Goal: Task Accomplishment & Management: Use online tool/utility

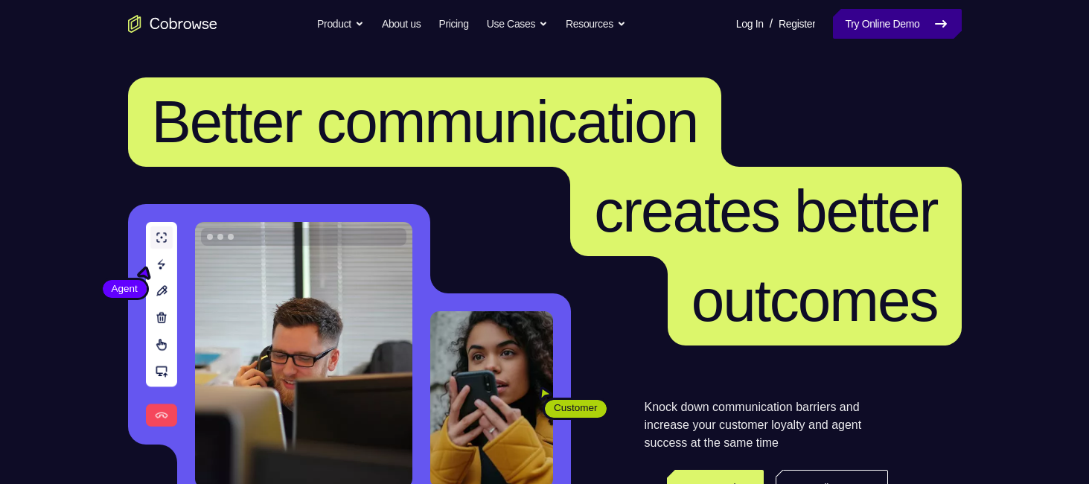
click at [918, 26] on link "Try Online Demo" at bounding box center [897, 24] width 128 height 30
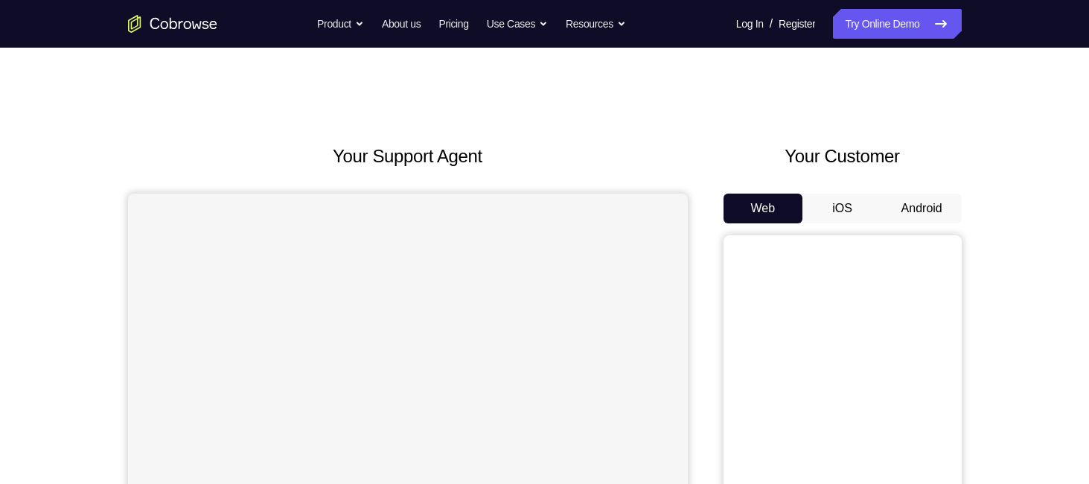
click at [936, 196] on button "Android" at bounding box center [922, 209] width 80 height 30
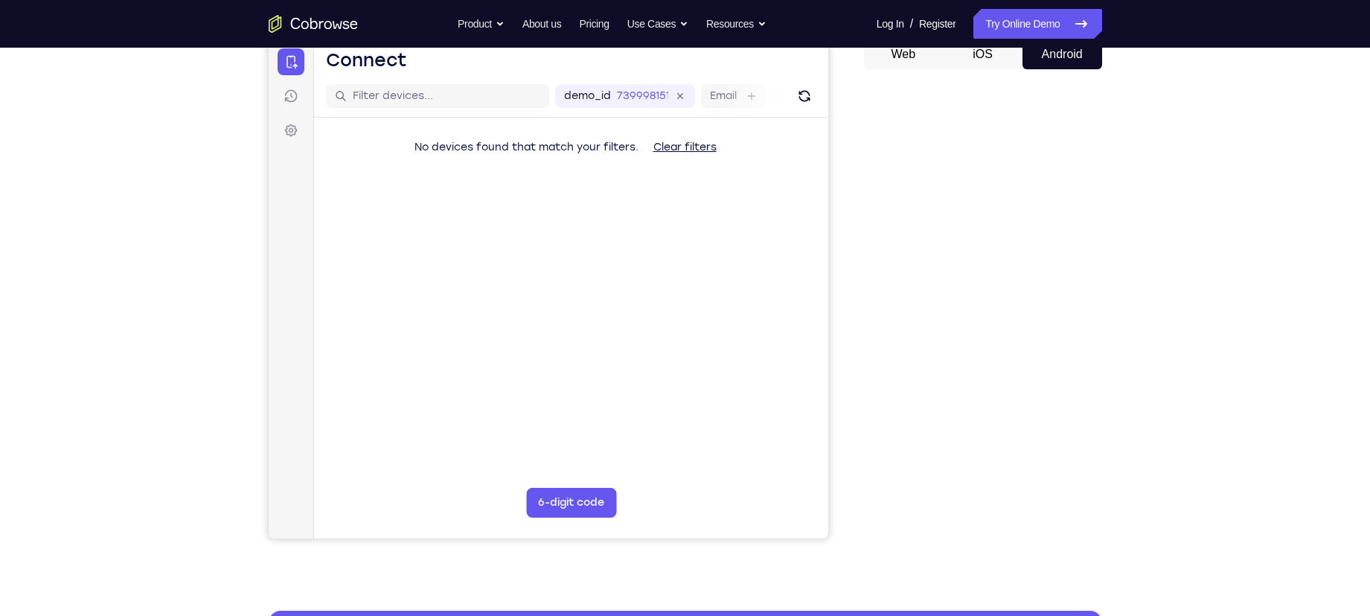
click at [1088, 327] on div "Your Support Agent Your Customer Web iOS Android Next Steps We’d be happy to gi…" at bounding box center [685, 385] width 1370 height 982
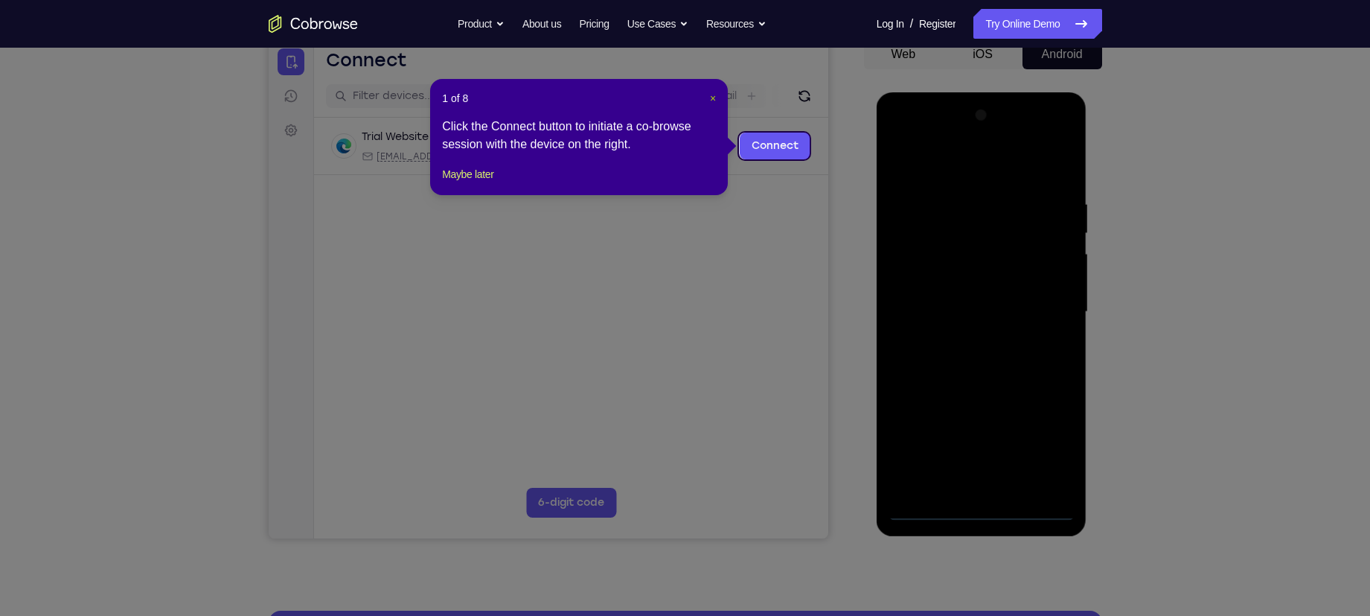
click at [712, 98] on span "×" at bounding box center [713, 98] width 6 height 12
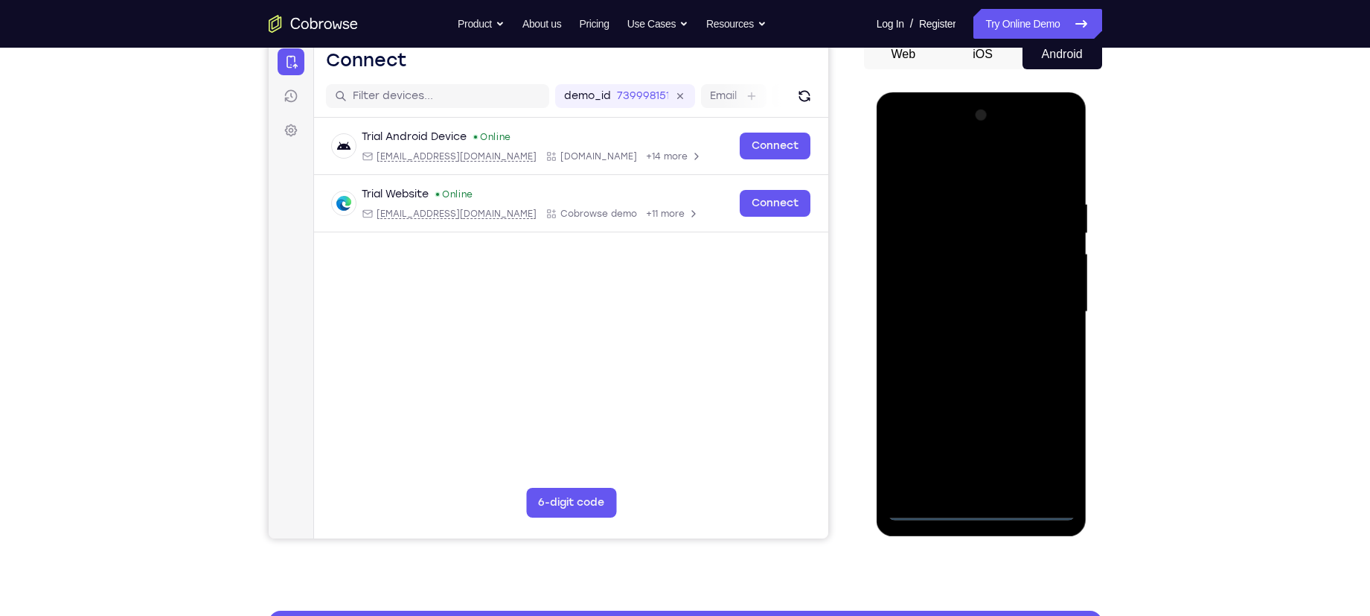
click at [986, 483] on div at bounding box center [982, 311] width 188 height 417
click at [1041, 441] on div at bounding box center [982, 311] width 188 height 417
click at [938, 164] on div at bounding box center [982, 311] width 188 height 417
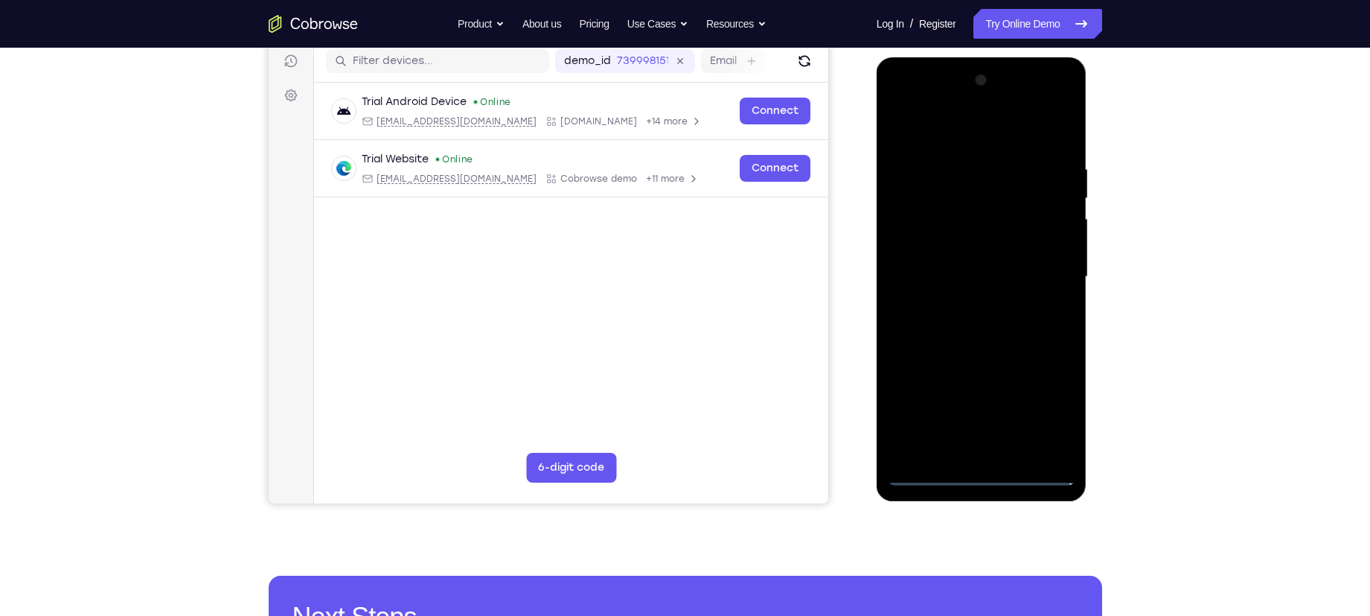
click at [1049, 273] on div at bounding box center [982, 276] width 188 height 417
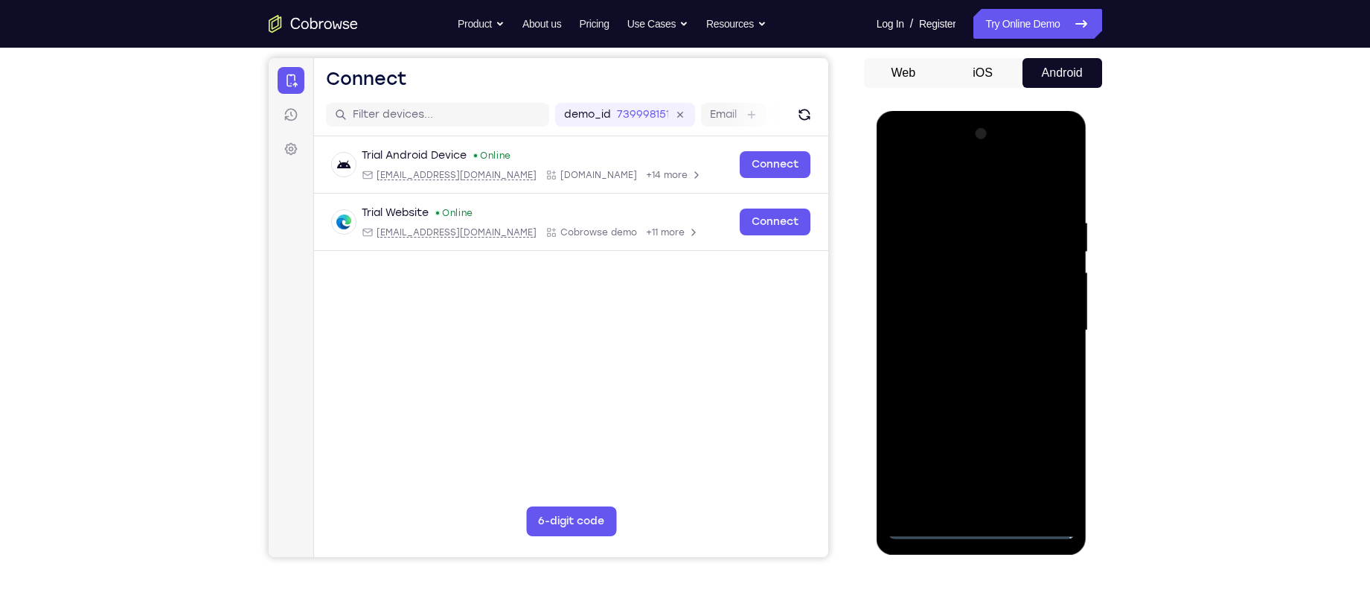
scroll to position [133, 0]
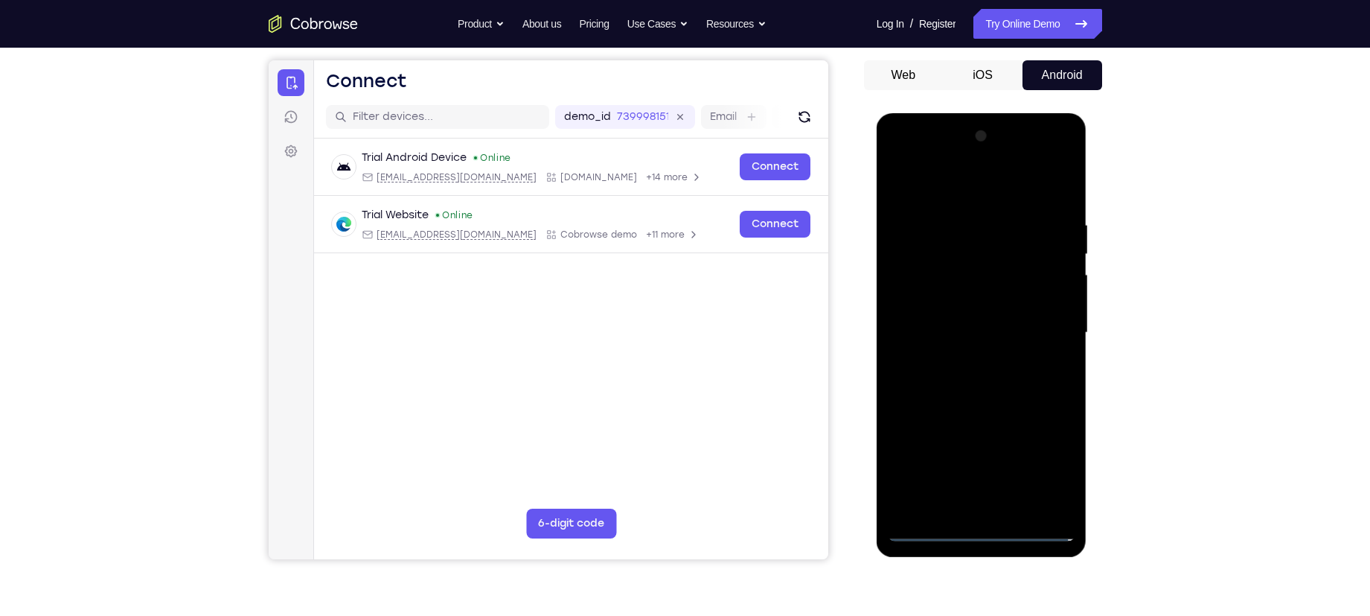
click at [963, 360] on div at bounding box center [982, 332] width 188 height 417
click at [977, 315] on div at bounding box center [982, 332] width 188 height 417
click at [977, 301] on div at bounding box center [982, 332] width 188 height 417
click at [976, 332] on div at bounding box center [982, 332] width 188 height 417
click at [988, 381] on div at bounding box center [982, 332] width 188 height 417
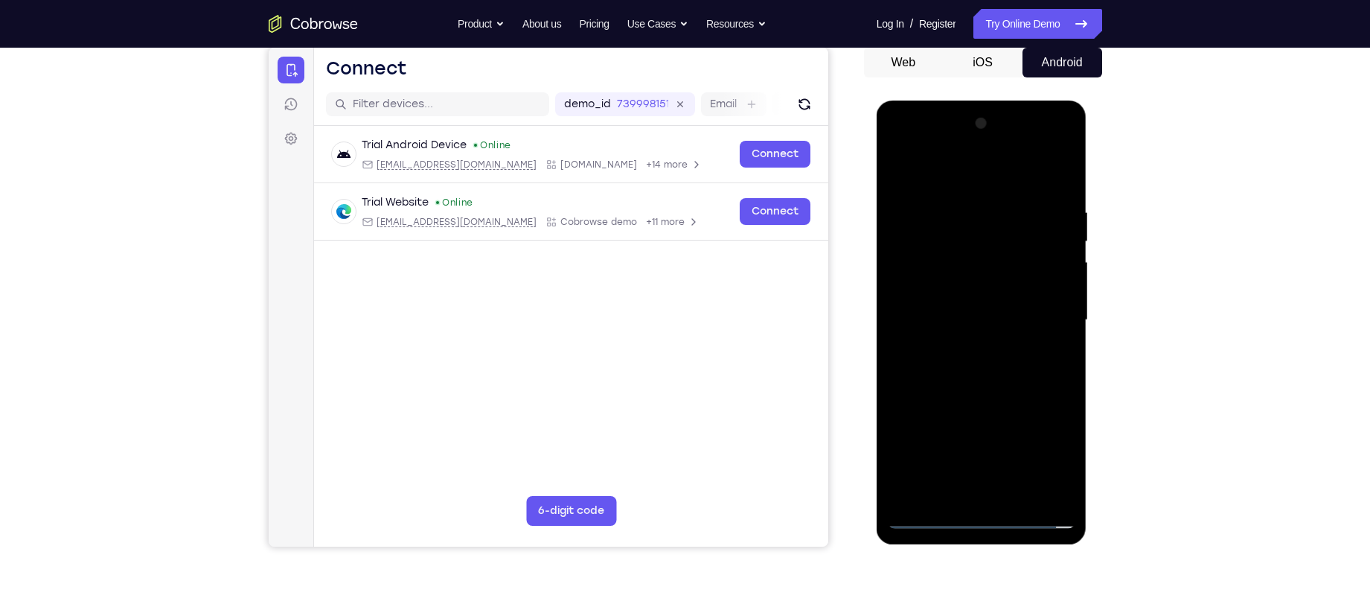
scroll to position [147, 0]
click at [986, 365] on div at bounding box center [982, 319] width 188 height 417
click at [978, 362] on div at bounding box center [982, 319] width 188 height 417
click at [1012, 392] on div at bounding box center [982, 319] width 188 height 417
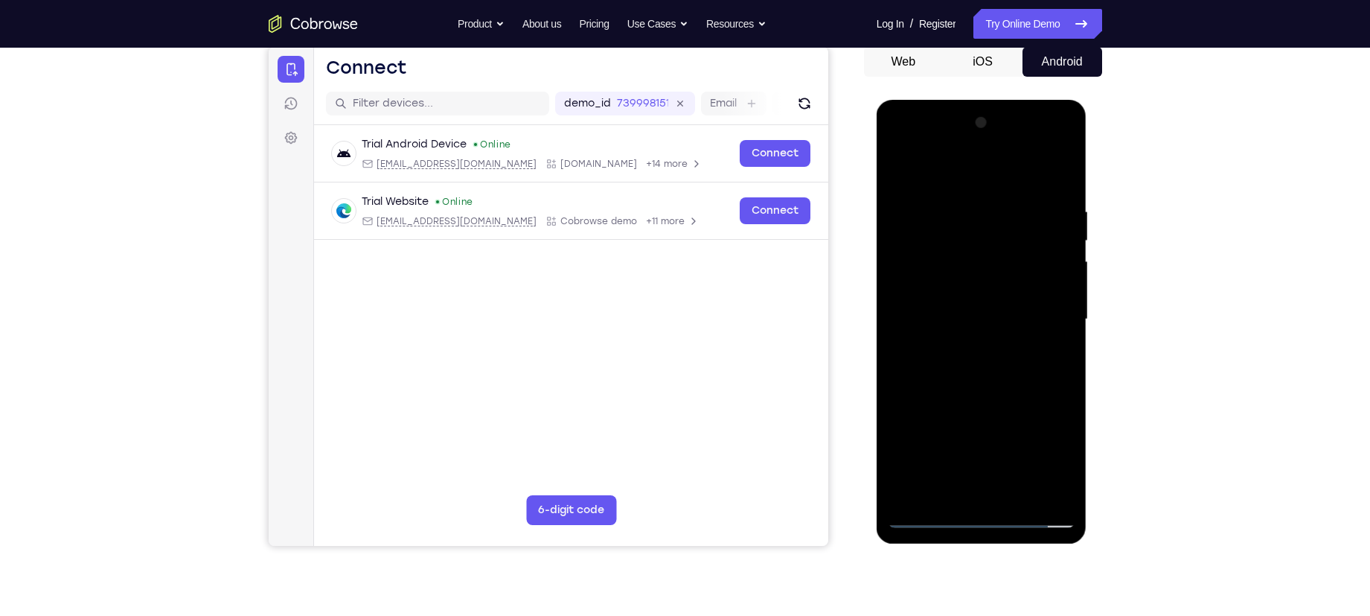
click at [1021, 483] on div at bounding box center [982, 319] width 188 height 417
click at [982, 396] on div at bounding box center [982, 319] width 188 height 417
click at [944, 328] on div at bounding box center [982, 319] width 188 height 417
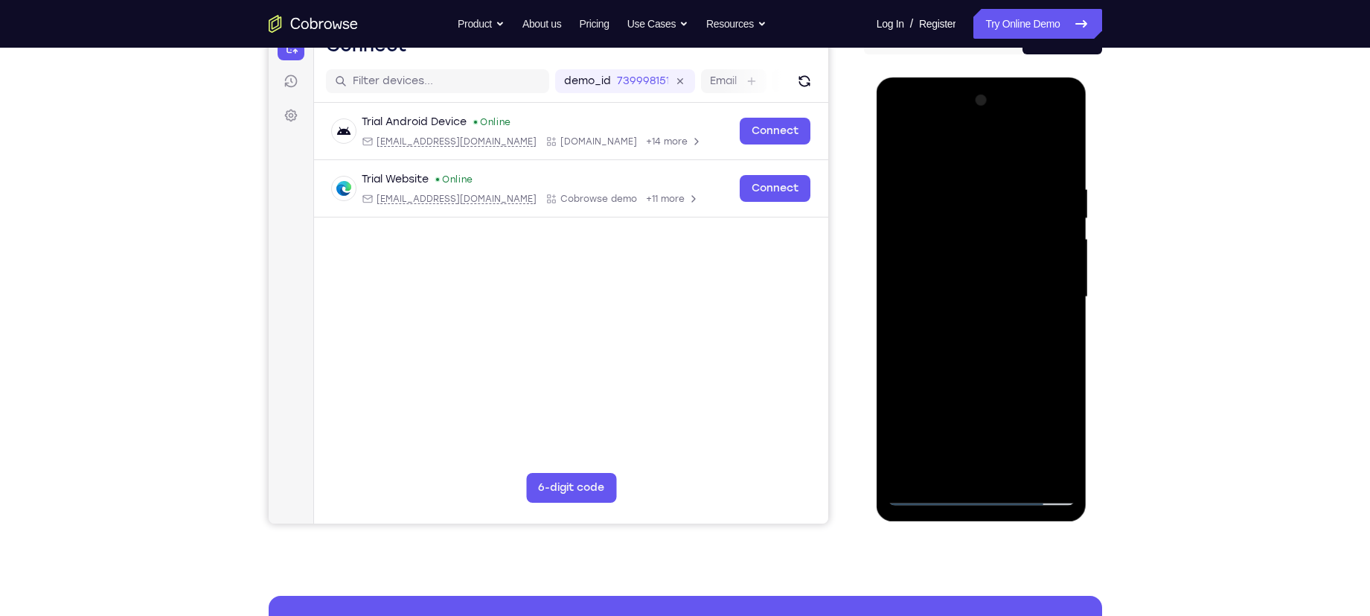
click at [946, 380] on div at bounding box center [982, 297] width 188 height 417
click at [923, 483] on div at bounding box center [982, 297] width 188 height 417
click at [951, 314] on div at bounding box center [982, 297] width 188 height 417
click at [978, 461] on div at bounding box center [982, 297] width 188 height 417
click at [1006, 356] on div at bounding box center [982, 297] width 188 height 417
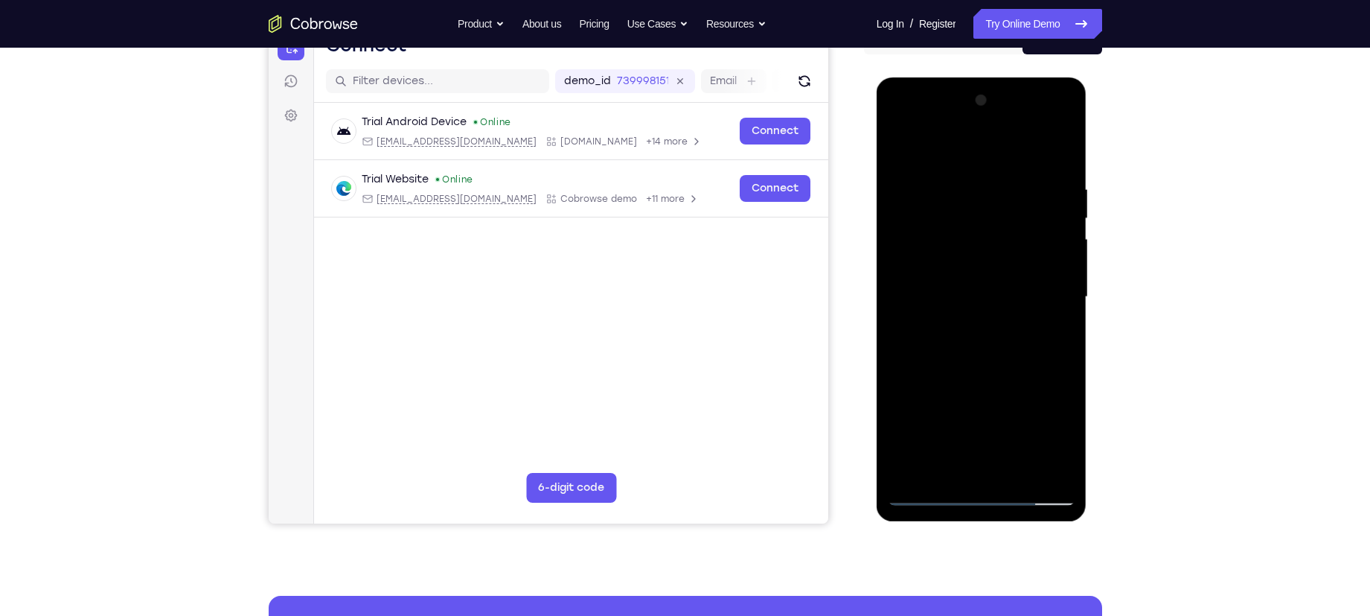
click at [946, 191] on div at bounding box center [982, 297] width 188 height 417
click at [991, 464] on div at bounding box center [982, 297] width 188 height 417
drag, startPoint x: 907, startPoint y: 418, endPoint x: 918, endPoint y: 207, distance: 211.6
click at [918, 207] on div at bounding box center [982, 297] width 188 height 417
drag, startPoint x: 946, startPoint y: 409, endPoint x: 975, endPoint y: 141, distance: 269.5
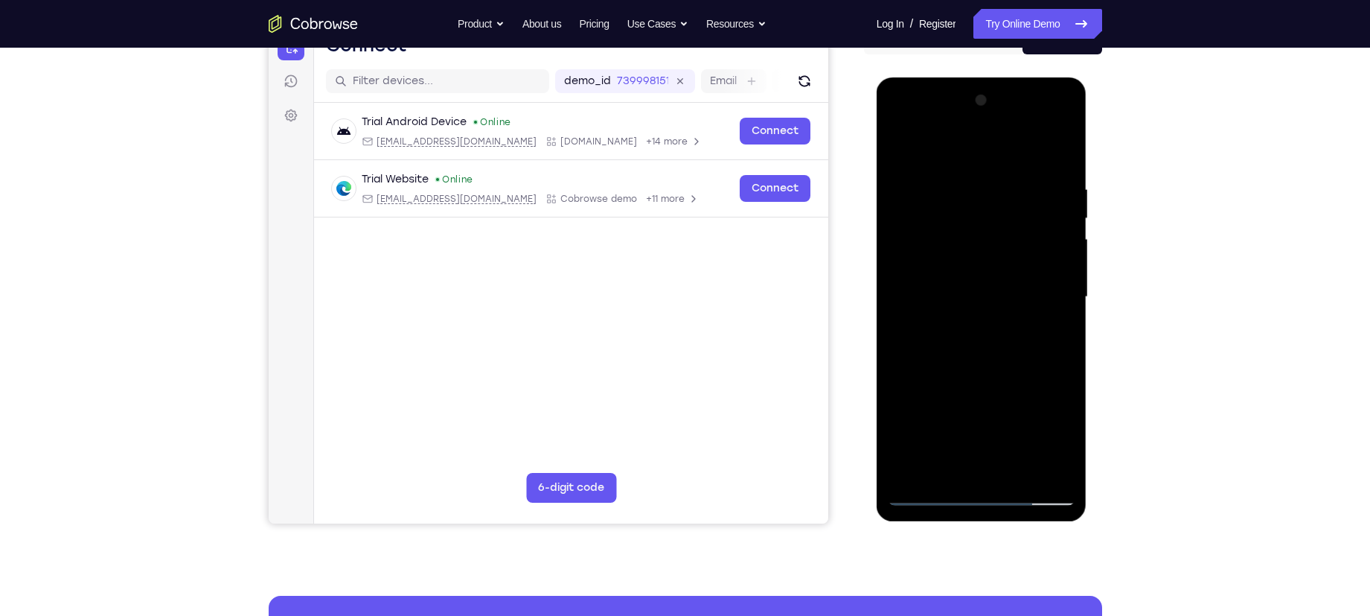
click at [975, 141] on div at bounding box center [982, 297] width 188 height 417
drag, startPoint x: 951, startPoint y: 332, endPoint x: 974, endPoint y: 199, distance: 135.1
click at [974, 199] on div at bounding box center [982, 297] width 188 height 417
drag, startPoint x: 921, startPoint y: 395, endPoint x: 923, endPoint y: 242, distance: 153.3
click at [923, 242] on div at bounding box center [982, 297] width 188 height 417
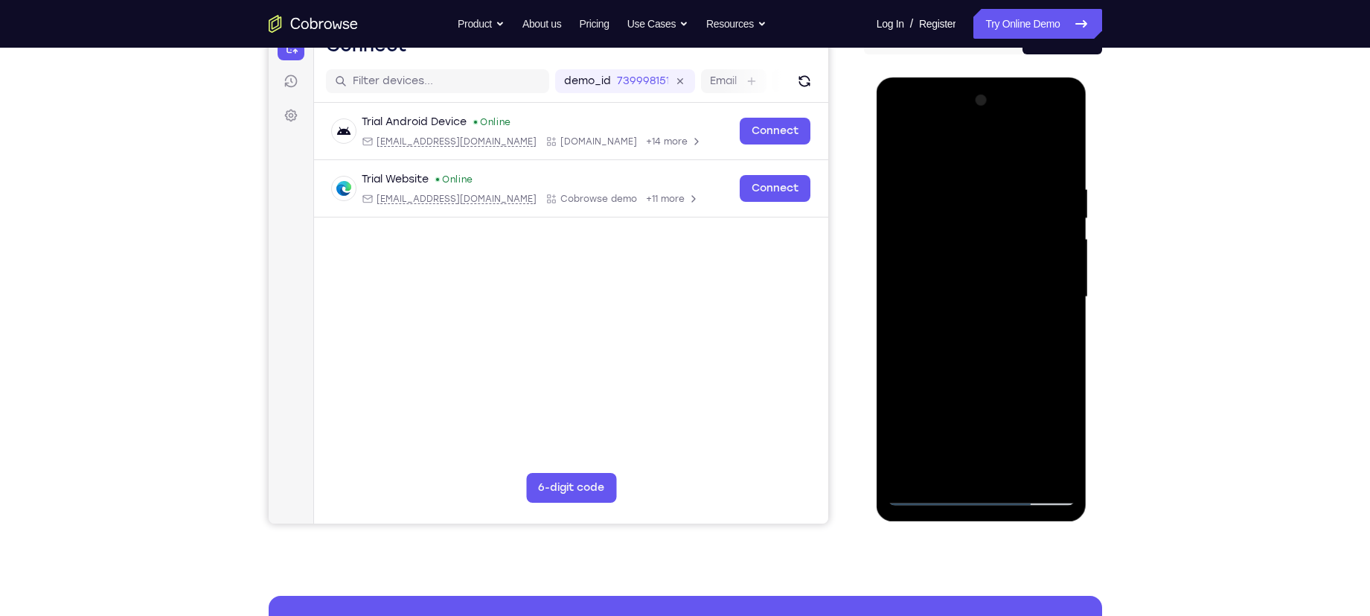
drag, startPoint x: 890, startPoint y: 426, endPoint x: 917, endPoint y: 243, distance: 185.1
click at [917, 243] on div at bounding box center [982, 297] width 188 height 417
drag, startPoint x: 960, startPoint y: 396, endPoint x: 942, endPoint y: 196, distance: 200.3
click at [942, 196] on div at bounding box center [982, 297] width 188 height 417
click at [907, 378] on div at bounding box center [982, 297] width 188 height 417
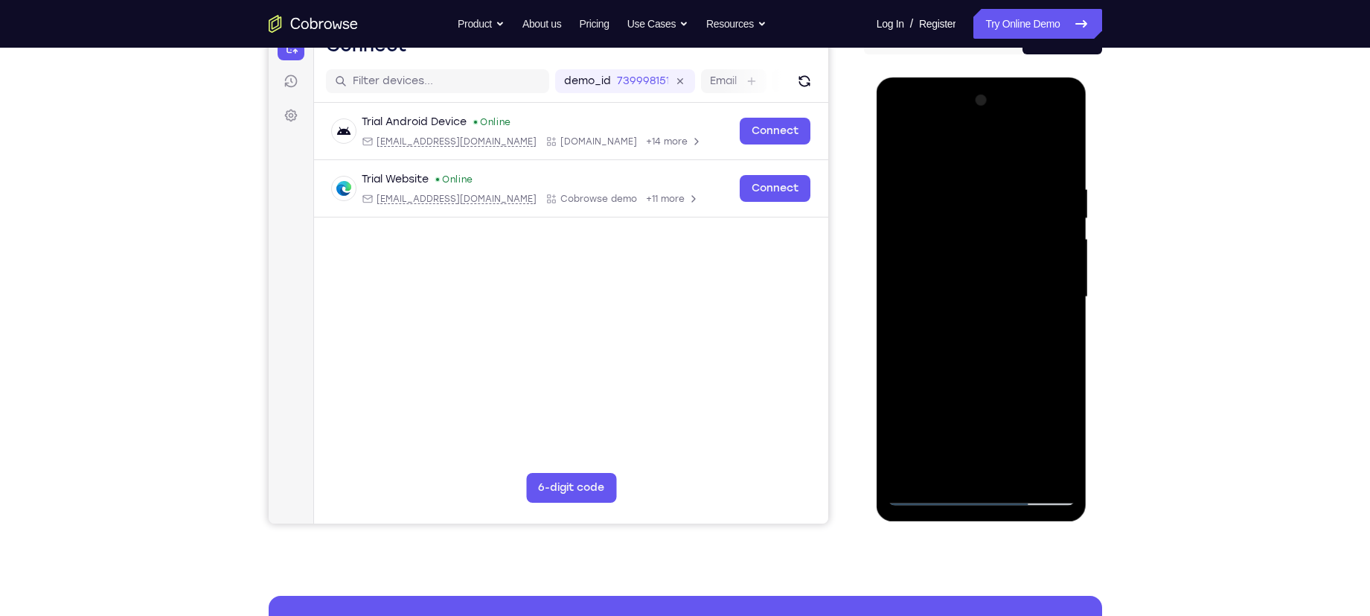
click at [933, 276] on div at bounding box center [982, 297] width 188 height 417
click at [1038, 470] on div at bounding box center [982, 297] width 188 height 417
click at [933, 483] on div at bounding box center [982, 297] width 188 height 417
click at [931, 483] on div at bounding box center [982, 297] width 188 height 417
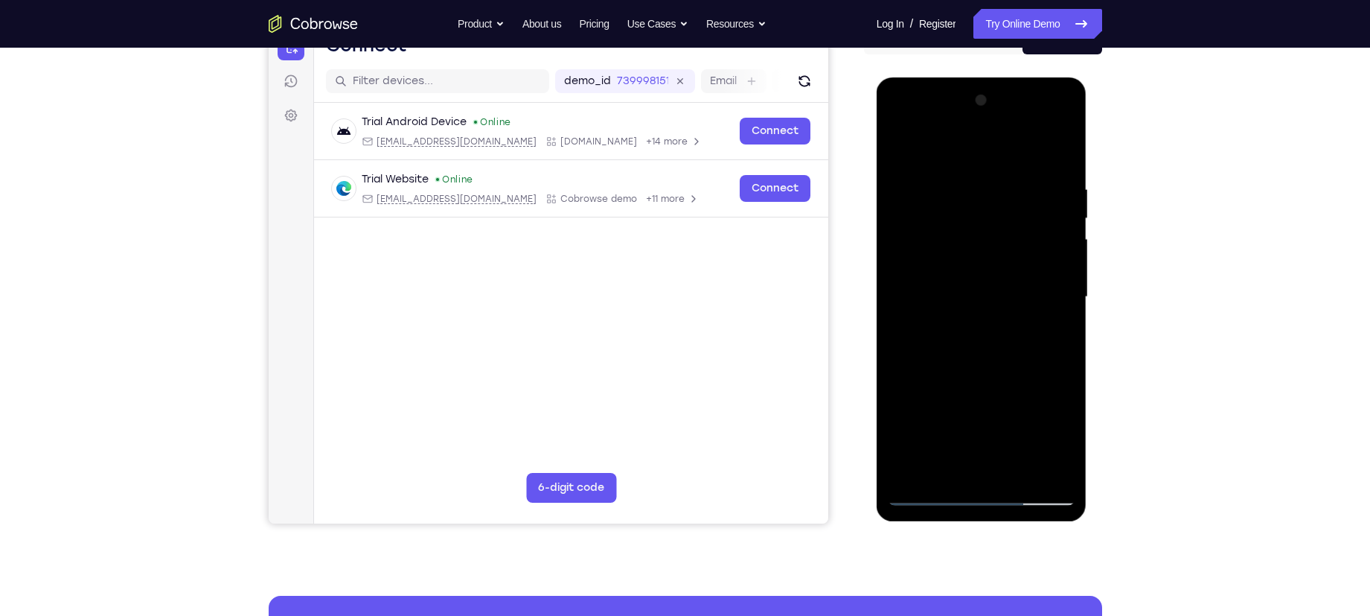
click at [945, 464] on div at bounding box center [982, 297] width 188 height 417
click at [982, 405] on div at bounding box center [982, 297] width 188 height 417
click at [1012, 384] on div at bounding box center [982, 297] width 188 height 417
click at [983, 463] on div at bounding box center [982, 297] width 188 height 417
click at [1013, 383] on div at bounding box center [982, 297] width 188 height 417
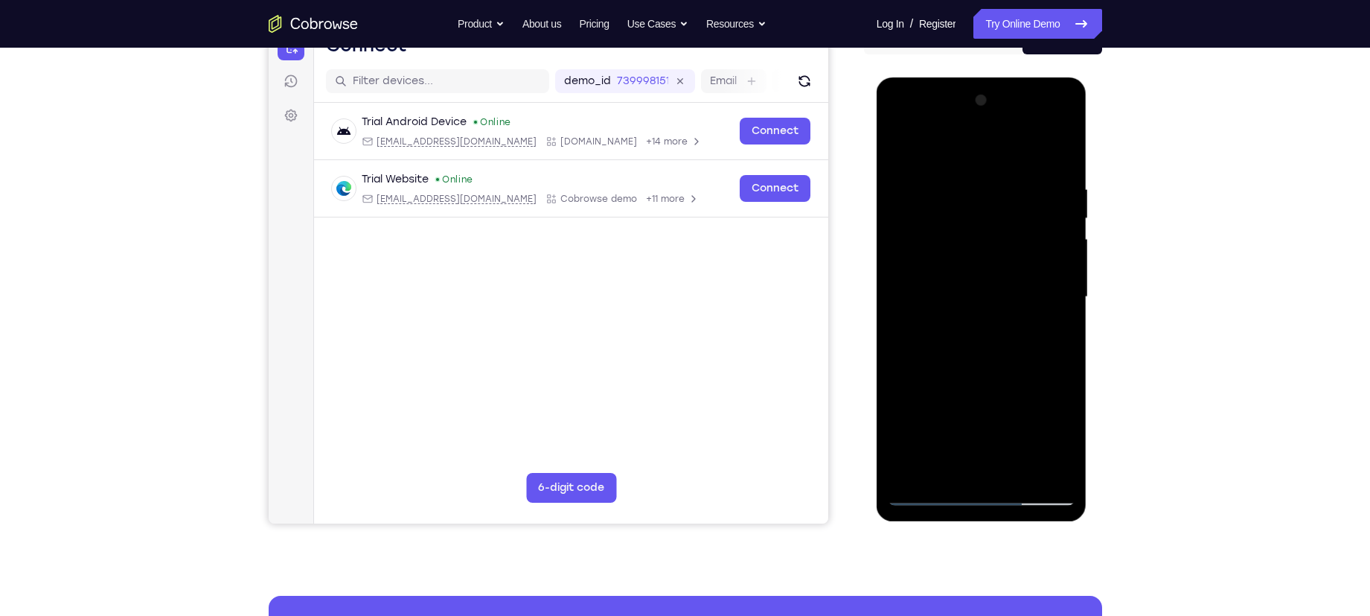
click at [997, 438] on div at bounding box center [982, 297] width 188 height 417
click at [997, 471] on div at bounding box center [982, 297] width 188 height 417
click at [1044, 444] on div at bounding box center [982, 297] width 188 height 417
click at [985, 413] on div at bounding box center [982, 297] width 188 height 417
click at [983, 475] on div at bounding box center [982, 297] width 188 height 417
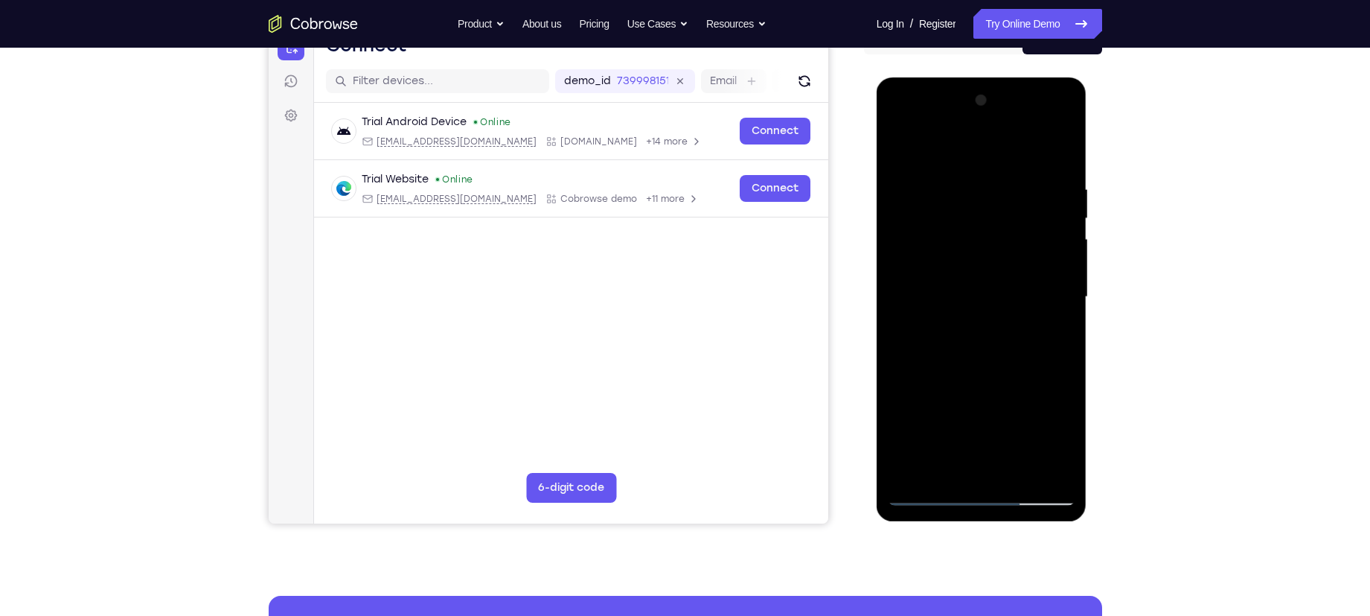
click at [1012, 377] on div at bounding box center [982, 297] width 188 height 417
click at [942, 416] on div at bounding box center [982, 297] width 188 height 417
click at [993, 383] on div at bounding box center [982, 297] width 188 height 417
click at [1004, 415] on div at bounding box center [982, 297] width 188 height 417
click at [965, 409] on div at bounding box center [982, 297] width 188 height 417
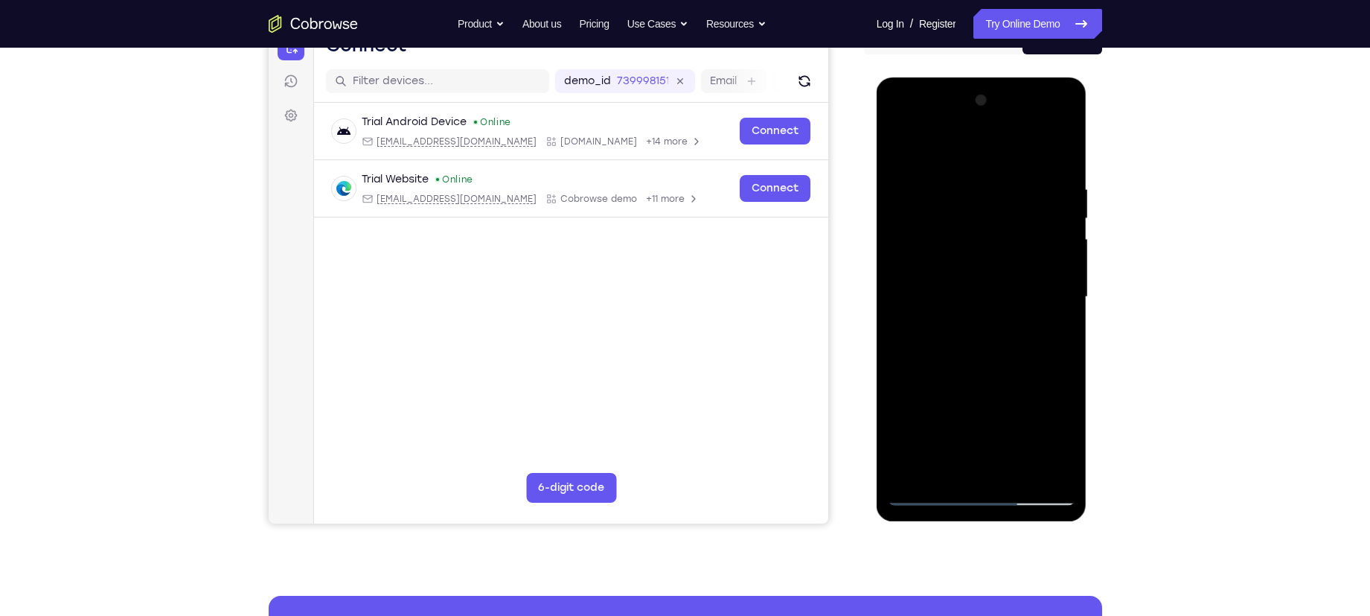
click at [1050, 416] on div at bounding box center [982, 297] width 188 height 417
click at [992, 467] on div at bounding box center [982, 297] width 188 height 417
click at [1041, 435] on div at bounding box center [982, 297] width 188 height 417
click at [971, 418] on div at bounding box center [982, 297] width 188 height 417
click at [1001, 438] on div at bounding box center [982, 297] width 188 height 417
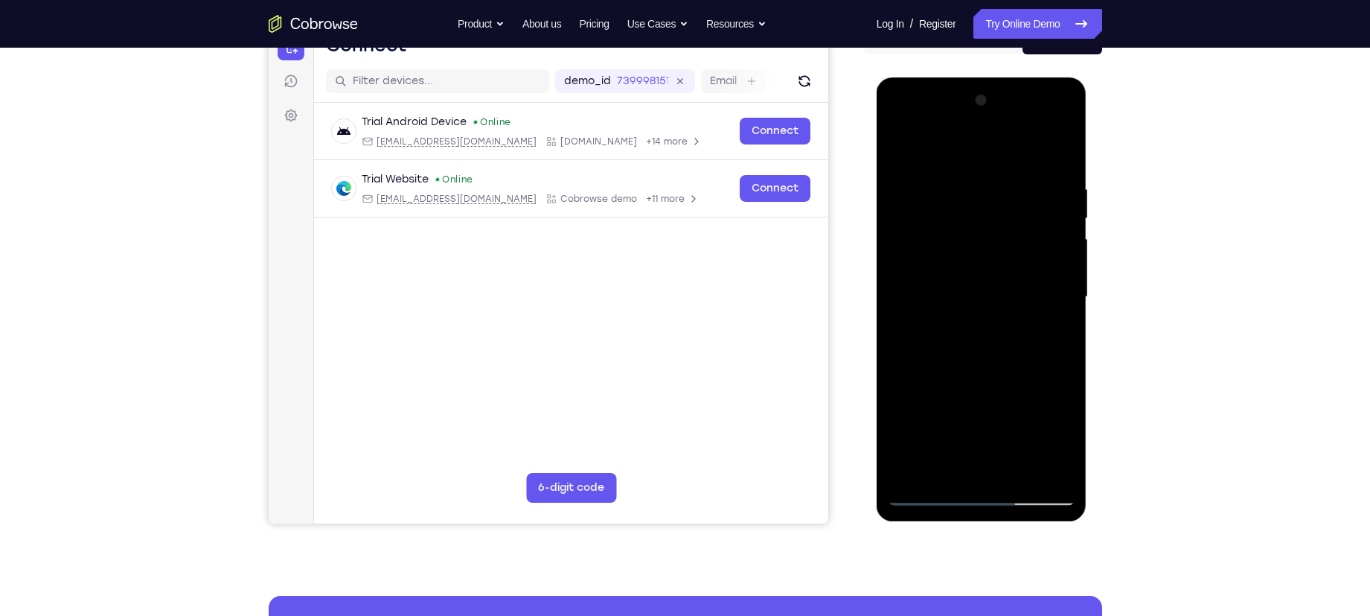
click at [948, 380] on div at bounding box center [982, 297] width 188 height 417
click at [971, 362] on div at bounding box center [982, 297] width 188 height 417
click at [1058, 335] on div at bounding box center [982, 297] width 188 height 417
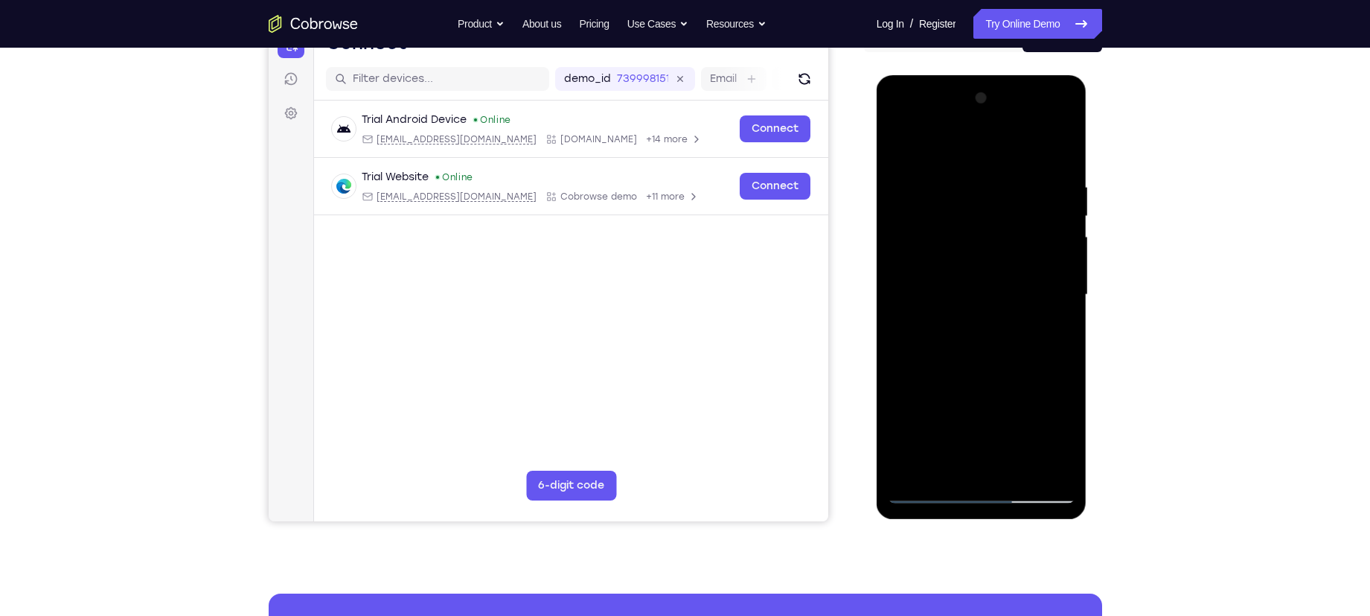
drag, startPoint x: 977, startPoint y: 272, endPoint x: 956, endPoint y: 356, distance: 85.8
click at [956, 356] on div at bounding box center [982, 294] width 188 height 417
click at [930, 250] on div at bounding box center [982, 294] width 188 height 417
click at [1061, 148] on div at bounding box center [982, 294] width 188 height 417
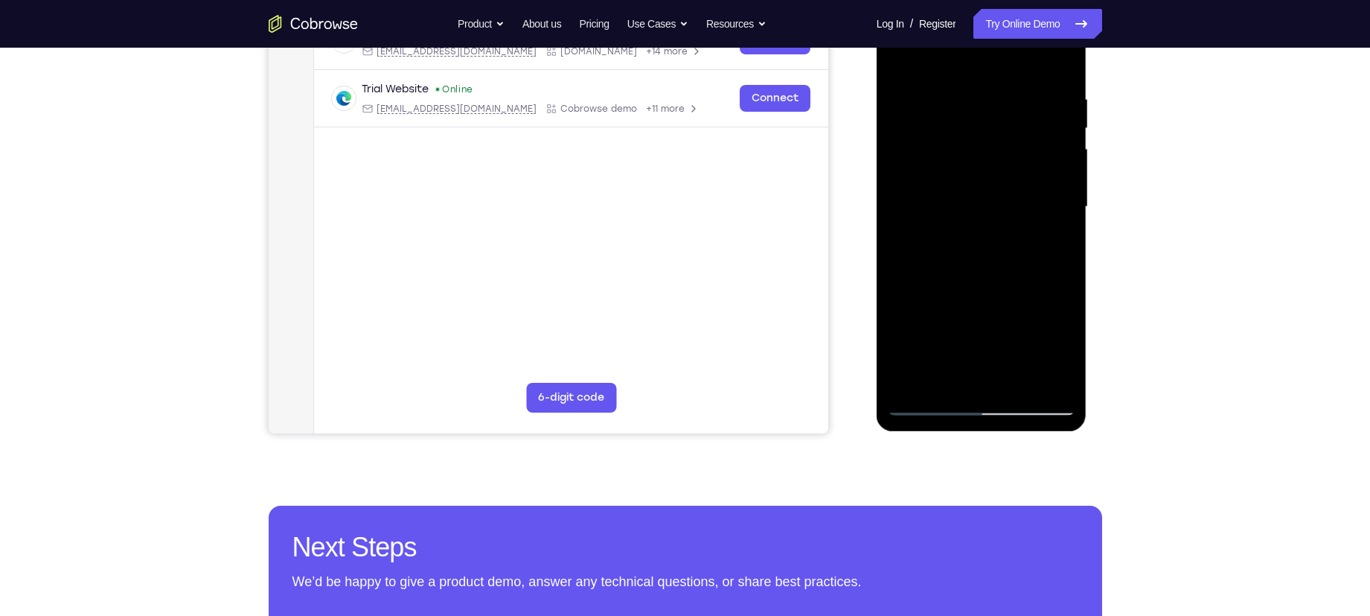
scroll to position [328, 0]
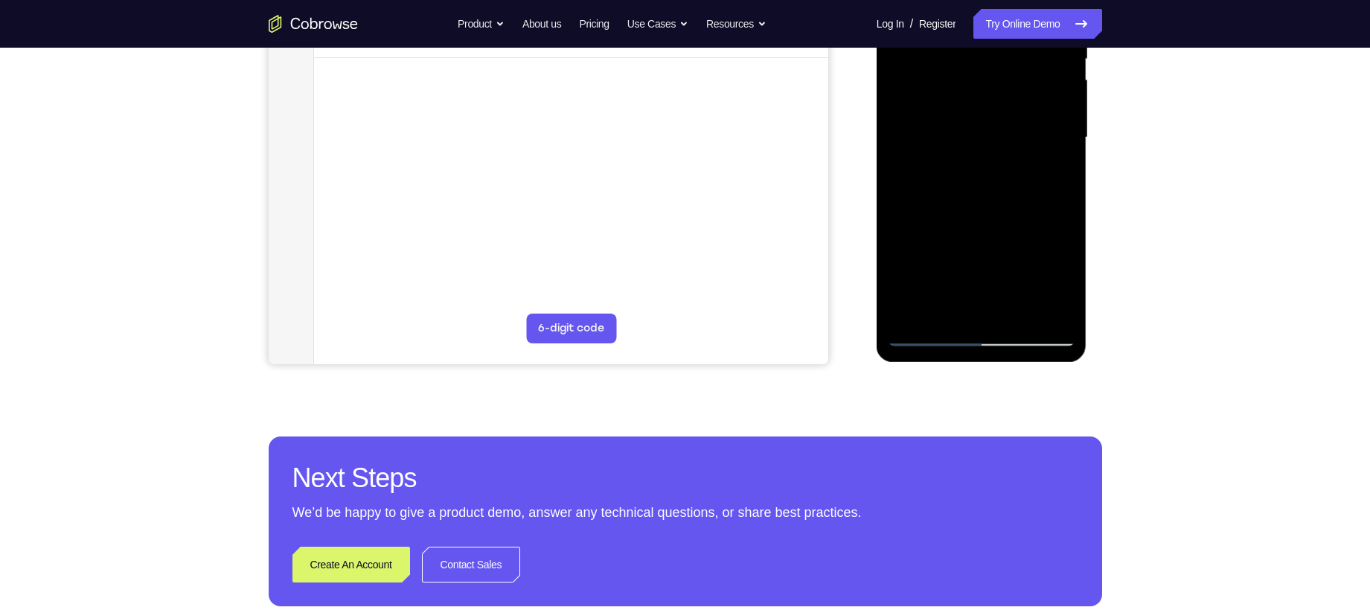
click at [933, 334] on div at bounding box center [982, 137] width 188 height 417
click at [930, 184] on div at bounding box center [982, 137] width 188 height 417
click at [924, 331] on div at bounding box center [982, 137] width 188 height 417
click at [957, 154] on div at bounding box center [982, 137] width 188 height 417
click at [919, 327] on div at bounding box center [982, 137] width 188 height 417
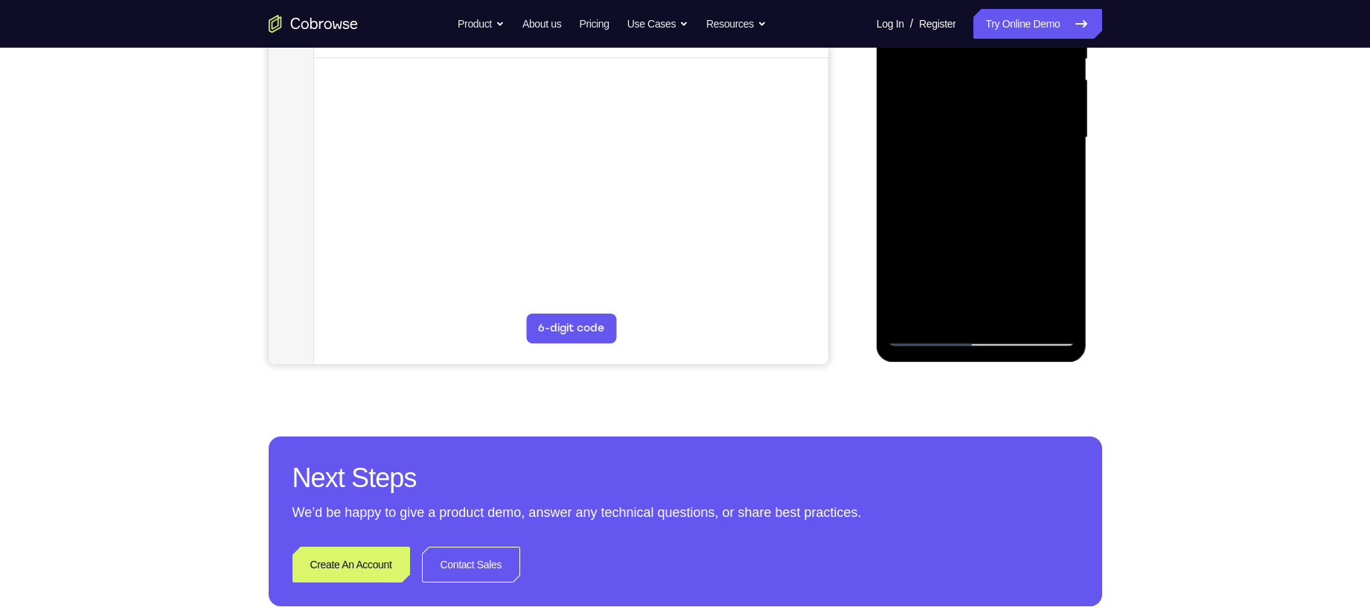
click at [969, 210] on div at bounding box center [982, 137] width 188 height 417
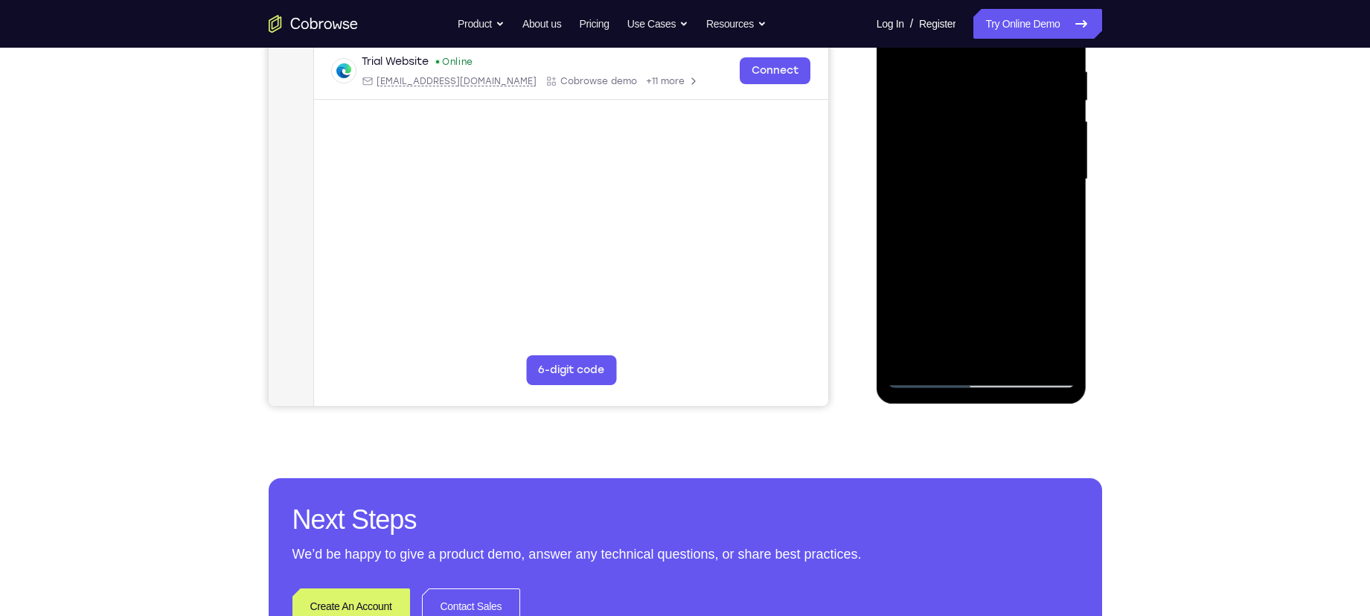
scroll to position [278, 0]
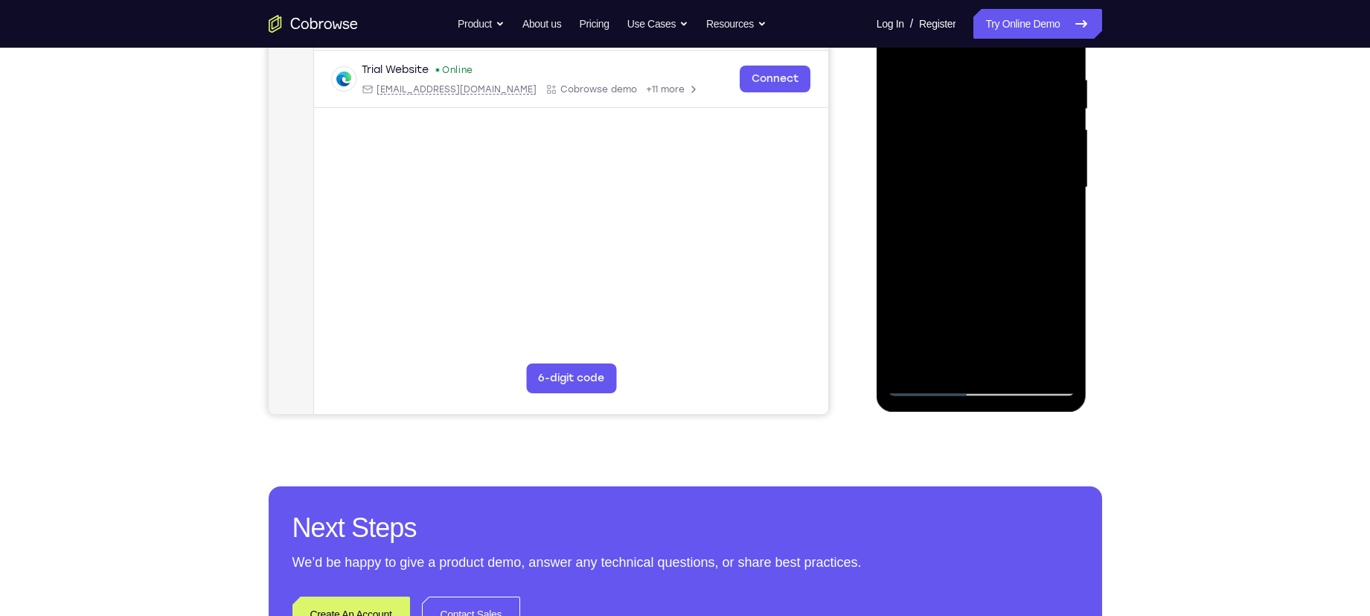
click at [915, 365] on div at bounding box center [982, 187] width 188 height 417
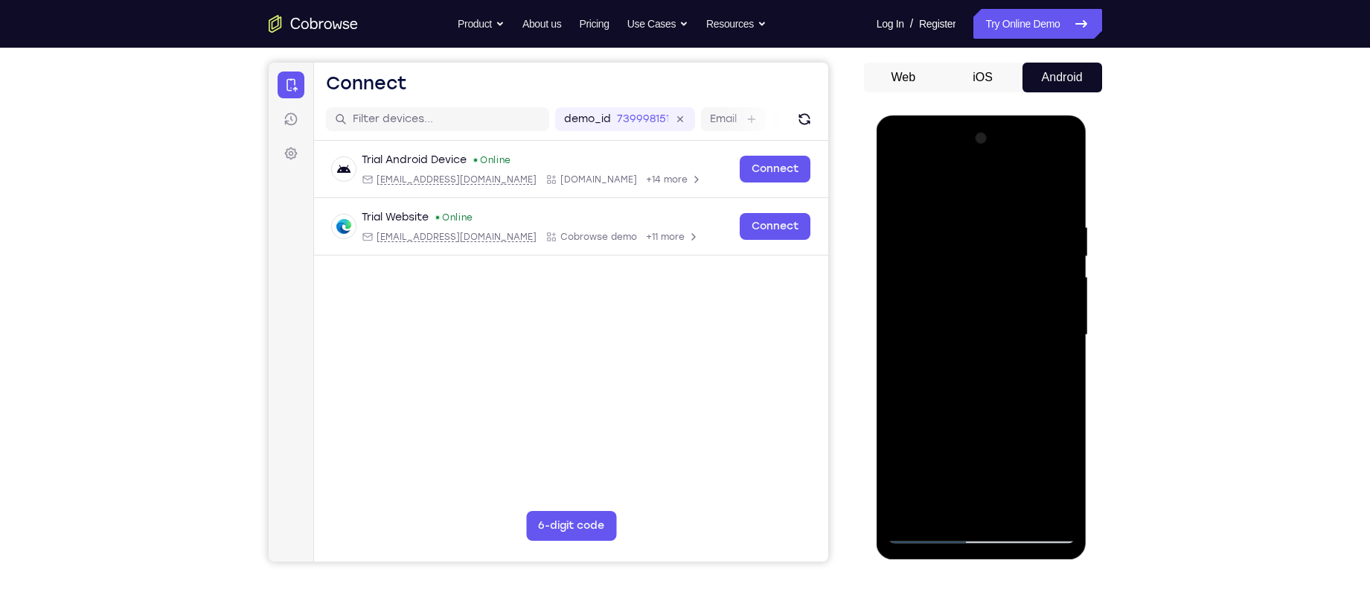
scroll to position [130, 0]
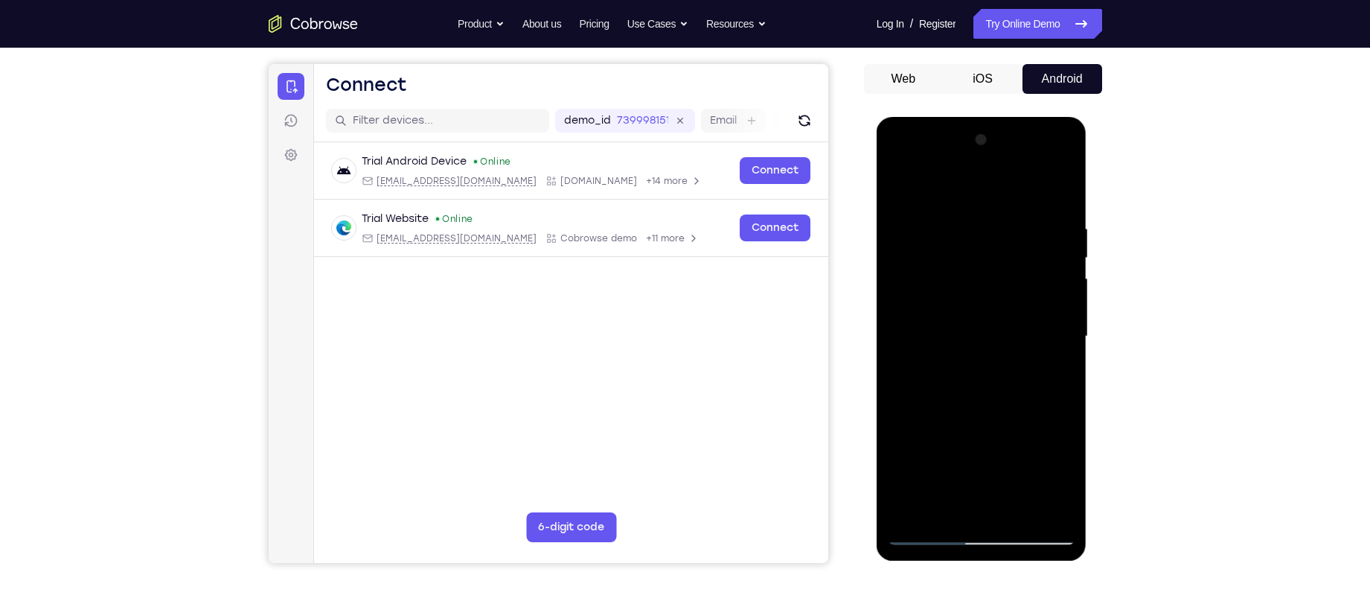
click at [952, 220] on div at bounding box center [982, 336] width 188 height 417
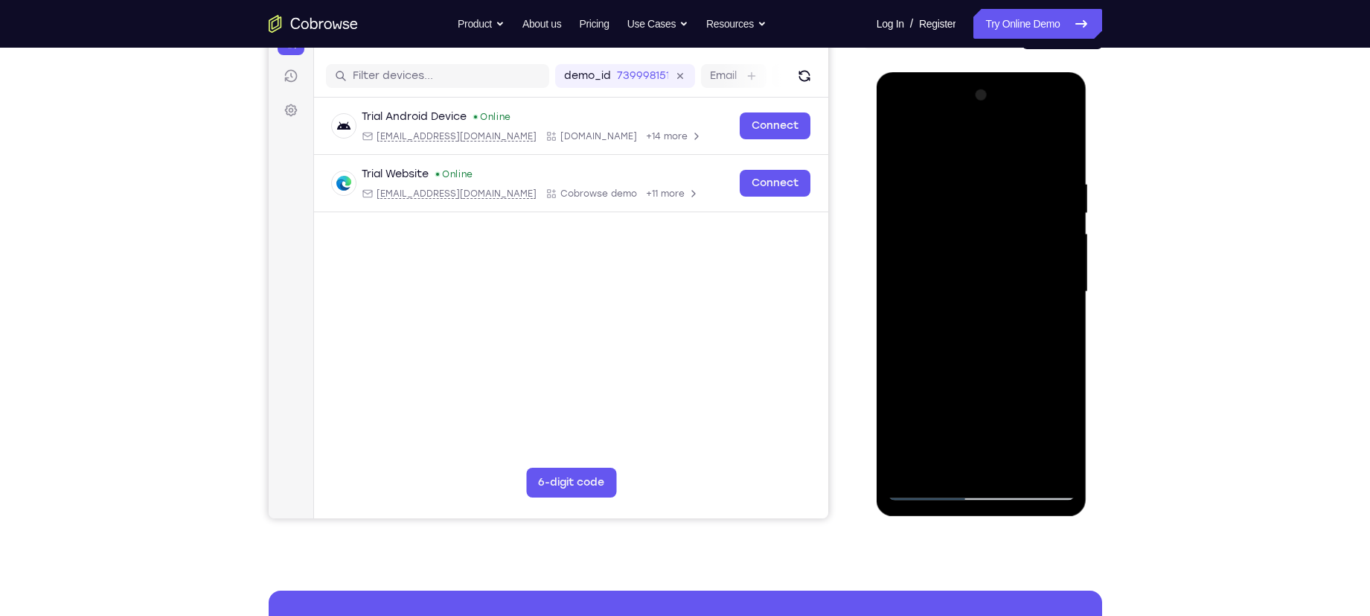
scroll to position [176, 0]
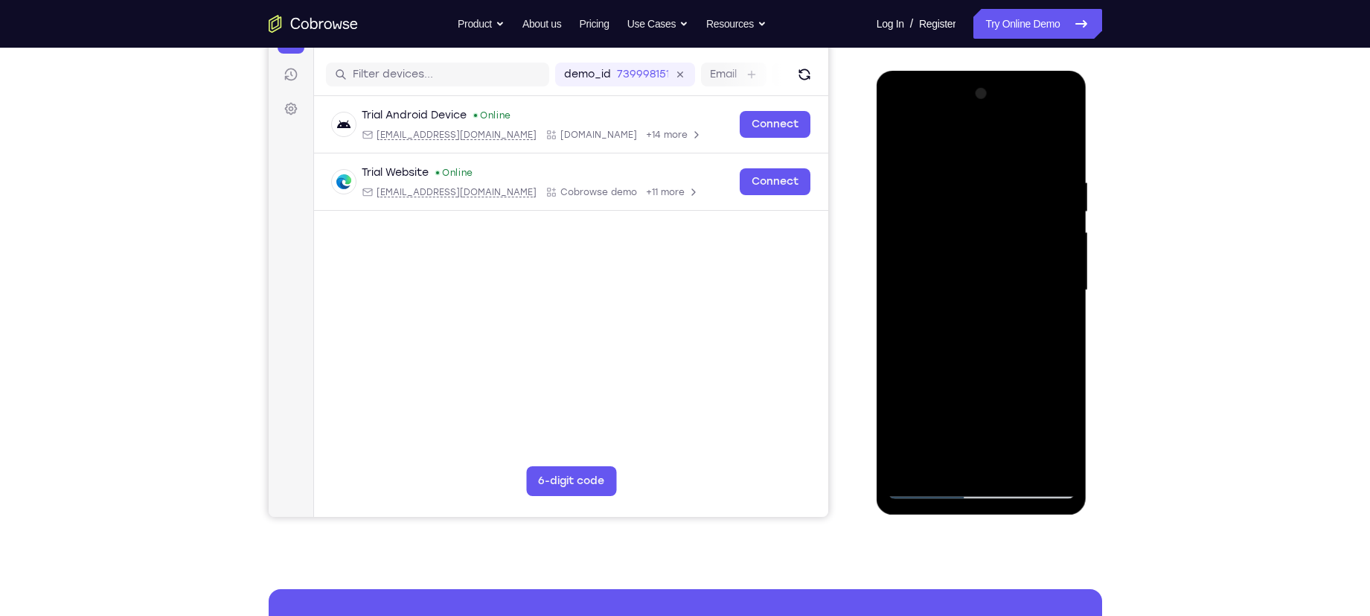
click at [1046, 242] on div at bounding box center [982, 290] width 188 height 417
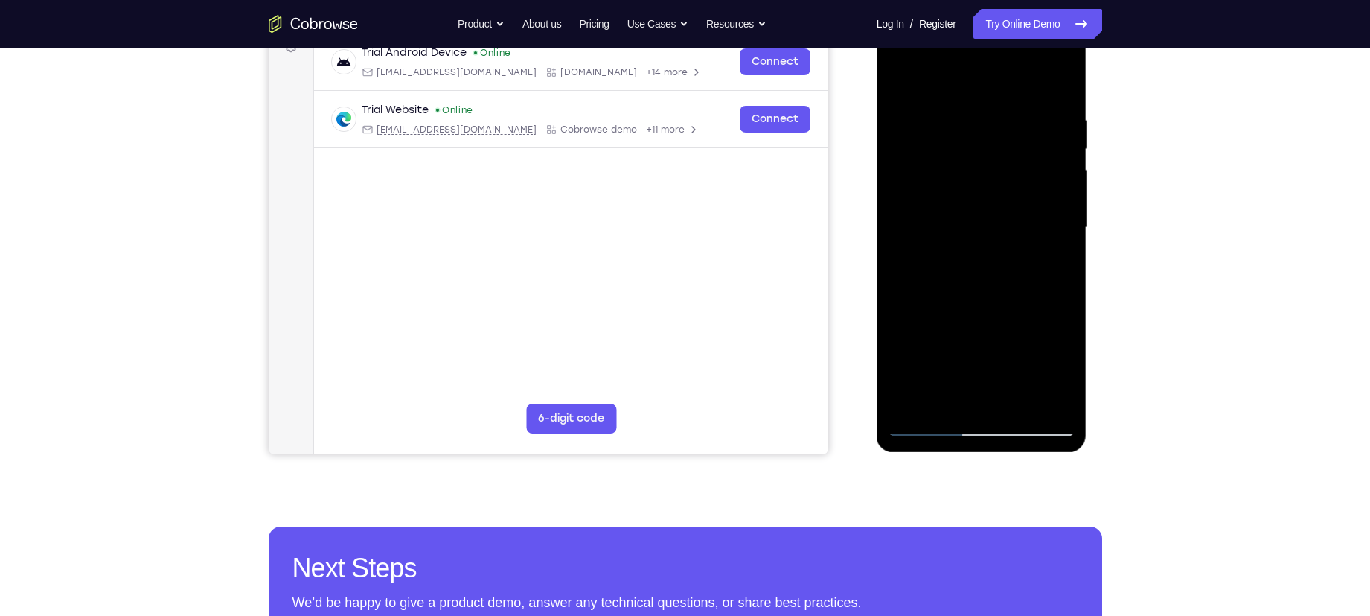
scroll to position [239, 0]
click at [1057, 211] on div at bounding box center [982, 227] width 188 height 417
click at [912, 335] on div at bounding box center [982, 227] width 188 height 417
click at [1041, 397] on div at bounding box center [982, 227] width 188 height 417
click at [1058, 245] on div at bounding box center [982, 227] width 188 height 417
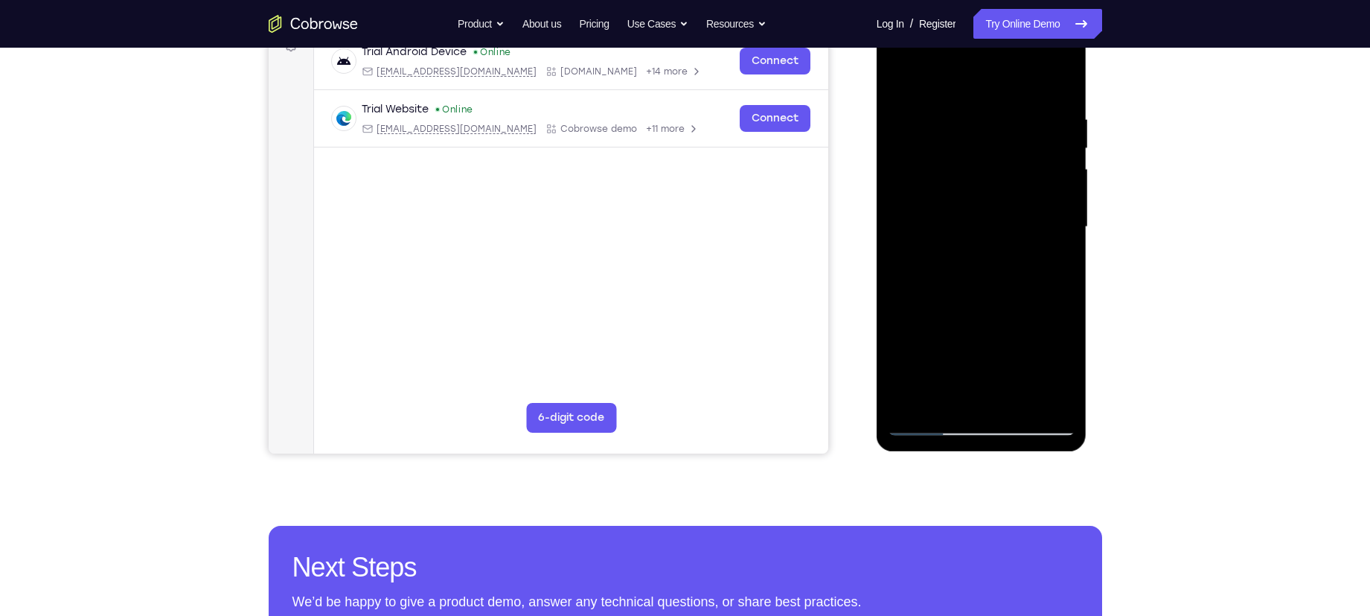
click at [939, 248] on div at bounding box center [982, 227] width 188 height 417
drag, startPoint x: 953, startPoint y: 234, endPoint x: 1135, endPoint y: 249, distance: 182.2
click at [1088, 249] on html "Online web based iOS Simulators and Android Emulators. Run iPhone, iPad, Mobile…" at bounding box center [983, 230] width 212 height 447
click at [1054, 88] on div at bounding box center [982, 227] width 188 height 417
click at [1000, 114] on div at bounding box center [982, 227] width 188 height 417
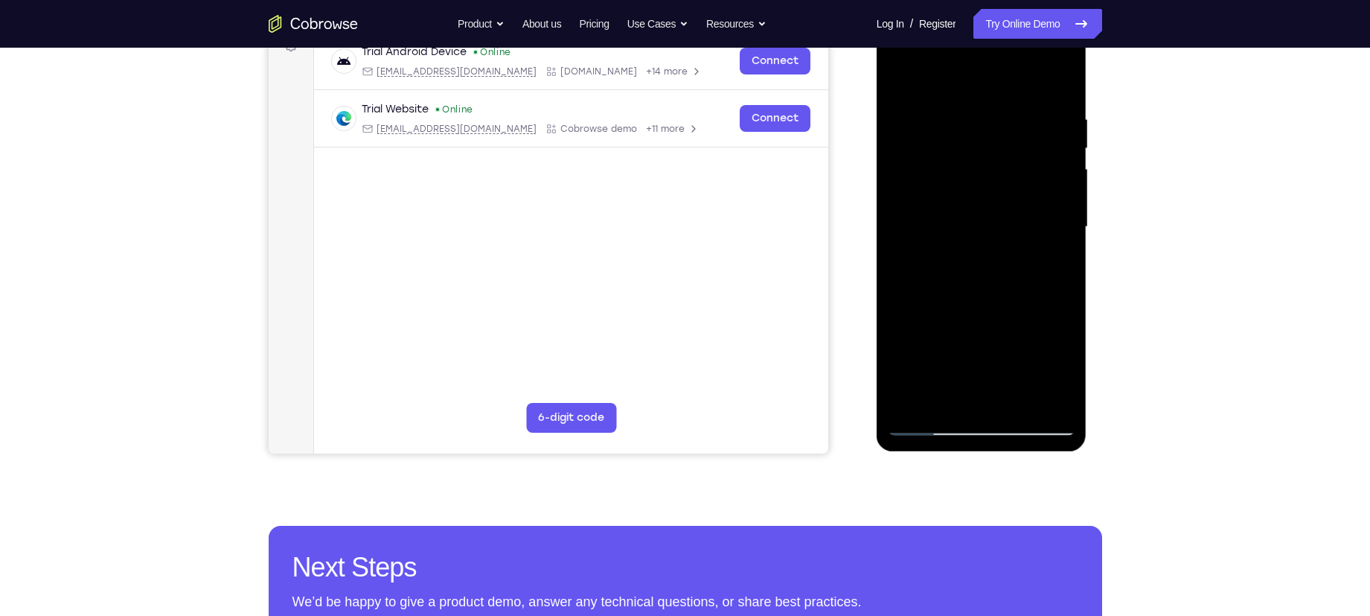
click at [1051, 188] on div at bounding box center [982, 227] width 188 height 417
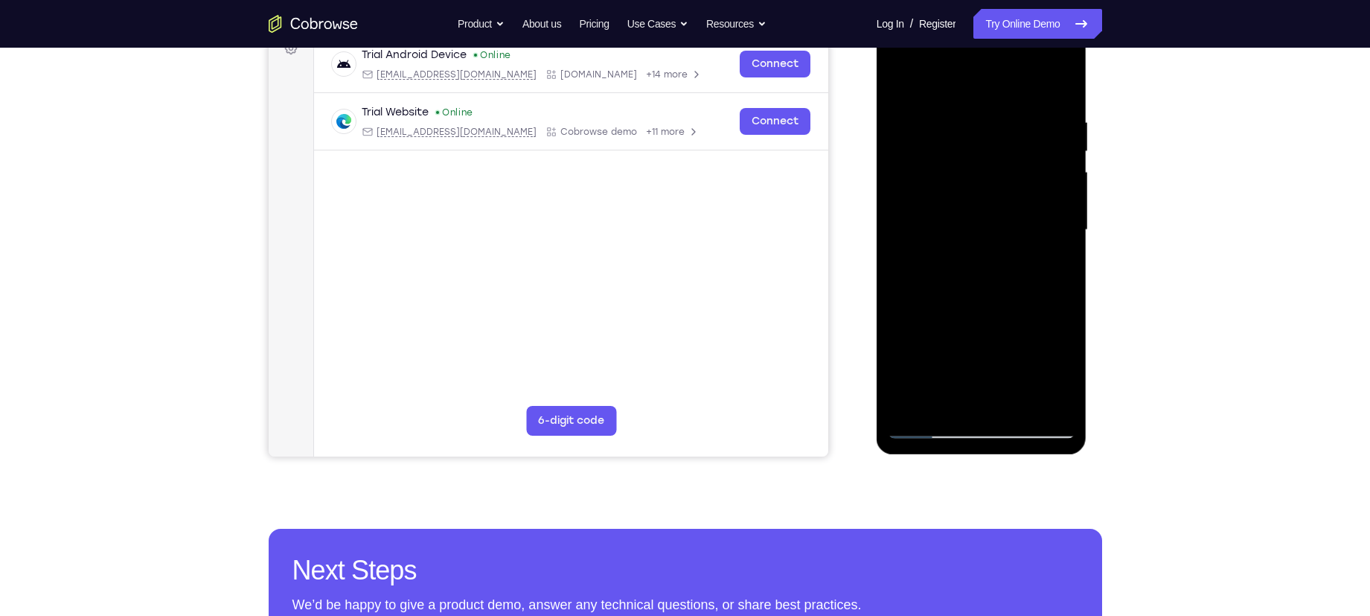
scroll to position [235, 0]
click at [1058, 92] on div at bounding box center [982, 230] width 188 height 417
click at [1064, 82] on div at bounding box center [982, 230] width 188 height 417
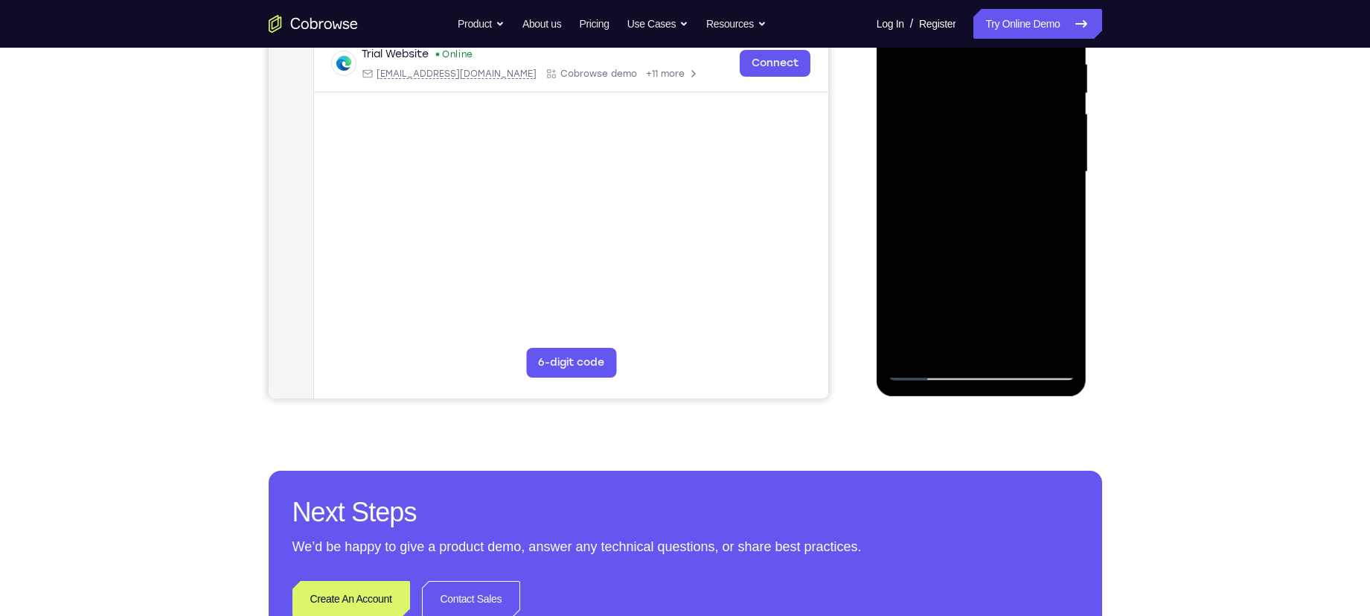
click at [928, 368] on div at bounding box center [982, 172] width 188 height 417
drag, startPoint x: 951, startPoint y: 277, endPoint x: 971, endPoint y: 220, distance: 60.7
click at [971, 220] on div at bounding box center [982, 172] width 188 height 417
click at [898, 180] on div at bounding box center [982, 172] width 188 height 417
click at [1063, 183] on div at bounding box center [982, 172] width 188 height 417
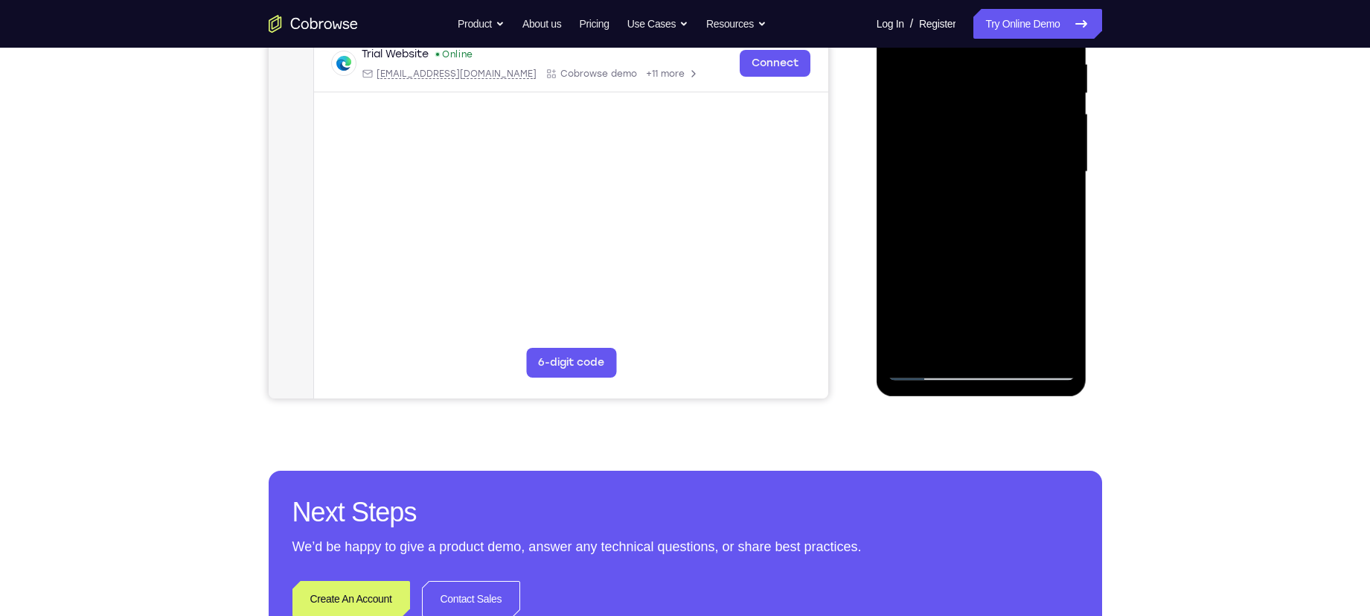
click at [1063, 183] on div at bounding box center [982, 172] width 188 height 417
drag, startPoint x: 990, startPoint y: 223, endPoint x: 983, endPoint y: 287, distance: 64.4
click at [983, 287] on div at bounding box center [982, 172] width 188 height 417
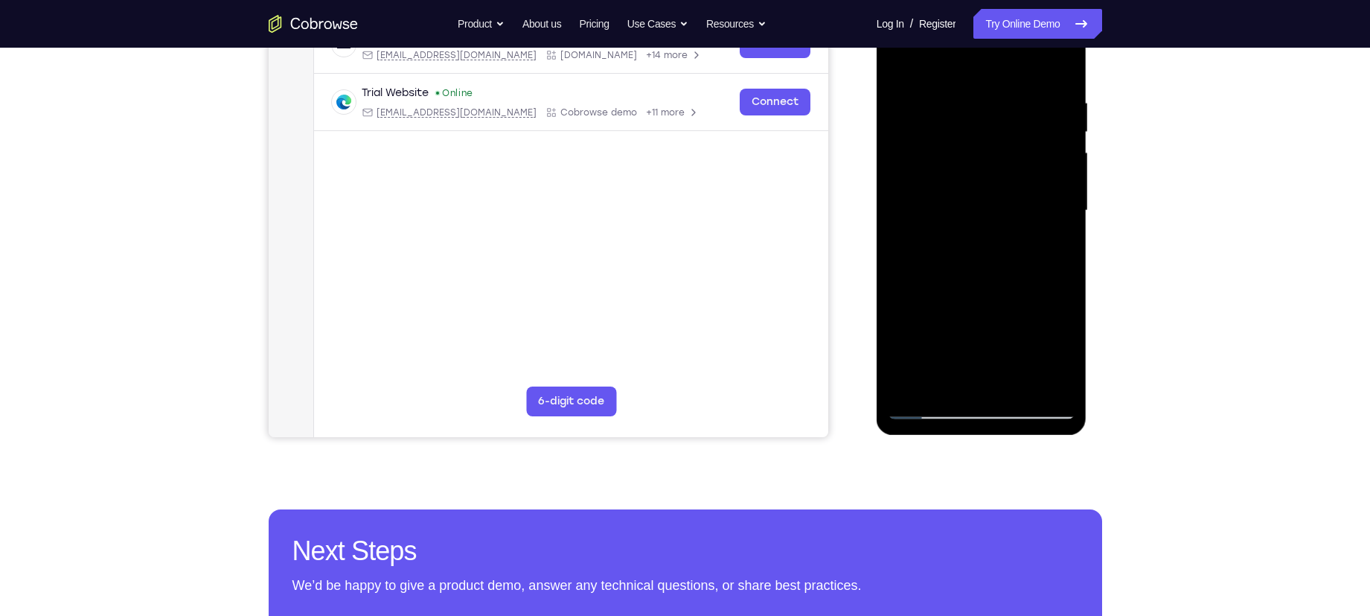
scroll to position [250, 0]
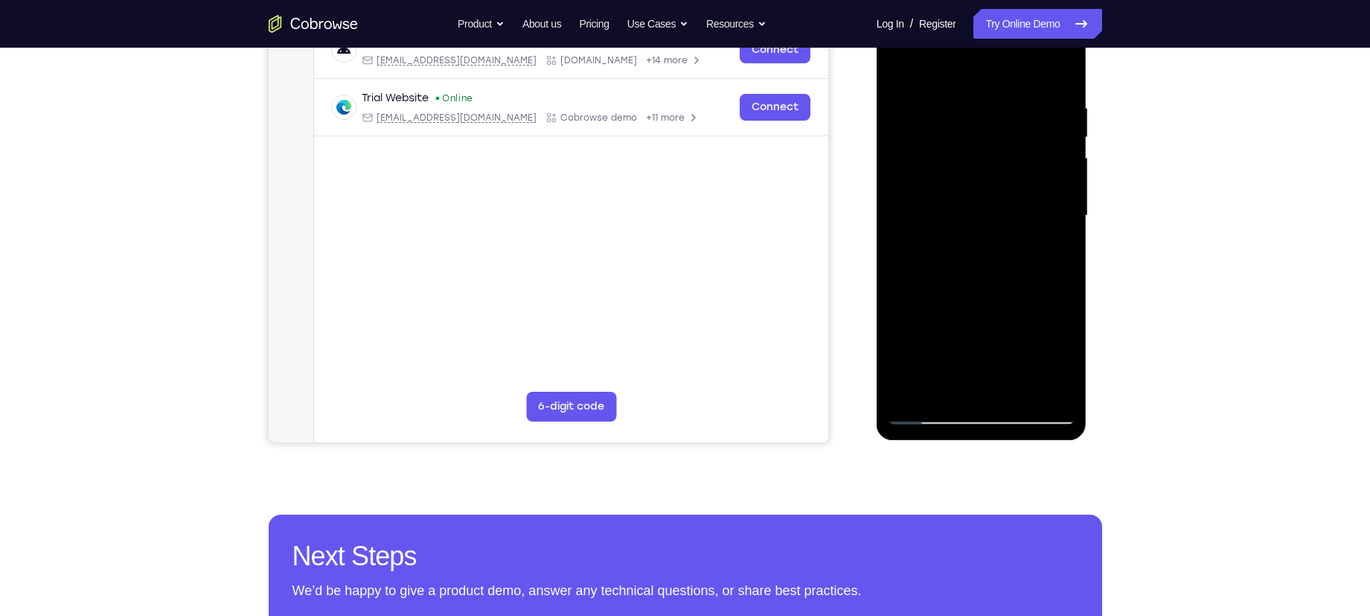
click at [921, 147] on div at bounding box center [982, 215] width 188 height 417
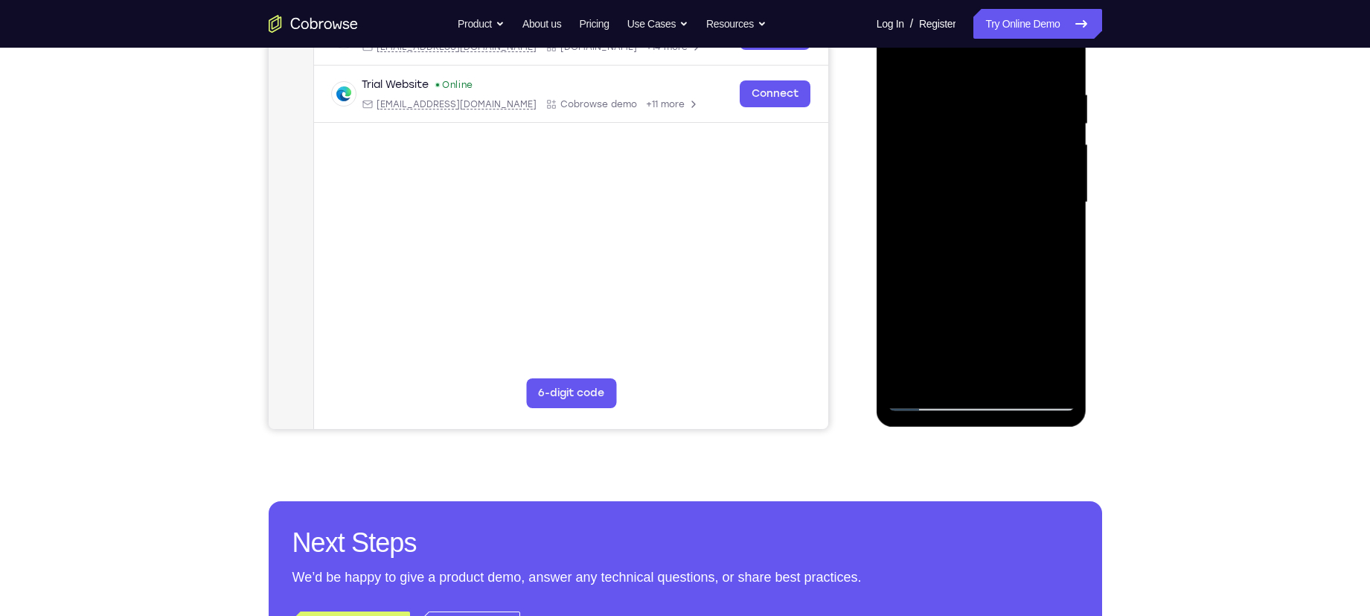
scroll to position [275, 0]
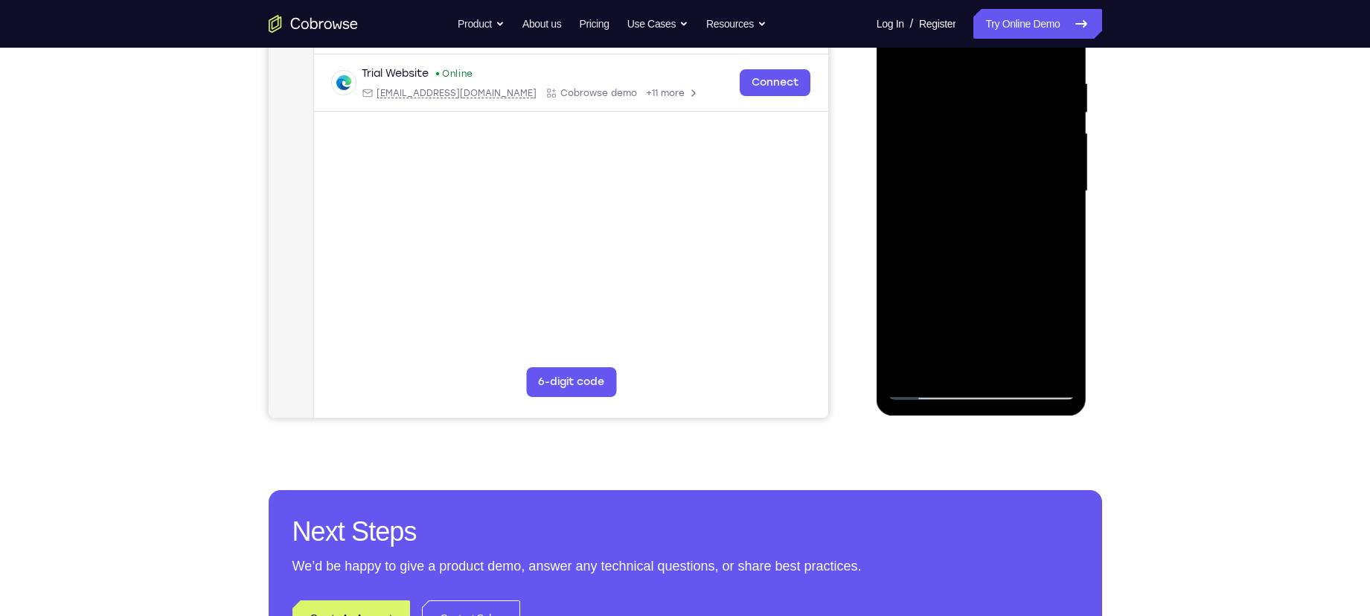
drag, startPoint x: 982, startPoint y: 293, endPoint x: 997, endPoint y: 173, distance: 120.0
click at [997, 173] on div at bounding box center [982, 191] width 188 height 417
drag, startPoint x: 984, startPoint y: 268, endPoint x: 984, endPoint y: 182, distance: 85.6
click at [984, 182] on div at bounding box center [982, 191] width 188 height 417
drag, startPoint x: 974, startPoint y: 249, endPoint x: 978, endPoint y: 164, distance: 84.2
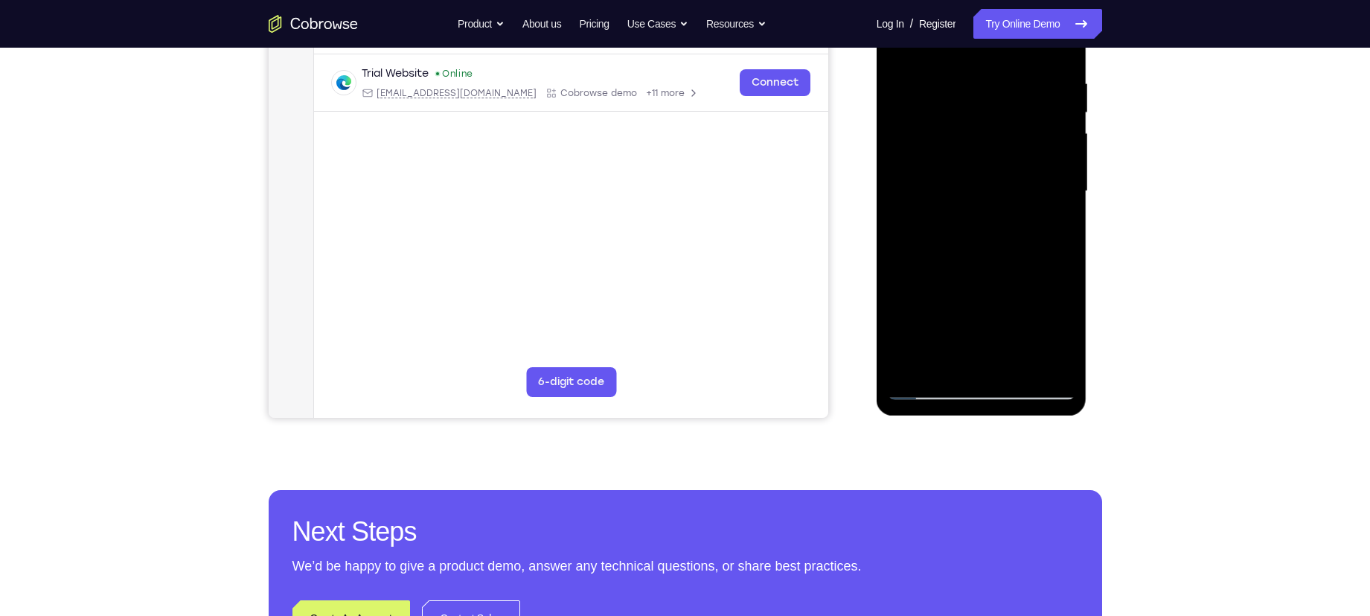
click at [978, 164] on div at bounding box center [982, 191] width 188 height 417
drag, startPoint x: 970, startPoint y: 243, endPoint x: 980, endPoint y: 158, distance: 86.2
click at [980, 158] on div at bounding box center [982, 191] width 188 height 417
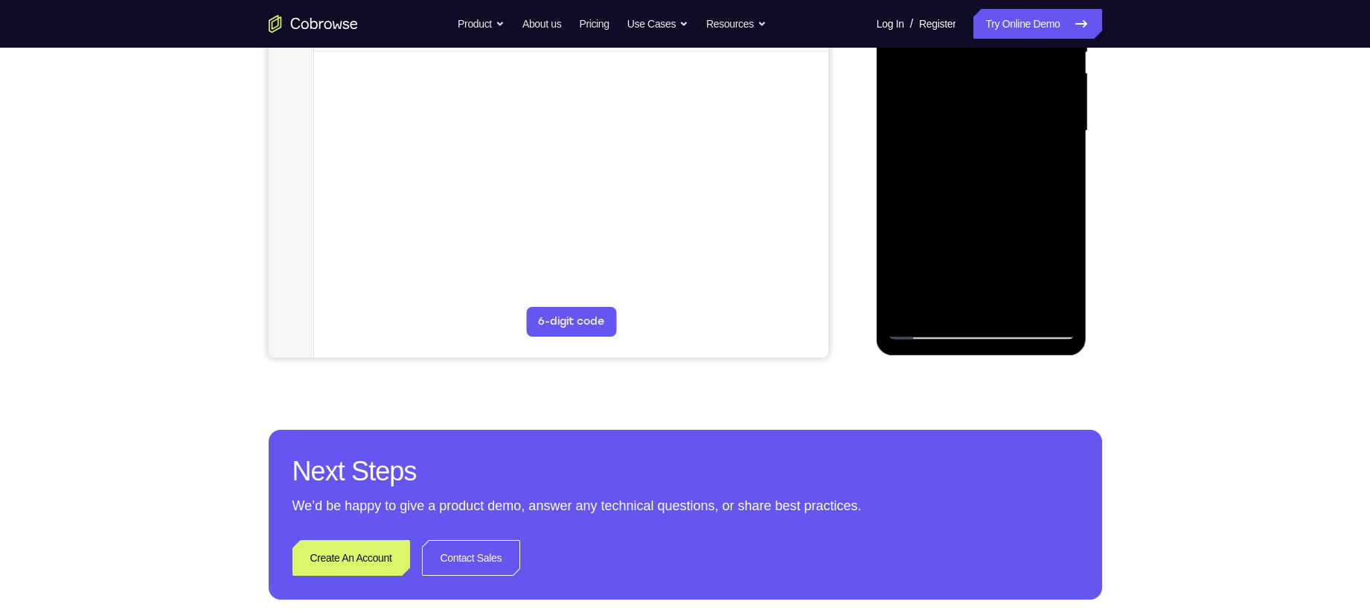
click at [913, 307] on div at bounding box center [982, 131] width 188 height 417
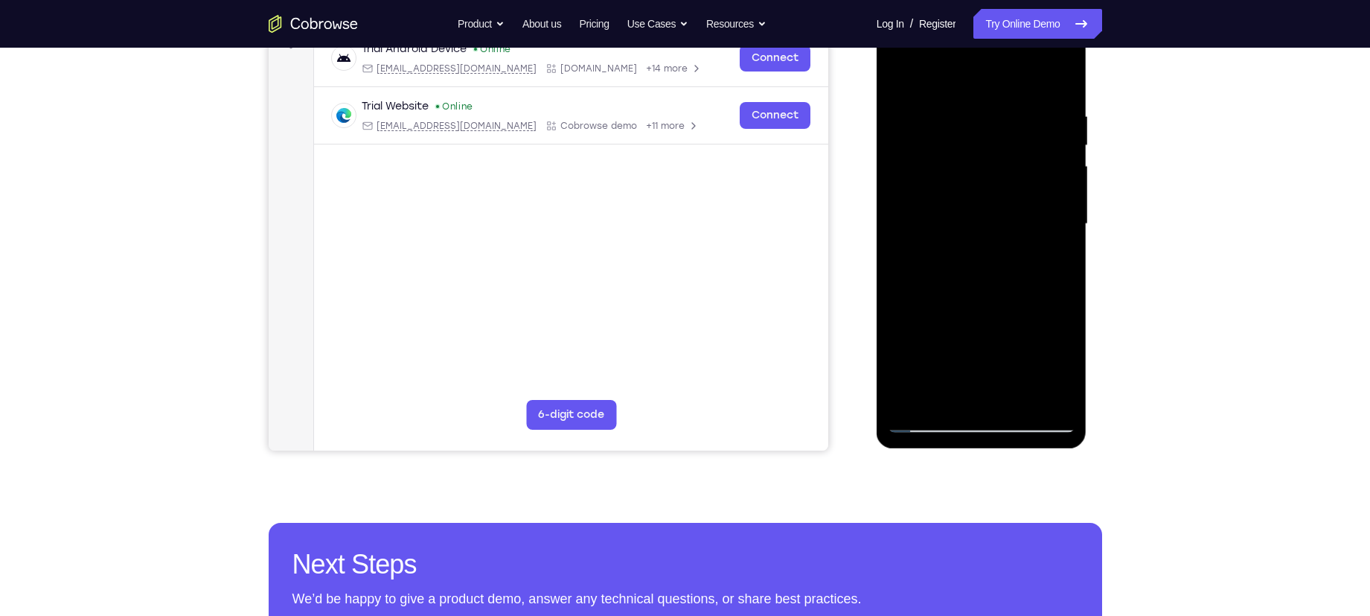
scroll to position [209, 0]
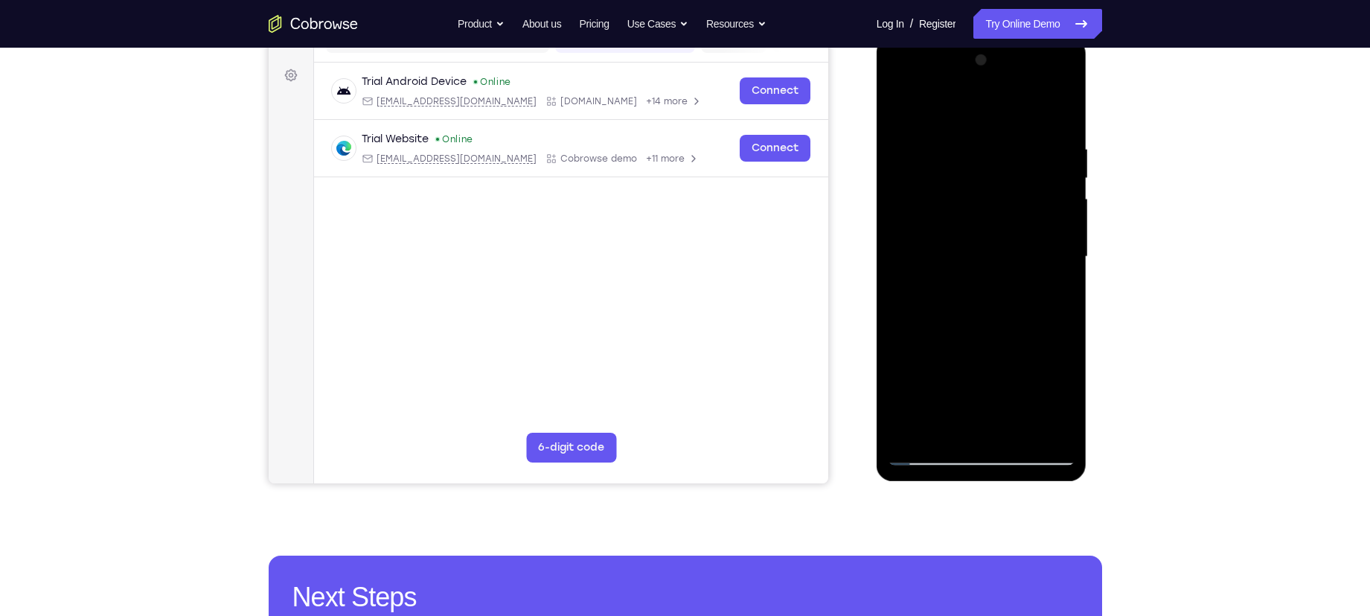
click at [1003, 148] on div at bounding box center [982, 256] width 188 height 417
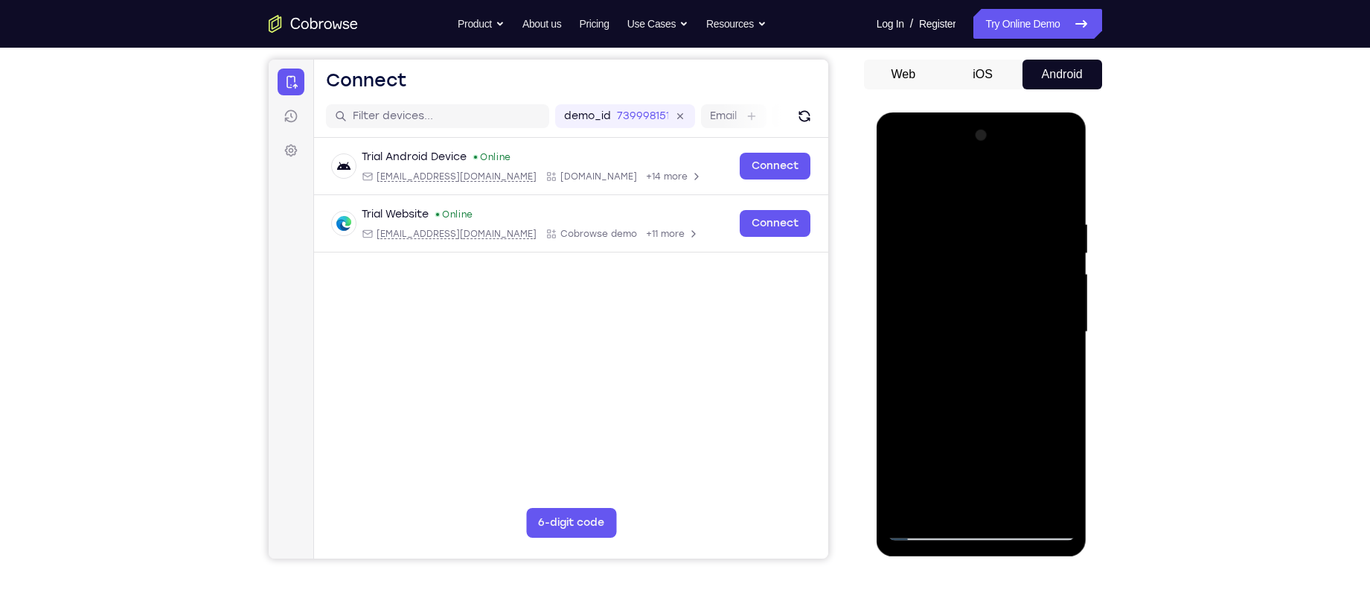
scroll to position [231, 0]
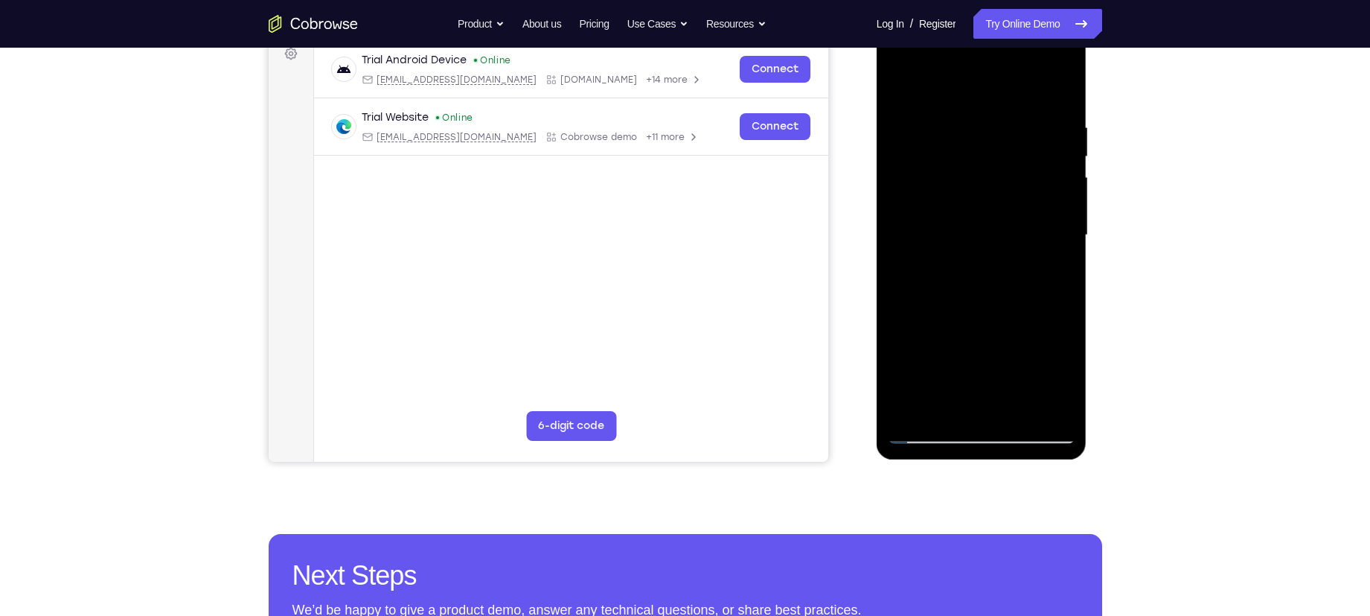
click at [1052, 239] on div at bounding box center [982, 235] width 188 height 417
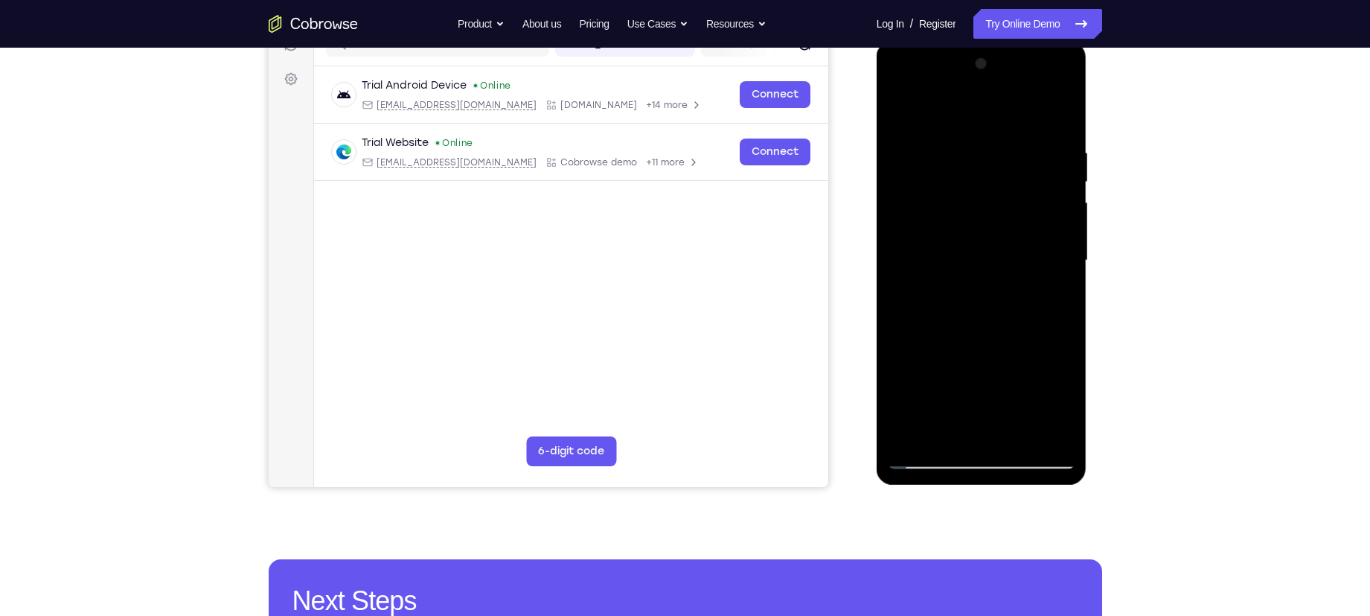
scroll to position [202, 0]
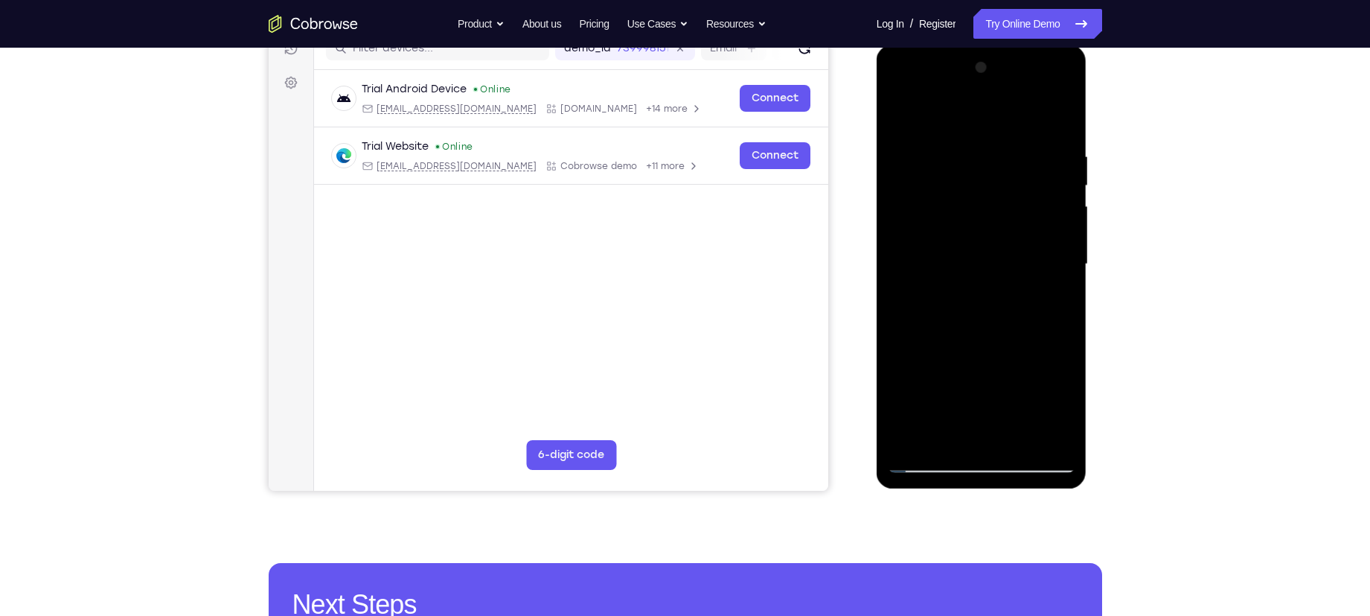
click at [1052, 239] on div at bounding box center [982, 264] width 188 height 417
click at [1055, 195] on div at bounding box center [982, 264] width 188 height 417
click at [1055, 196] on div at bounding box center [982, 264] width 188 height 417
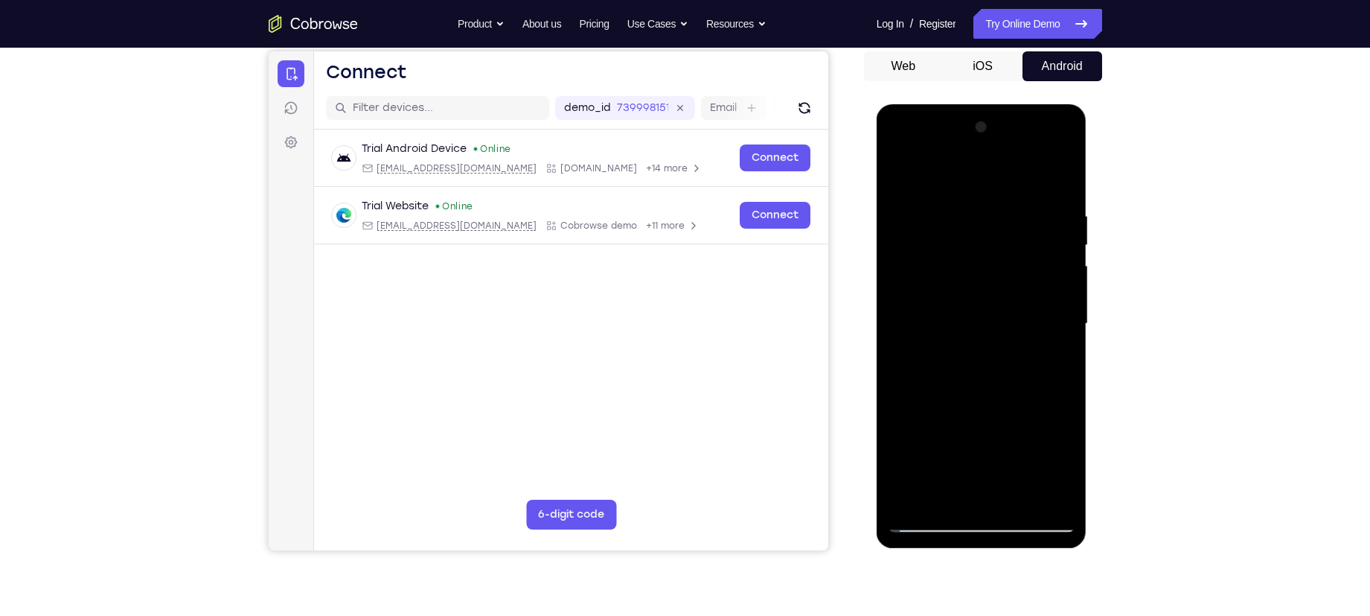
scroll to position [144, 0]
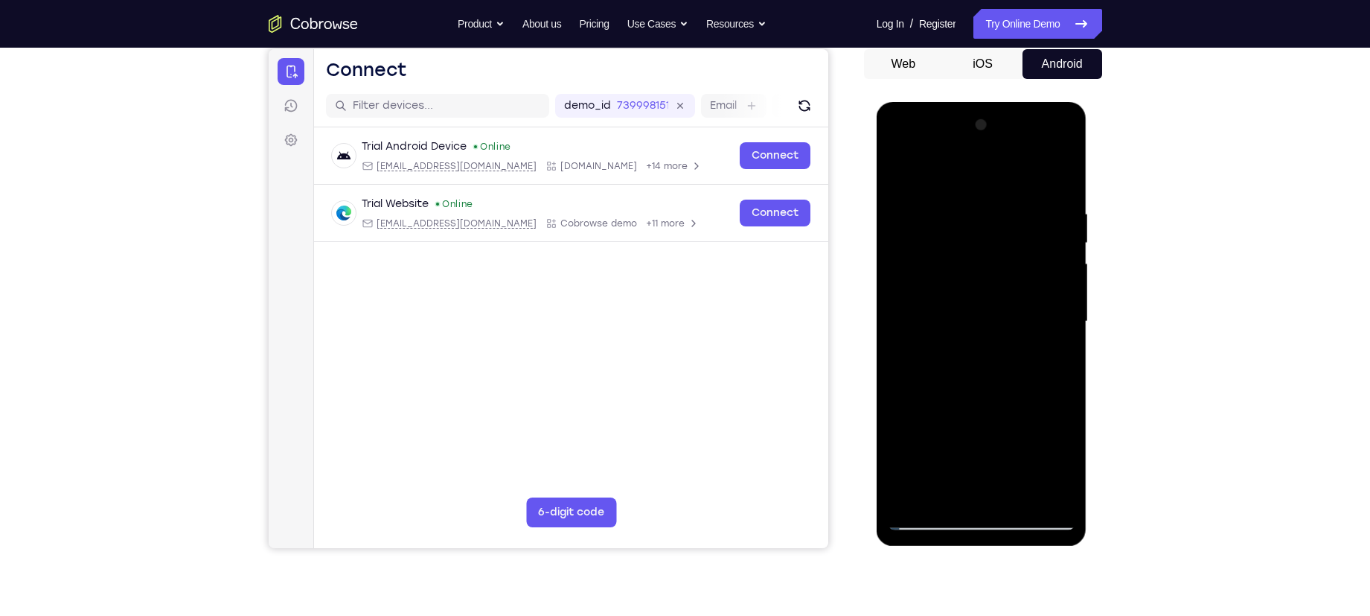
click at [1055, 196] on div at bounding box center [982, 321] width 188 height 417
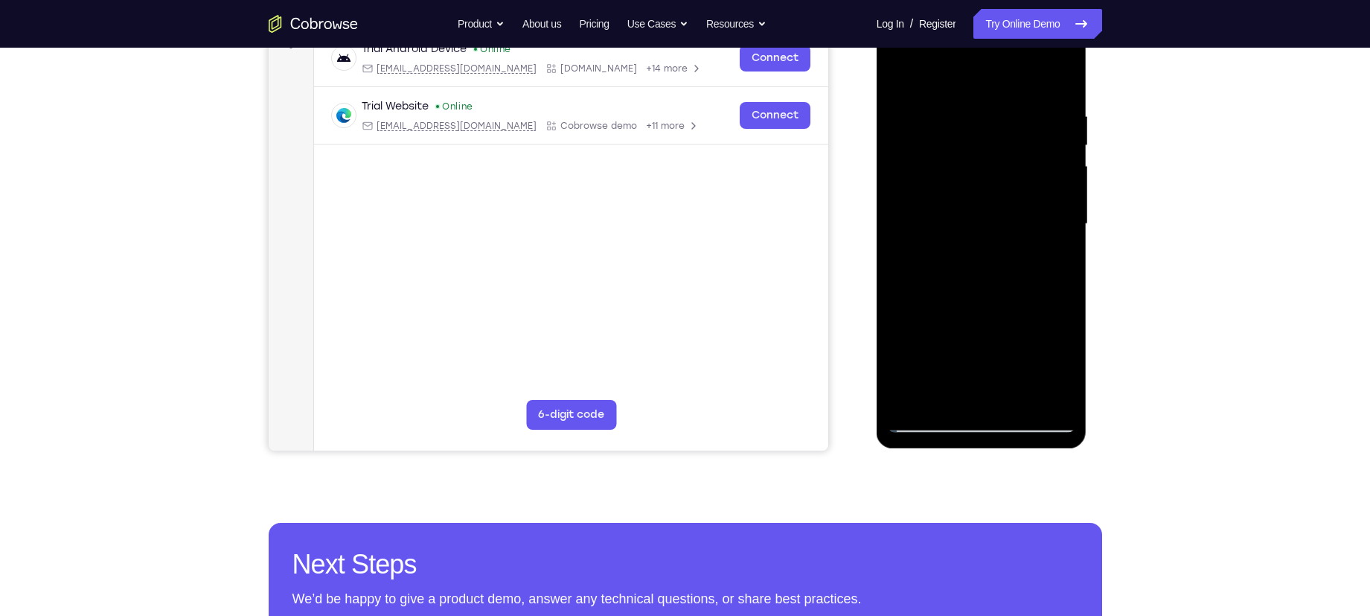
scroll to position [243, 0]
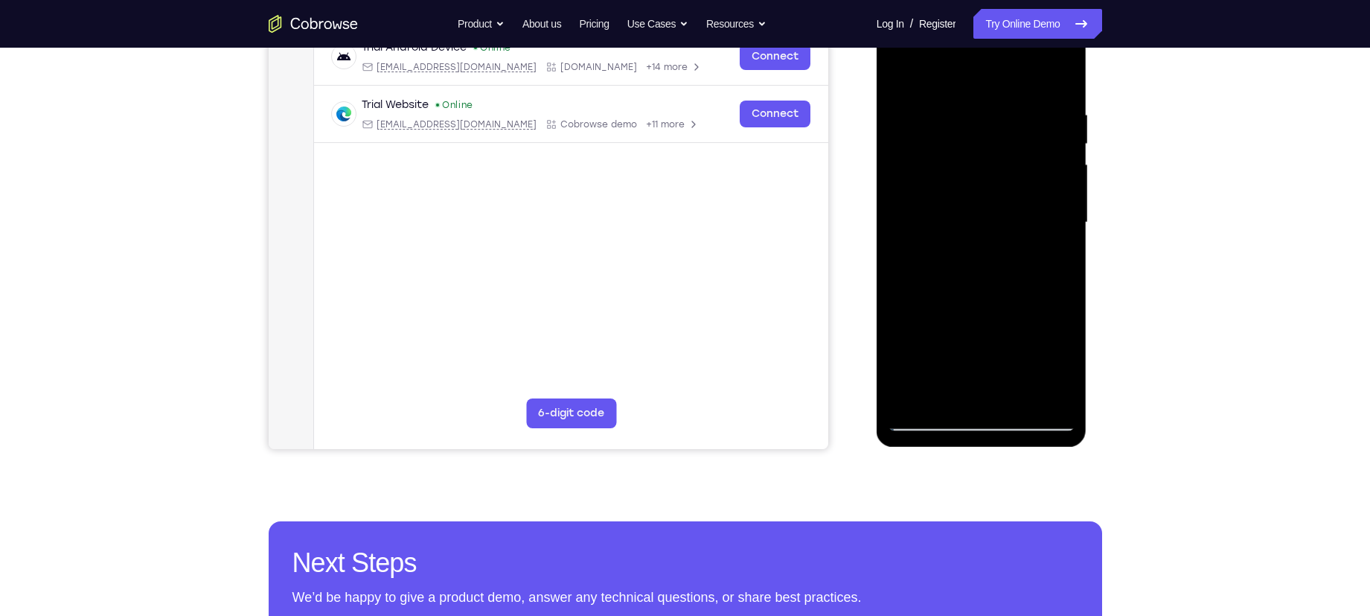
click at [1055, 196] on div at bounding box center [982, 222] width 188 height 417
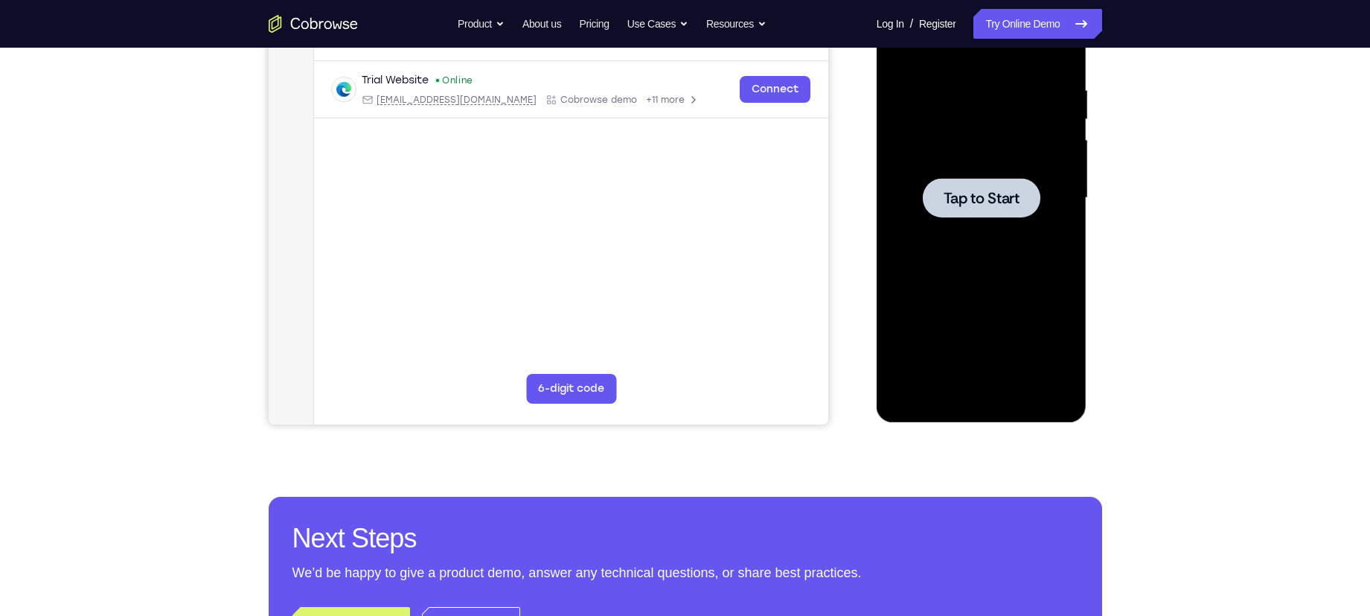
scroll to position [263, 0]
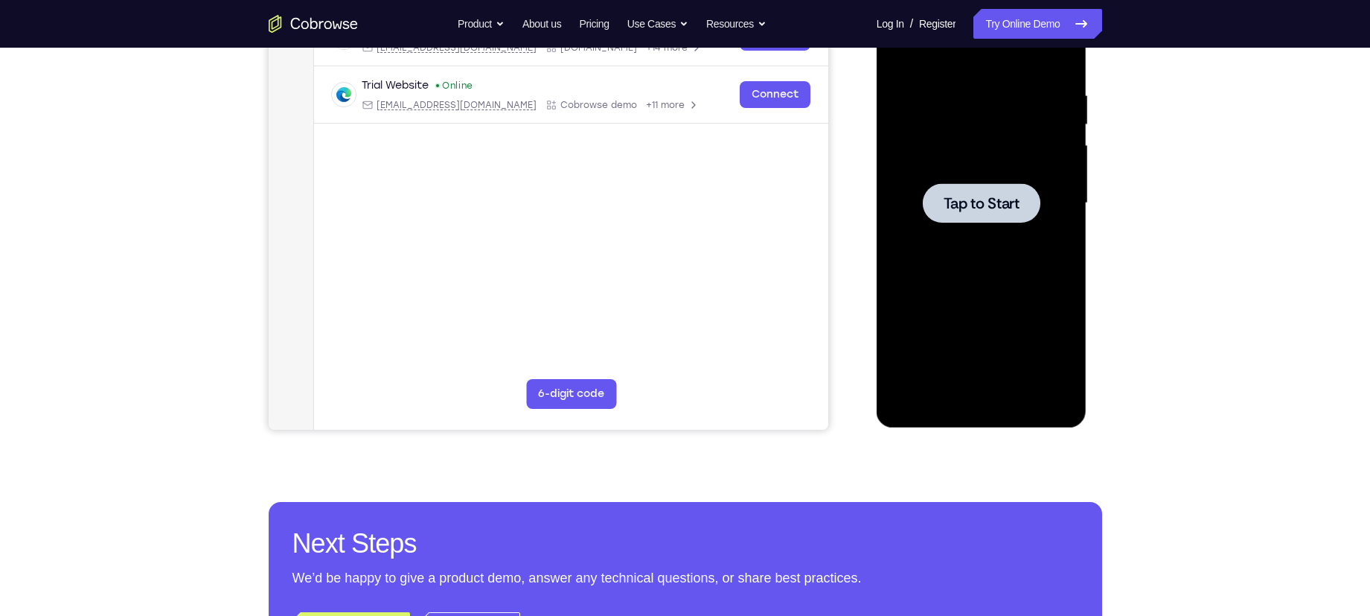
click at [967, 216] on div at bounding box center [982, 202] width 118 height 39
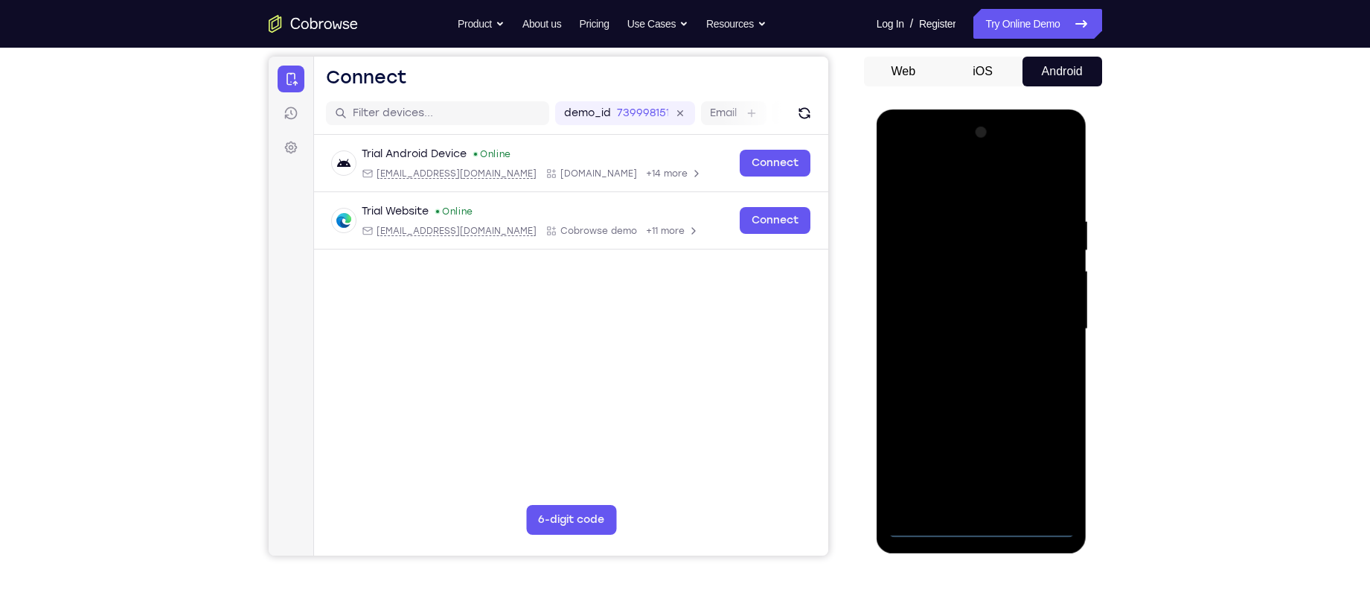
scroll to position [135, 0]
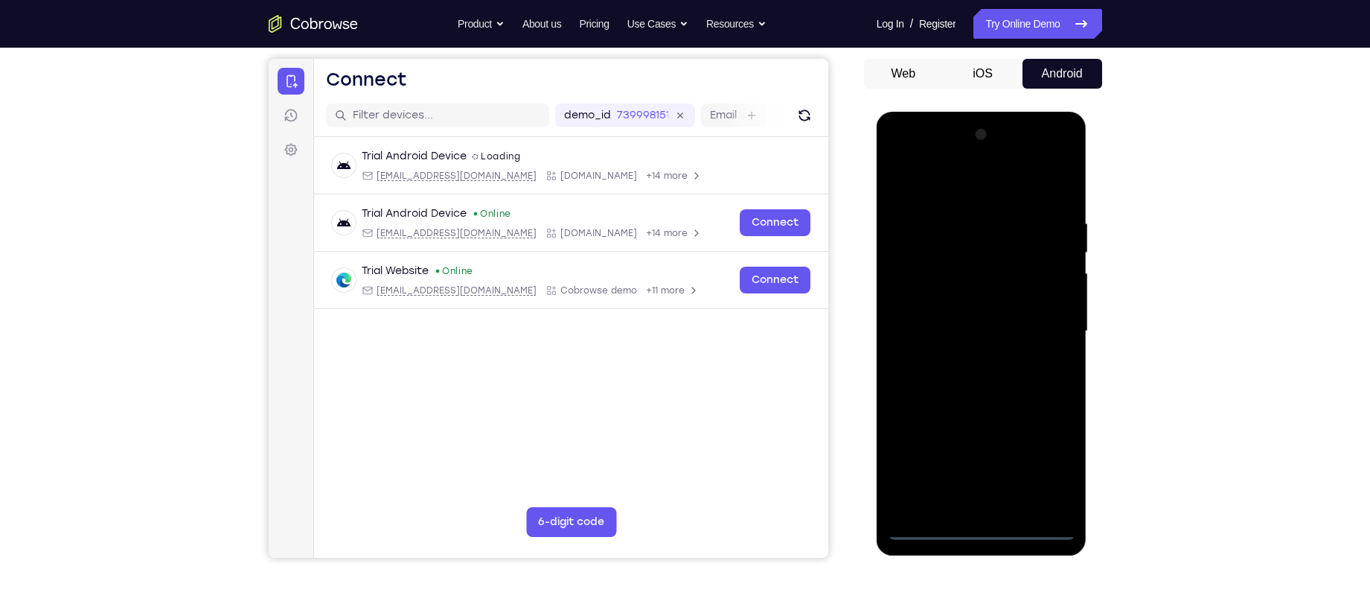
click at [985, 483] on div at bounding box center [982, 331] width 188 height 417
click at [1050, 461] on div at bounding box center [982, 331] width 188 height 417
click at [939, 185] on div at bounding box center [982, 331] width 188 height 417
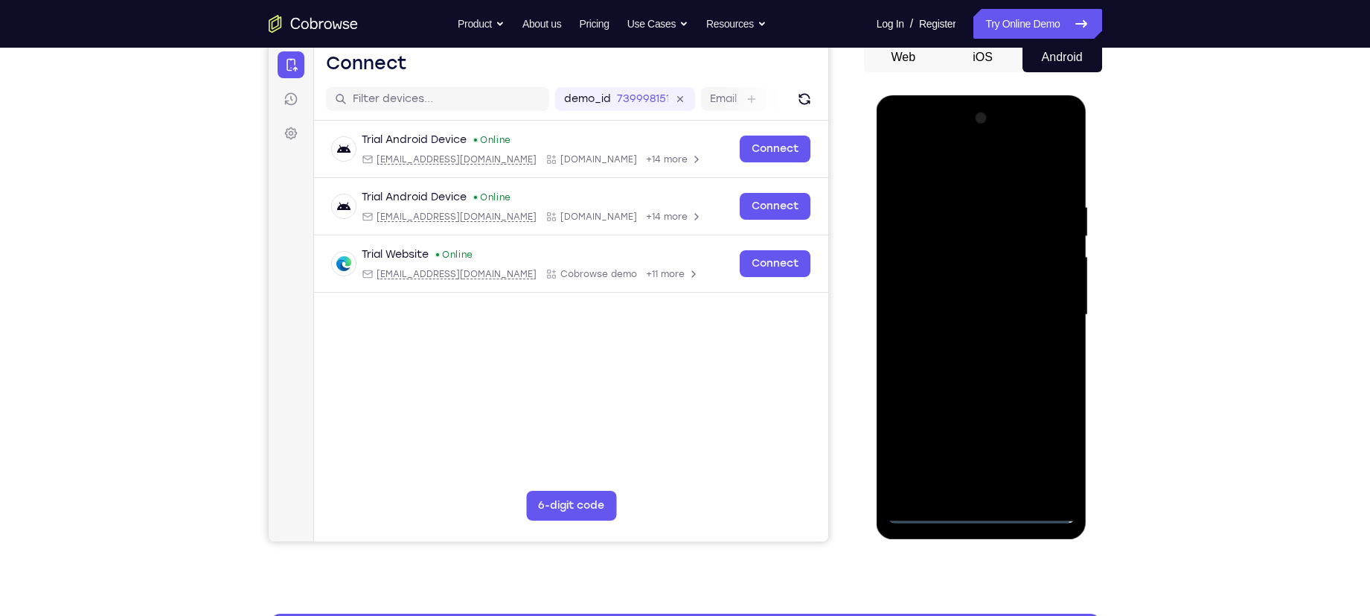
scroll to position [155, 0]
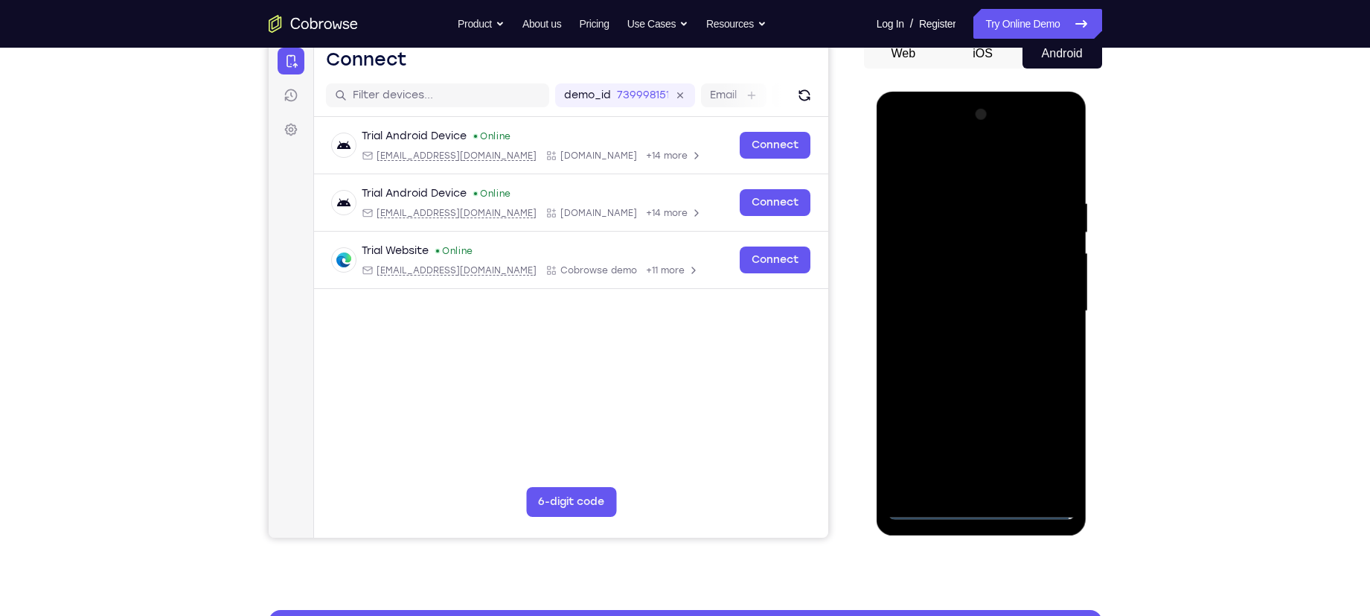
click at [916, 263] on div at bounding box center [982, 311] width 188 height 417
click at [953, 321] on div at bounding box center [982, 311] width 188 height 417
click at [953, 301] on div at bounding box center [982, 311] width 188 height 417
click at [960, 322] on div at bounding box center [982, 311] width 188 height 417
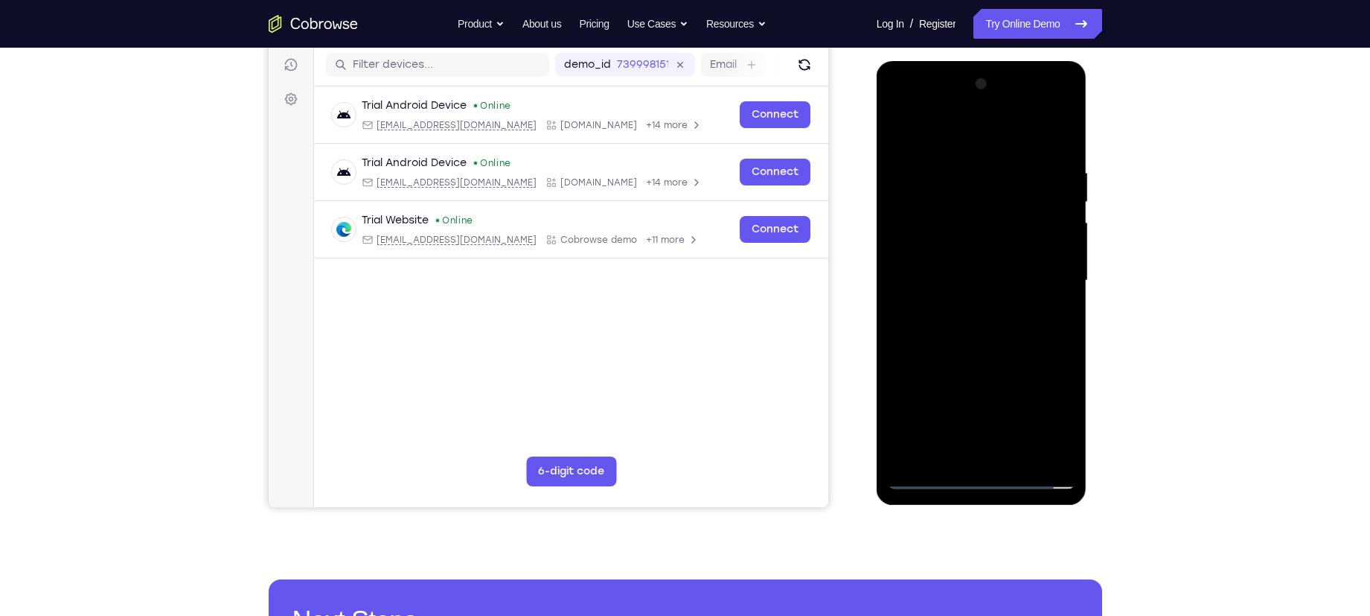
scroll to position [182, 0]
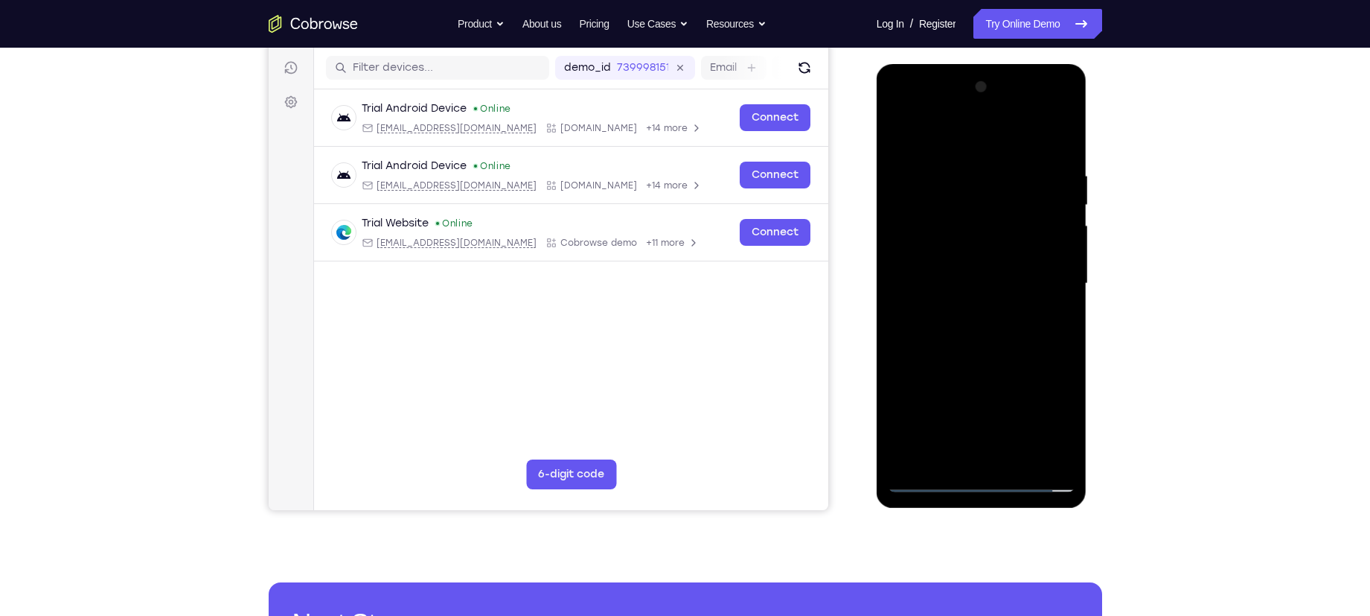
drag, startPoint x: 938, startPoint y: 127, endPoint x: 1163, endPoint y: 118, distance: 225.7
click at [1088, 118] on html "Online web based iOS Simulators and Android Emulators. Run iPhone, iPad, Mobile…" at bounding box center [983, 287] width 212 height 447
click at [974, 320] on div at bounding box center [982, 283] width 188 height 417
click at [1054, 272] on div at bounding box center [982, 283] width 188 height 417
click at [928, 276] on div at bounding box center [982, 283] width 188 height 417
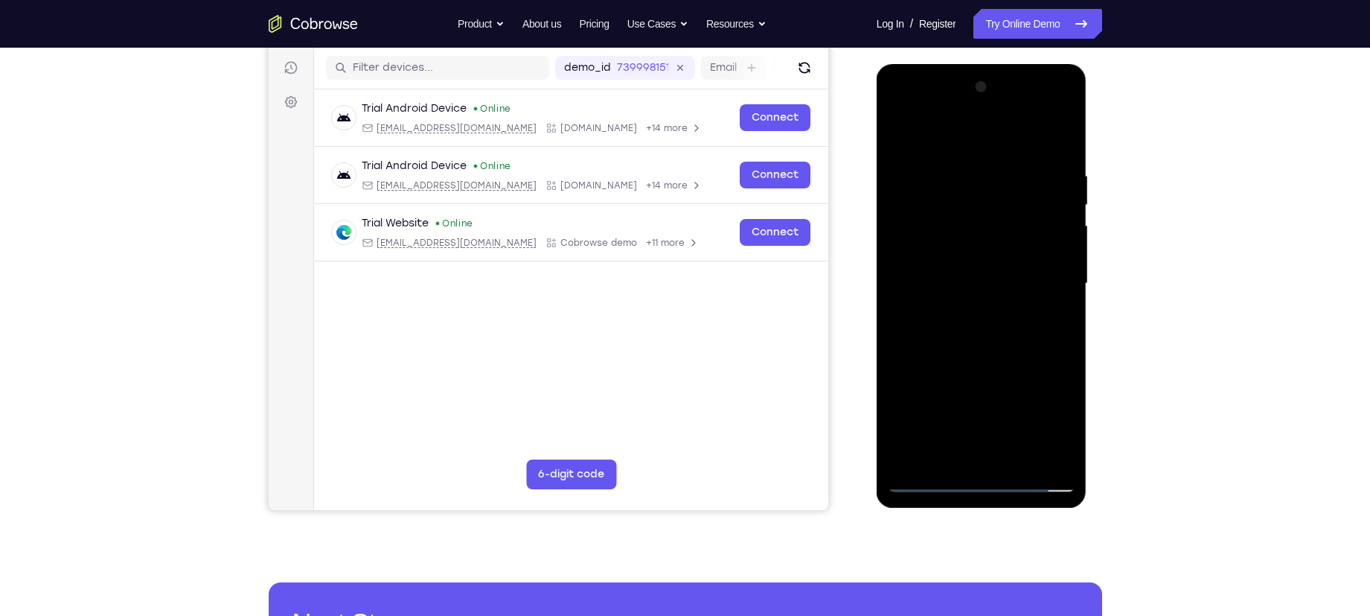
click at [953, 301] on div at bounding box center [982, 283] width 188 height 417
click at [972, 353] on div at bounding box center [982, 283] width 188 height 417
drag, startPoint x: 974, startPoint y: 333, endPoint x: 978, endPoint y: 213, distance: 119.9
click at [978, 213] on div at bounding box center [982, 283] width 188 height 417
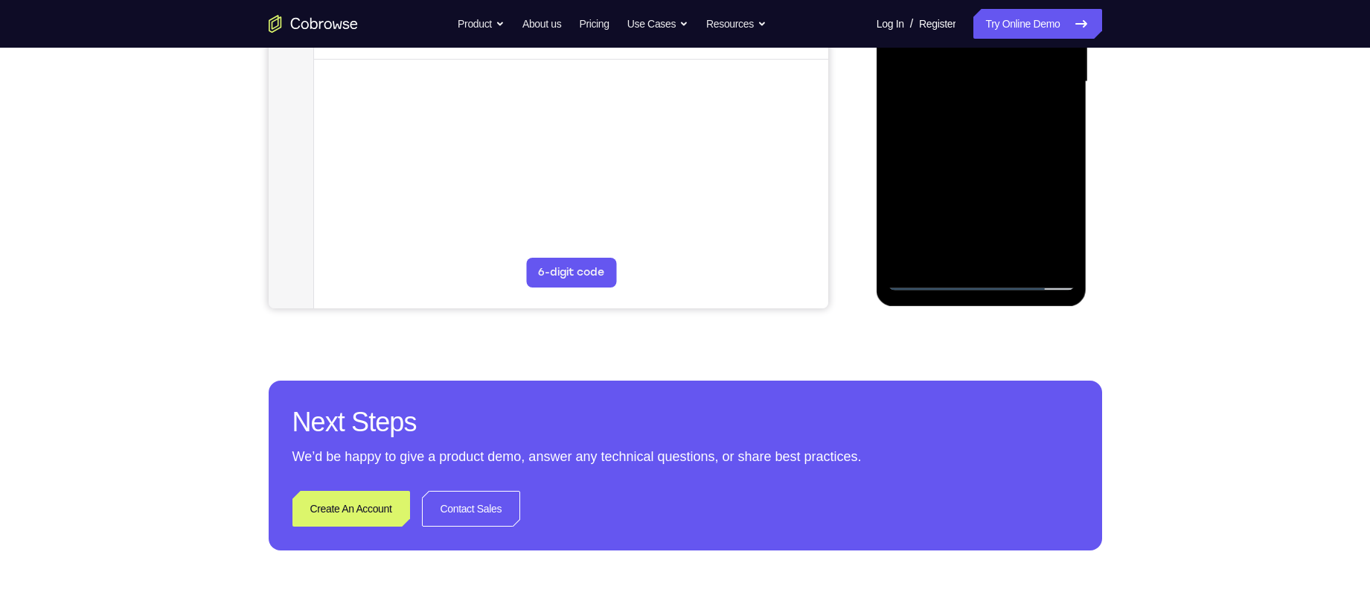
click at [982, 251] on div at bounding box center [982, 81] width 188 height 417
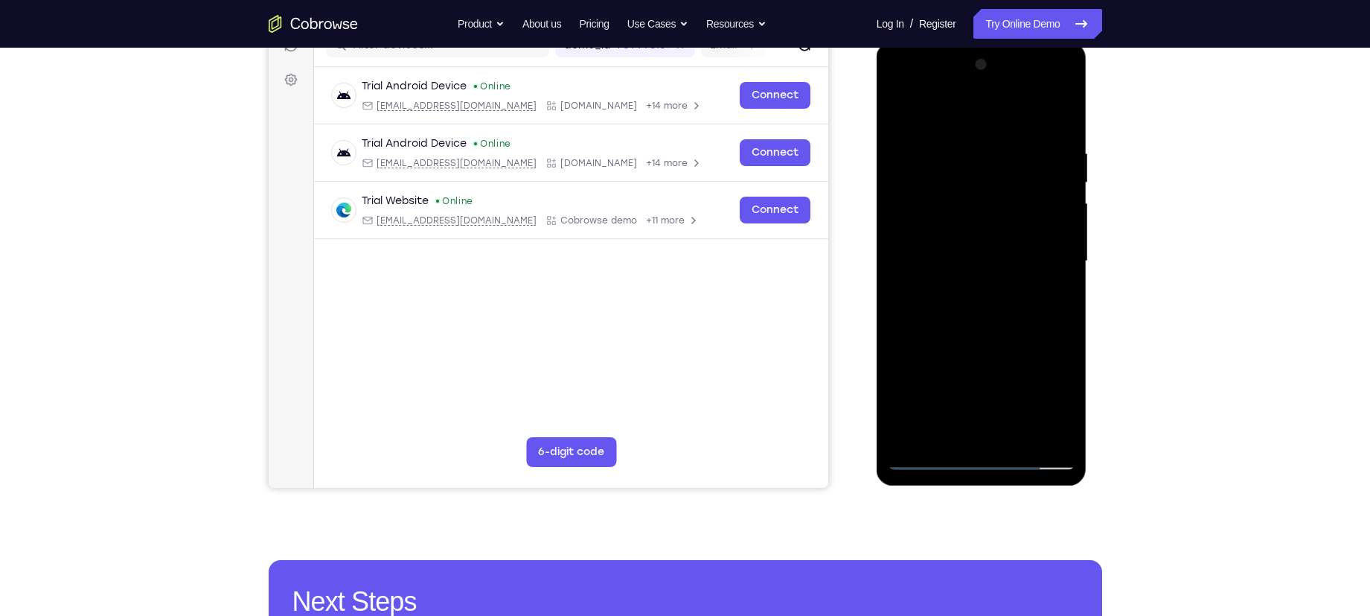
scroll to position [240, 0]
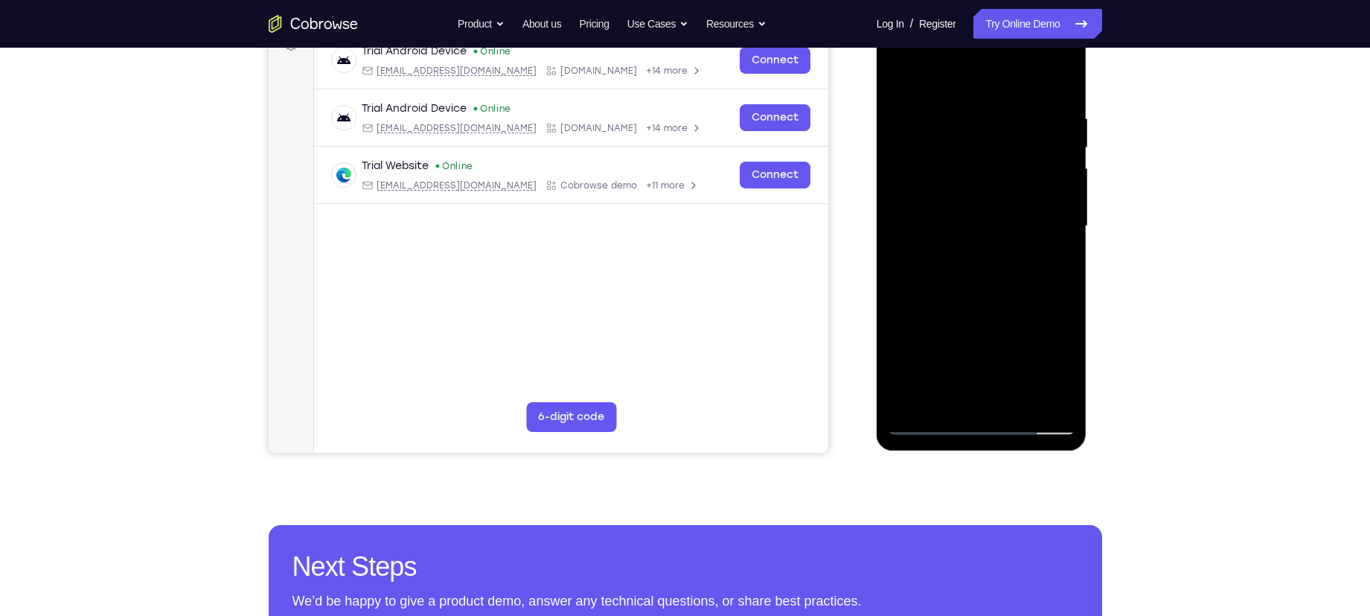
click at [935, 95] on div at bounding box center [982, 226] width 188 height 417
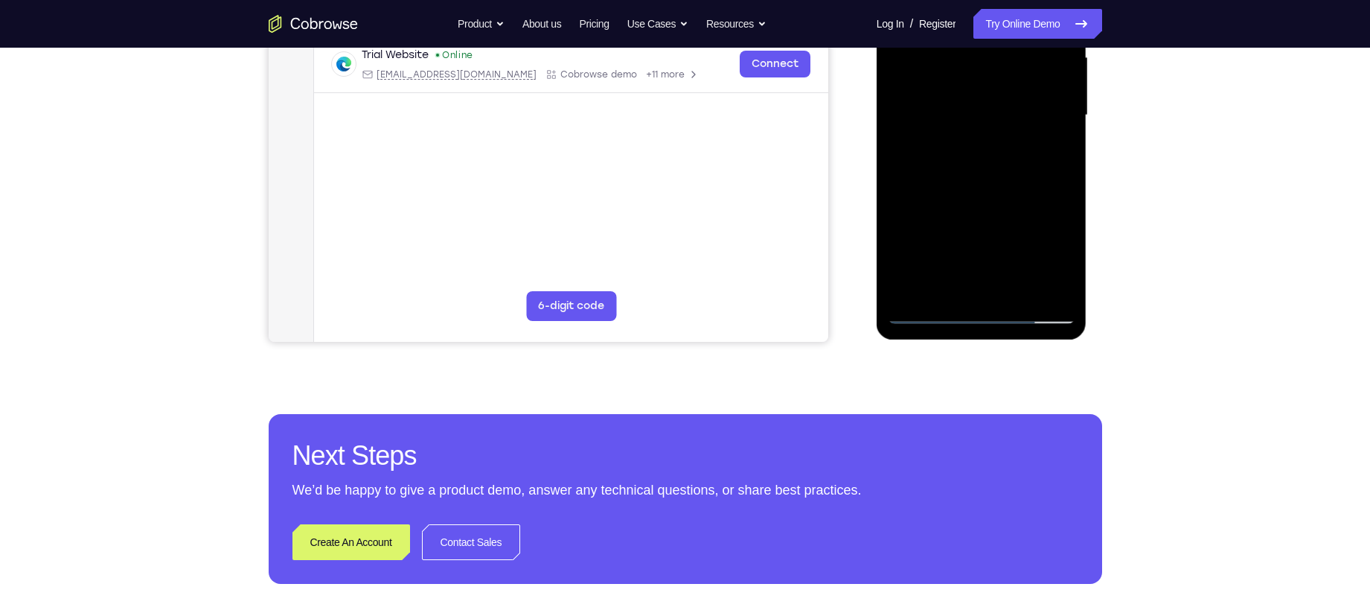
scroll to position [357, 0]
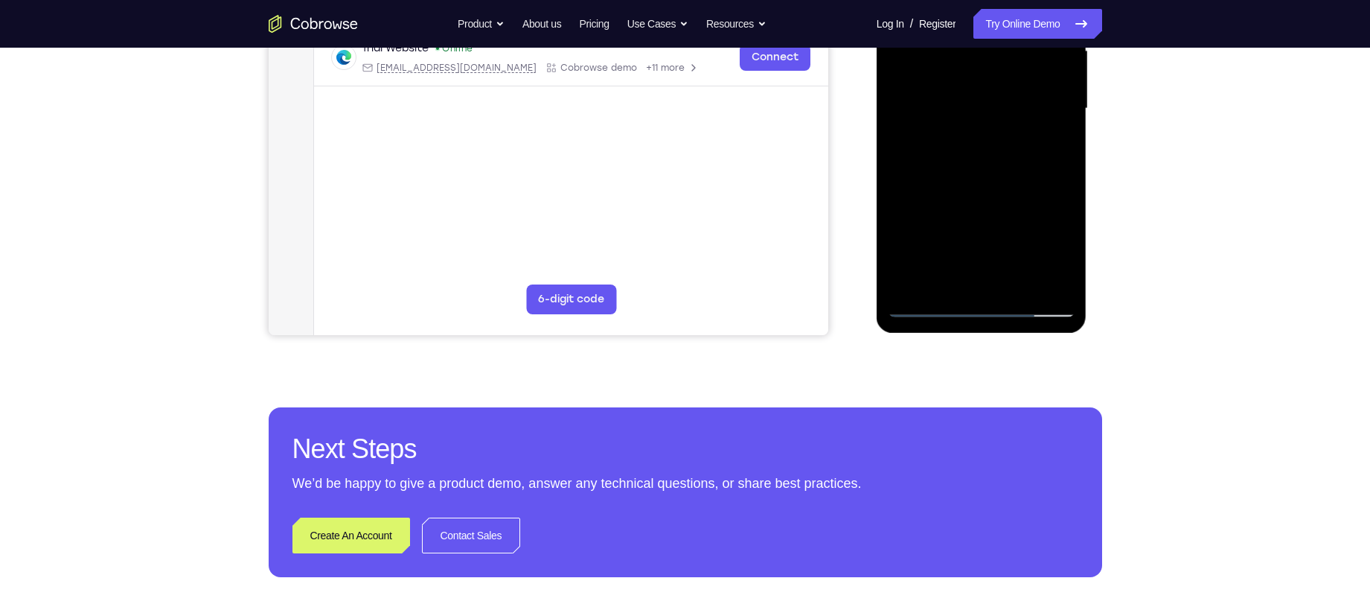
click at [928, 310] on div at bounding box center [982, 108] width 188 height 417
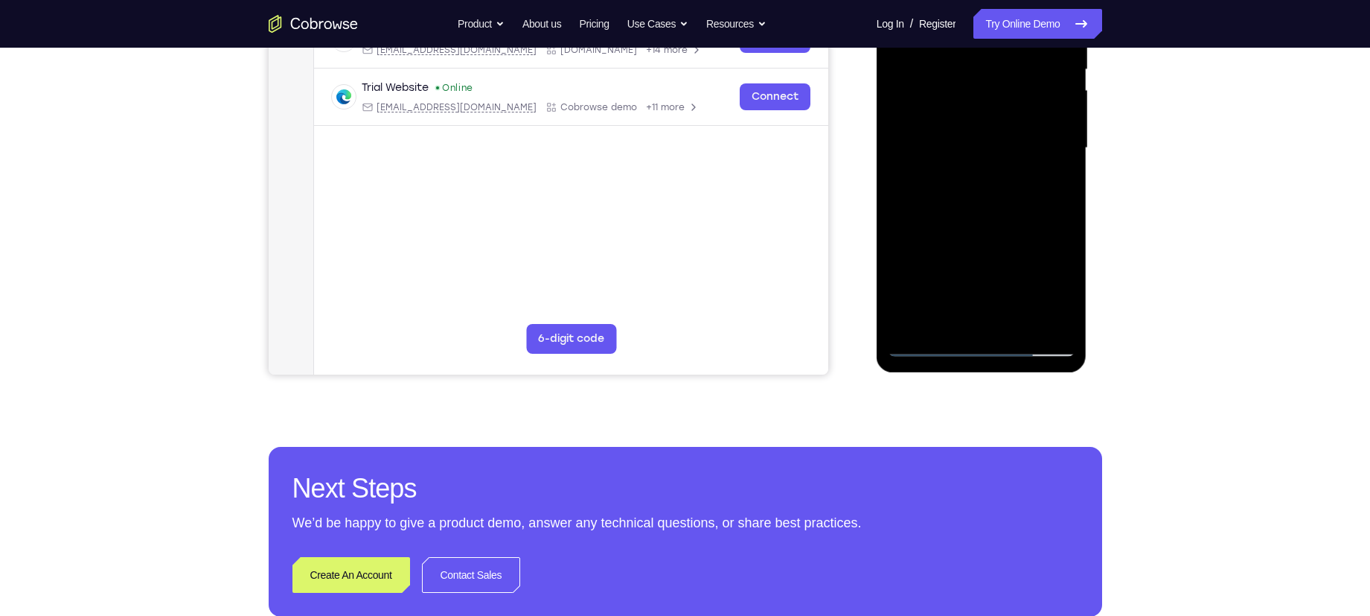
scroll to position [319, 0]
drag, startPoint x: 1014, startPoint y: 271, endPoint x: 1011, endPoint y: 206, distance: 64.8
click at [1011, 206] on div at bounding box center [982, 147] width 188 height 417
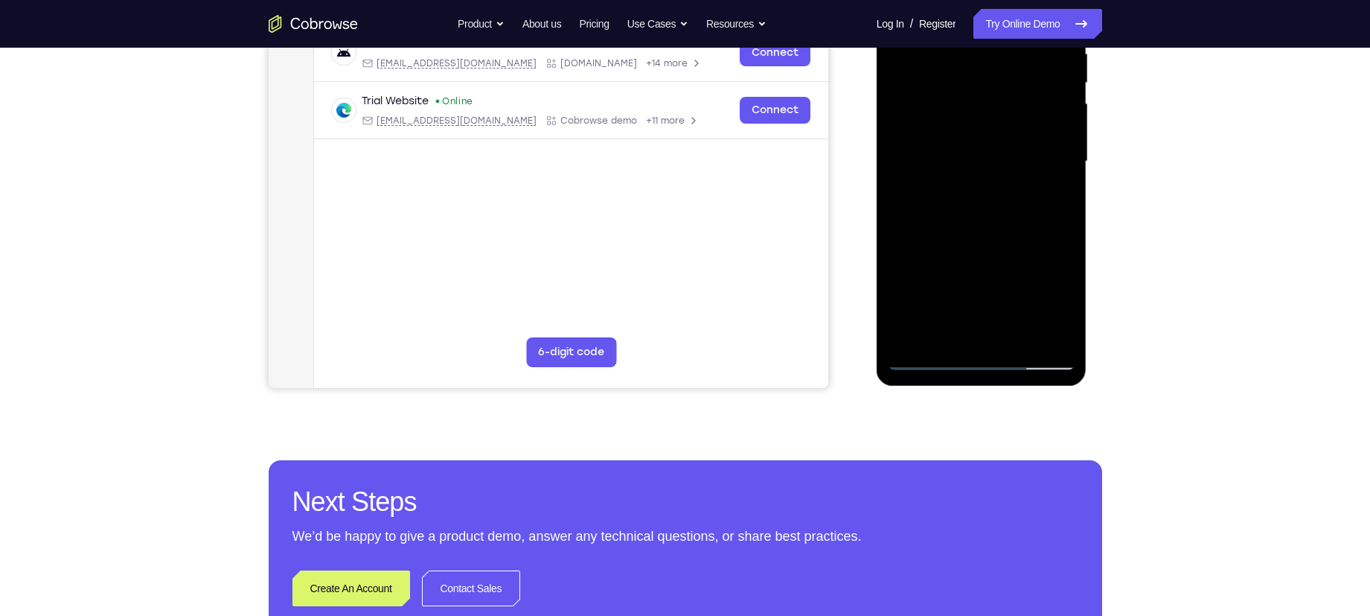
click at [1060, 123] on div at bounding box center [982, 161] width 188 height 417
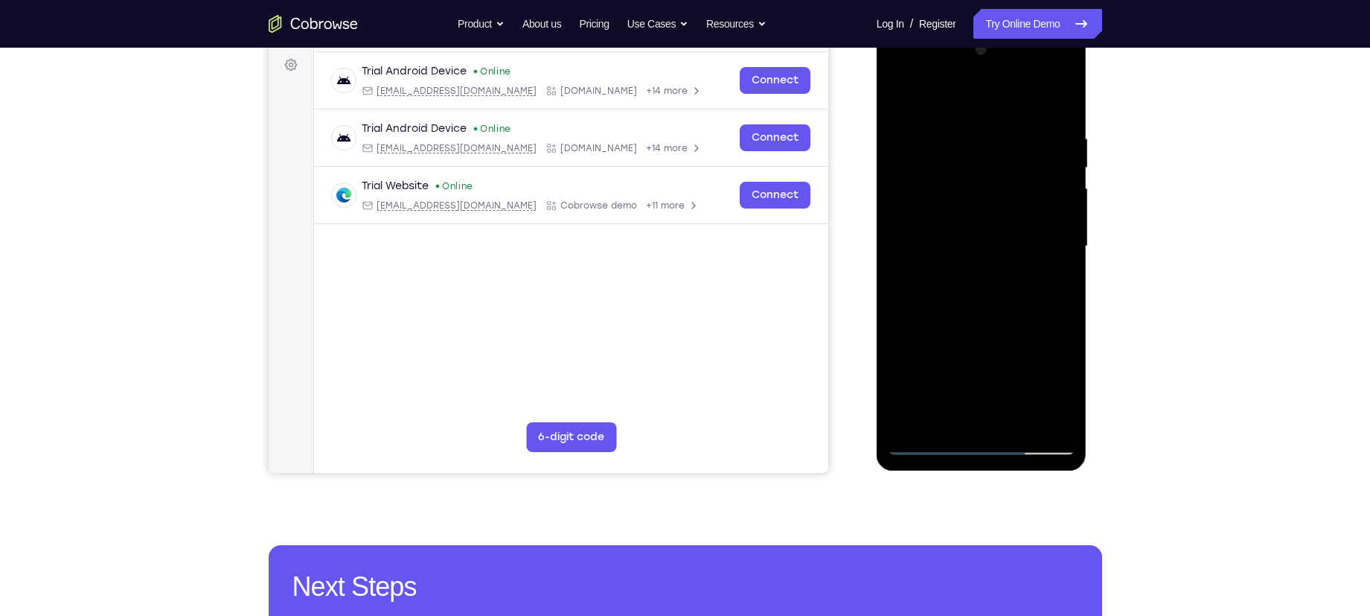
scroll to position [219, 0]
click at [901, 257] on div at bounding box center [982, 247] width 188 height 417
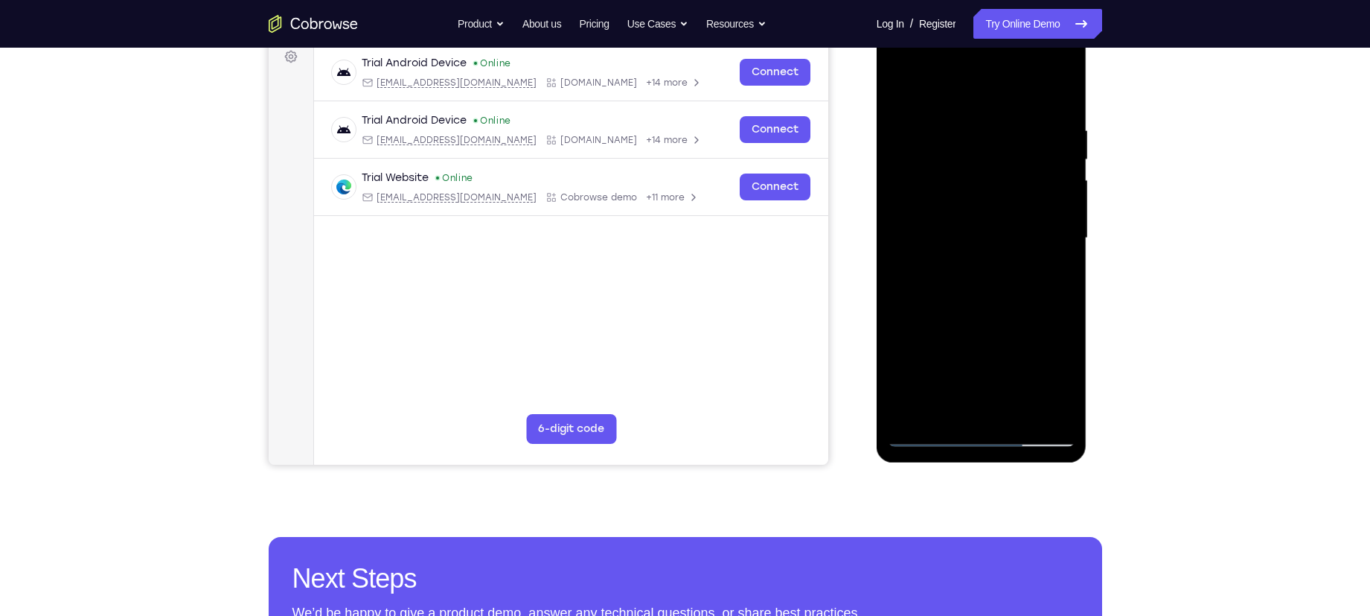
scroll to position [229, 0]
click at [1058, 96] on div at bounding box center [982, 237] width 188 height 417
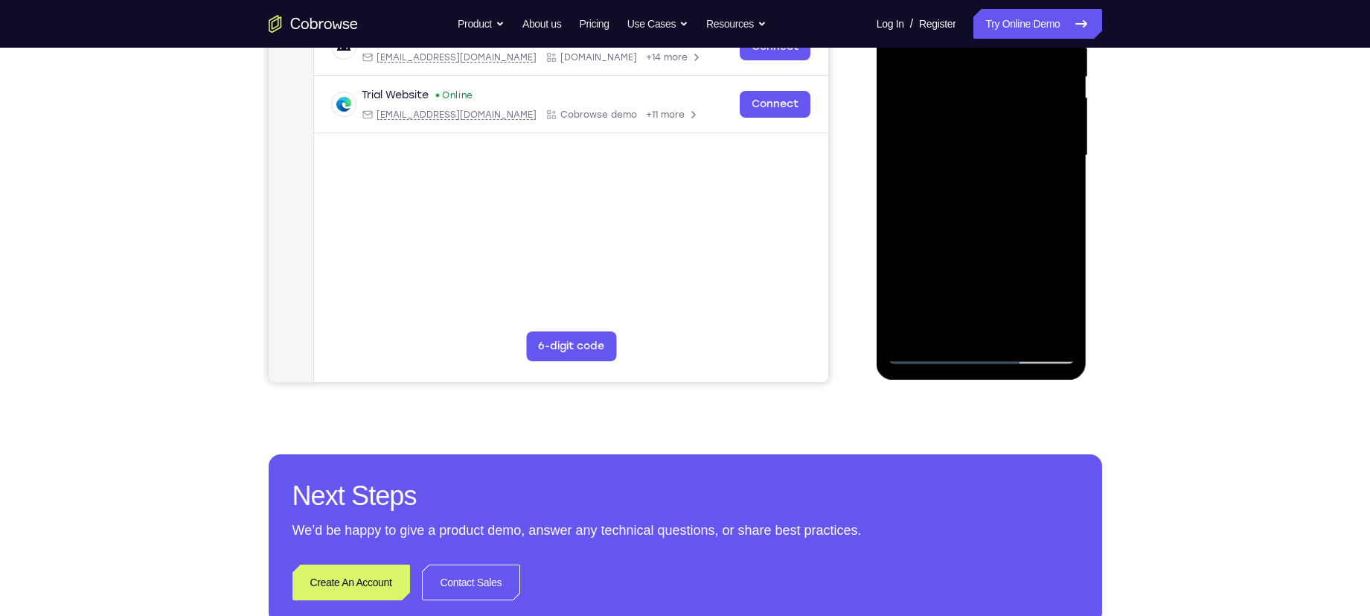
drag, startPoint x: 1008, startPoint y: 285, endPoint x: 1024, endPoint y: 160, distance: 126.1
click at [1024, 160] on div at bounding box center [982, 155] width 188 height 417
click at [1007, 159] on div at bounding box center [982, 155] width 188 height 417
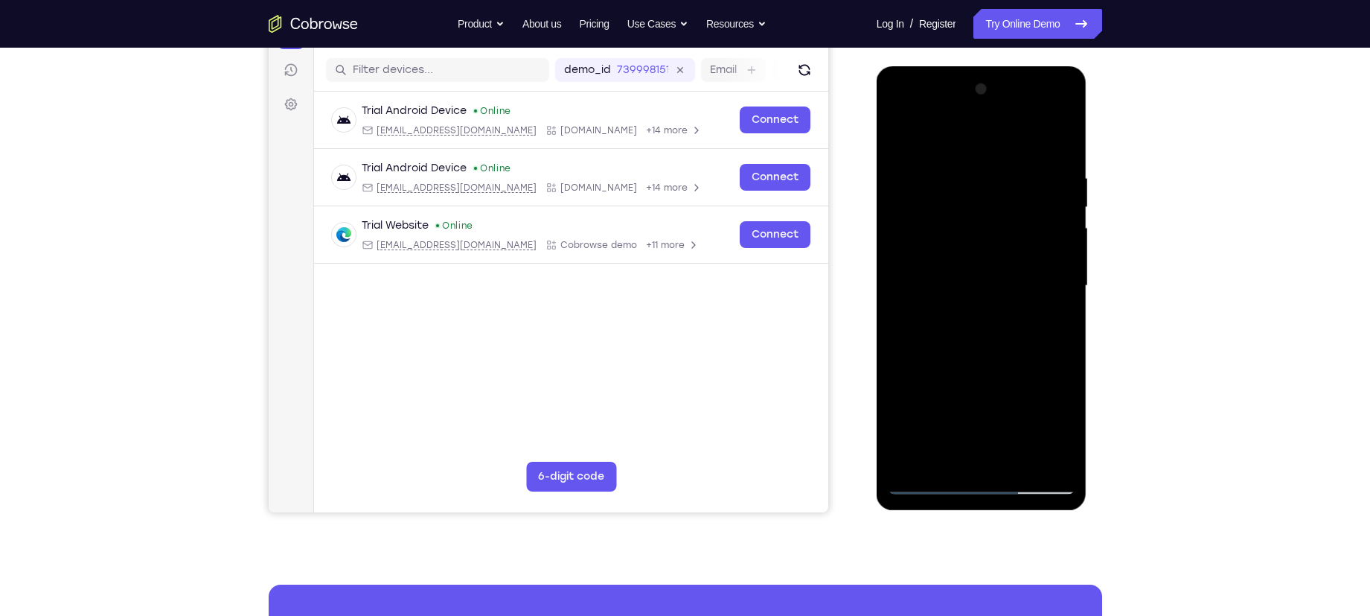
scroll to position [164, 0]
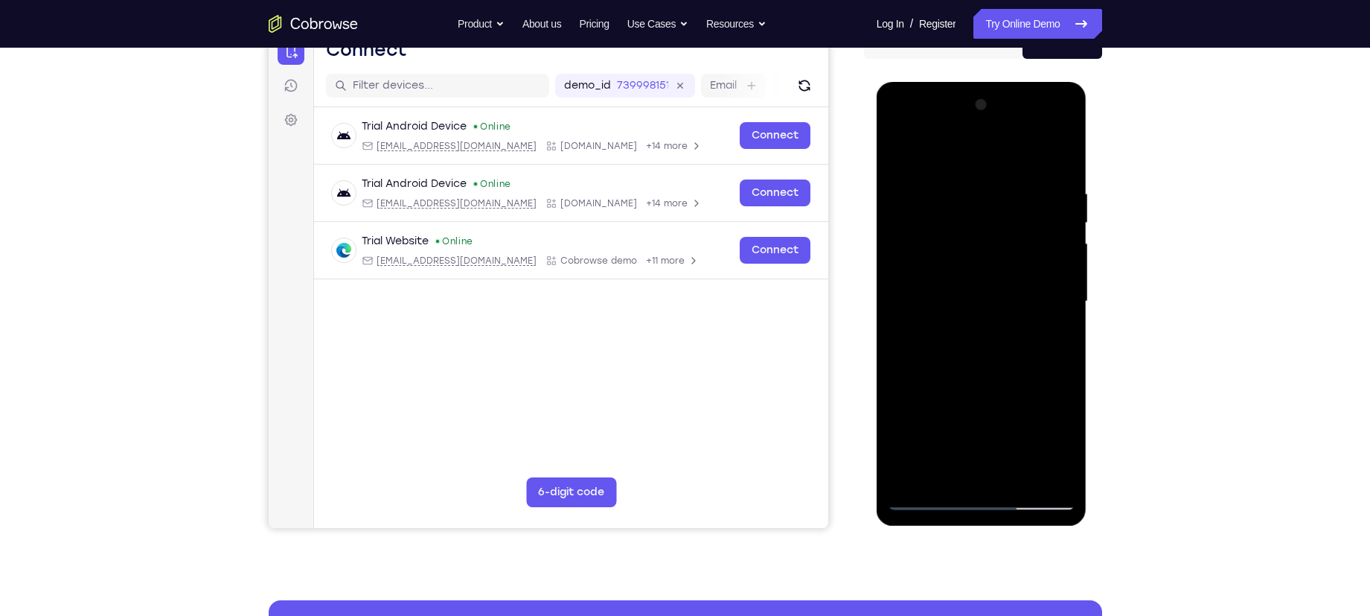
drag, startPoint x: 1006, startPoint y: 261, endPoint x: 1016, endPoint y: 147, distance: 115.0
click at [1016, 147] on div at bounding box center [982, 301] width 188 height 417
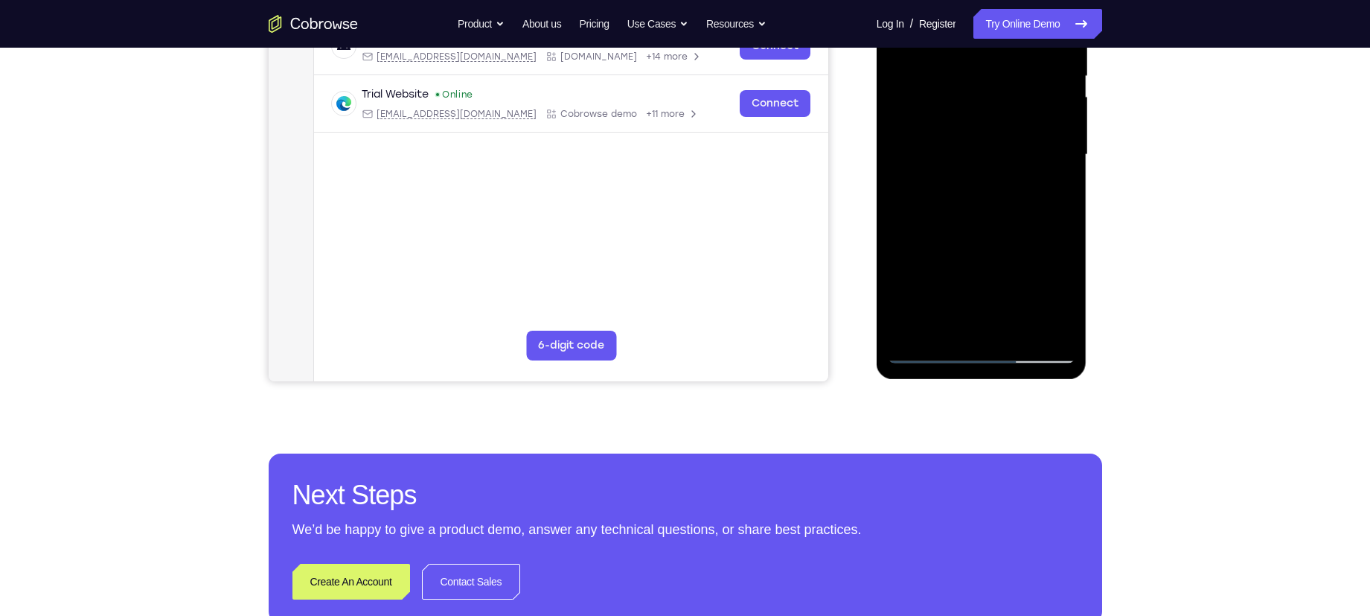
scroll to position [314, 0]
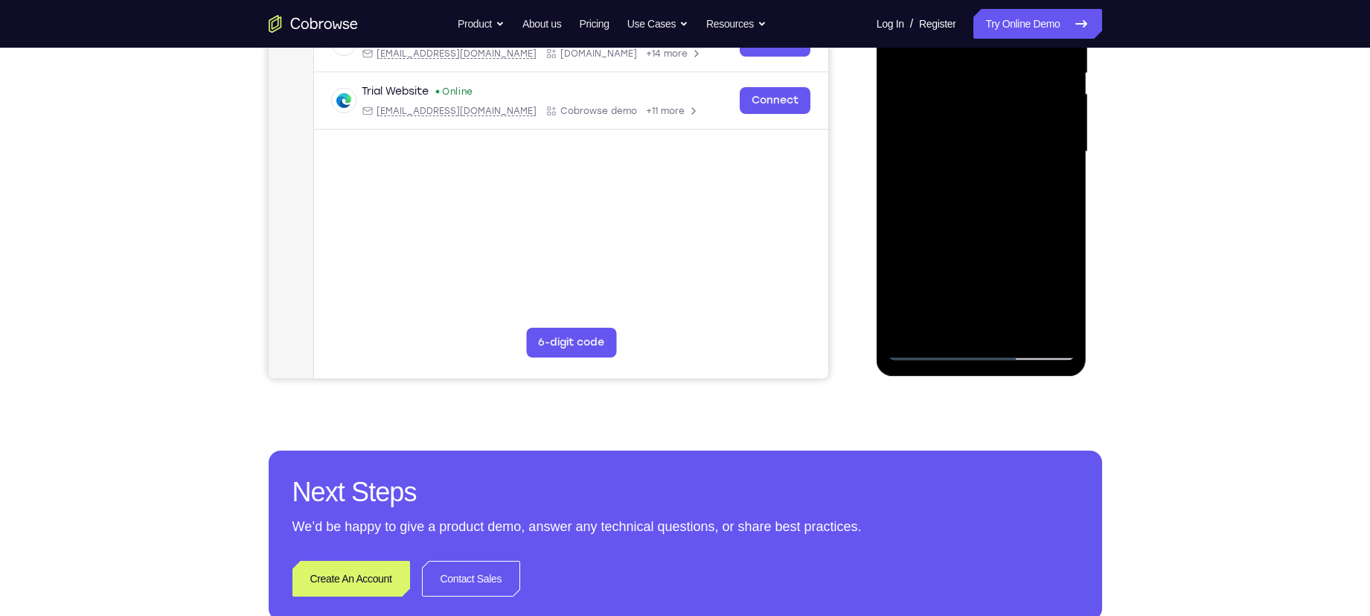
click at [928, 345] on div at bounding box center [982, 151] width 188 height 417
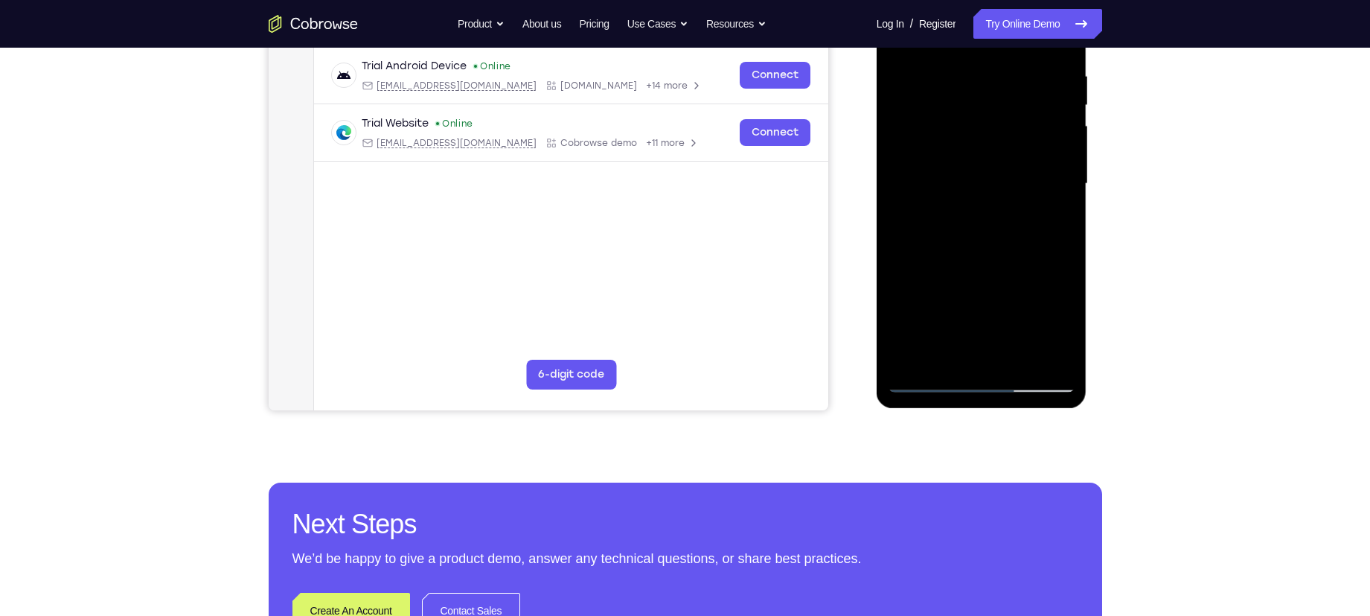
scroll to position [277, 0]
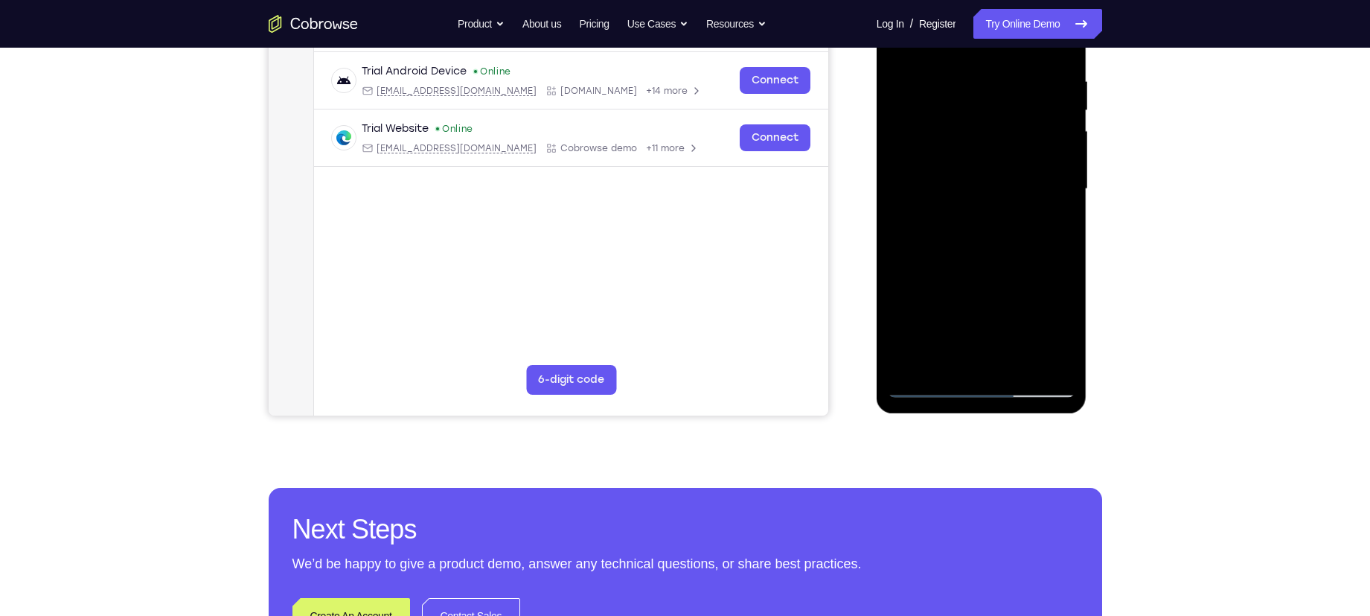
click at [898, 203] on div at bounding box center [982, 189] width 188 height 417
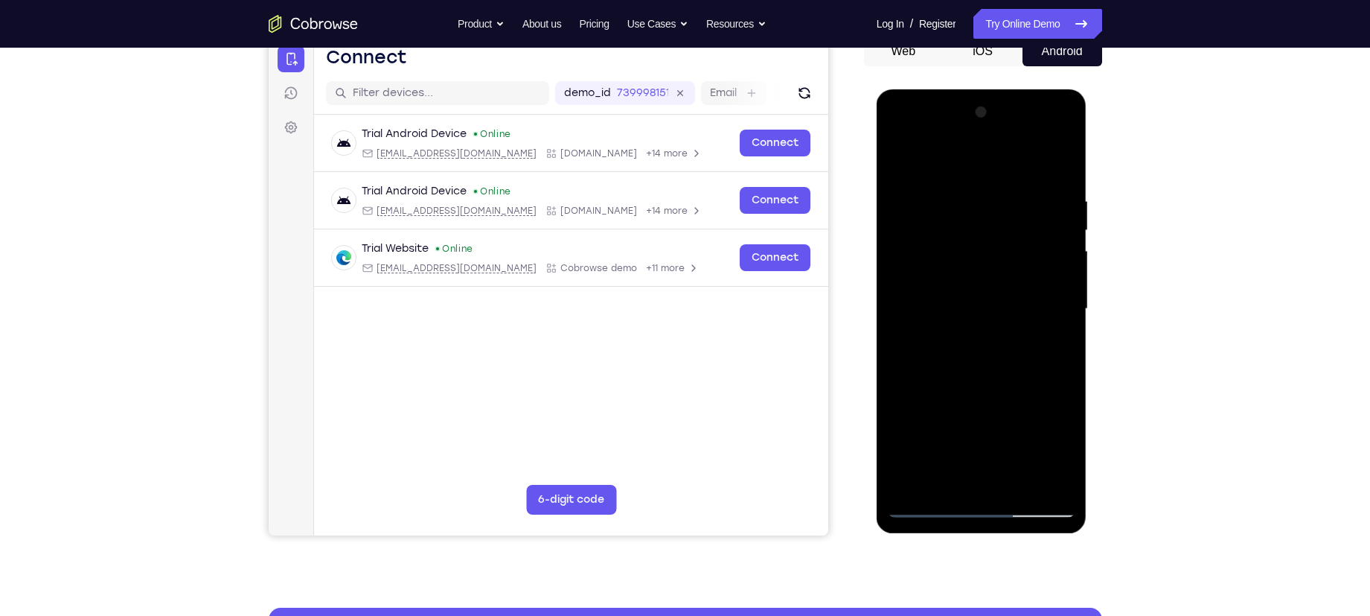
scroll to position [156, 0]
click at [895, 162] on div at bounding box center [982, 309] width 188 height 417
drag, startPoint x: 971, startPoint y: 298, endPoint x: 971, endPoint y: 223, distance: 75.9
click at [971, 223] on div at bounding box center [982, 309] width 188 height 417
click at [956, 169] on div at bounding box center [982, 309] width 188 height 417
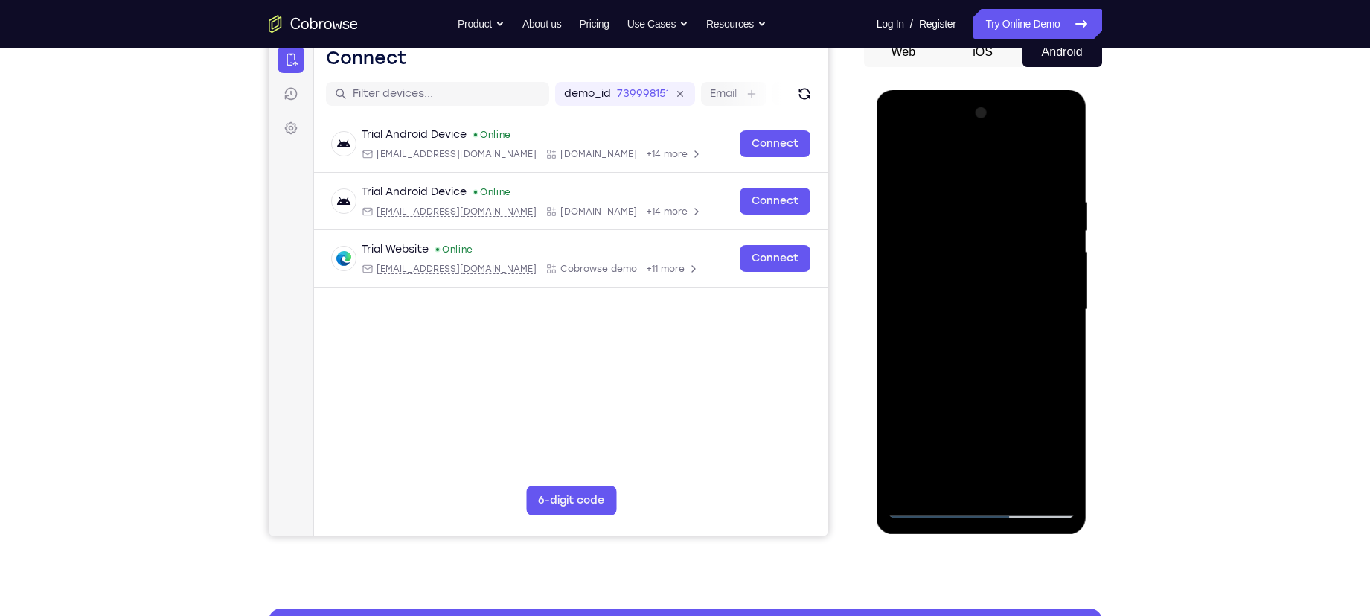
scroll to position [231, 0]
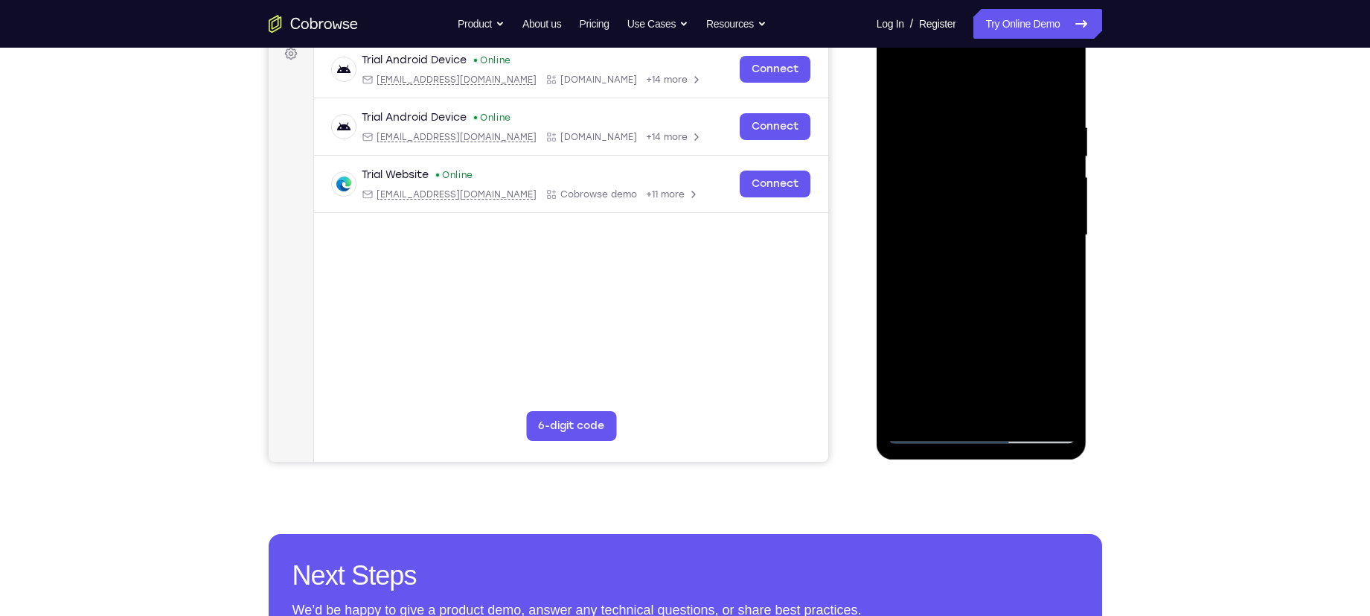
click at [897, 246] on div at bounding box center [982, 235] width 188 height 417
click at [901, 248] on div at bounding box center [982, 235] width 188 height 417
click at [898, 95] on div at bounding box center [982, 235] width 188 height 417
click at [974, 122] on div at bounding box center [982, 235] width 188 height 417
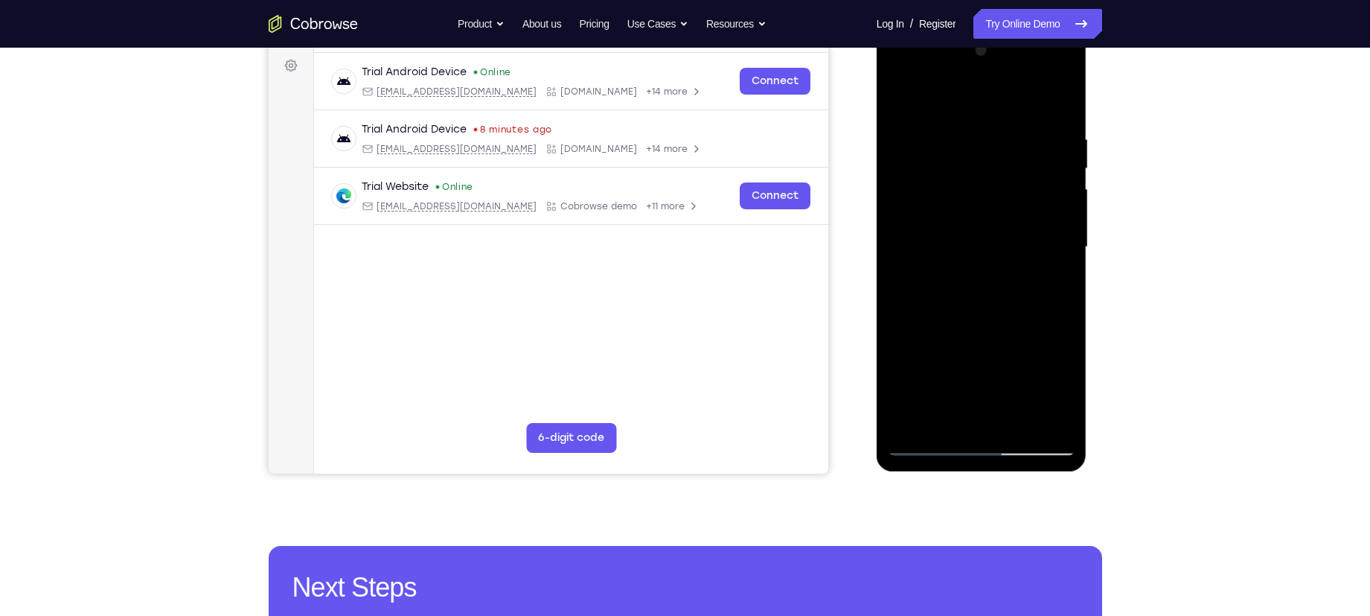
click at [899, 105] on div at bounding box center [982, 247] width 188 height 417
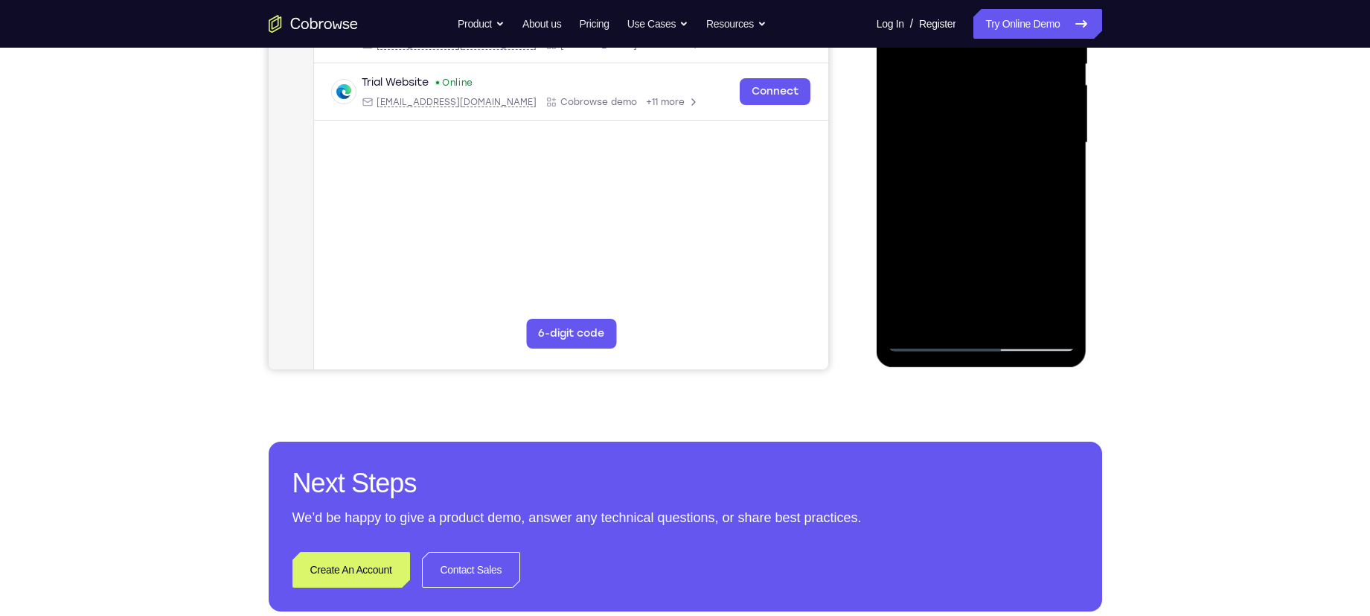
scroll to position [325, 0]
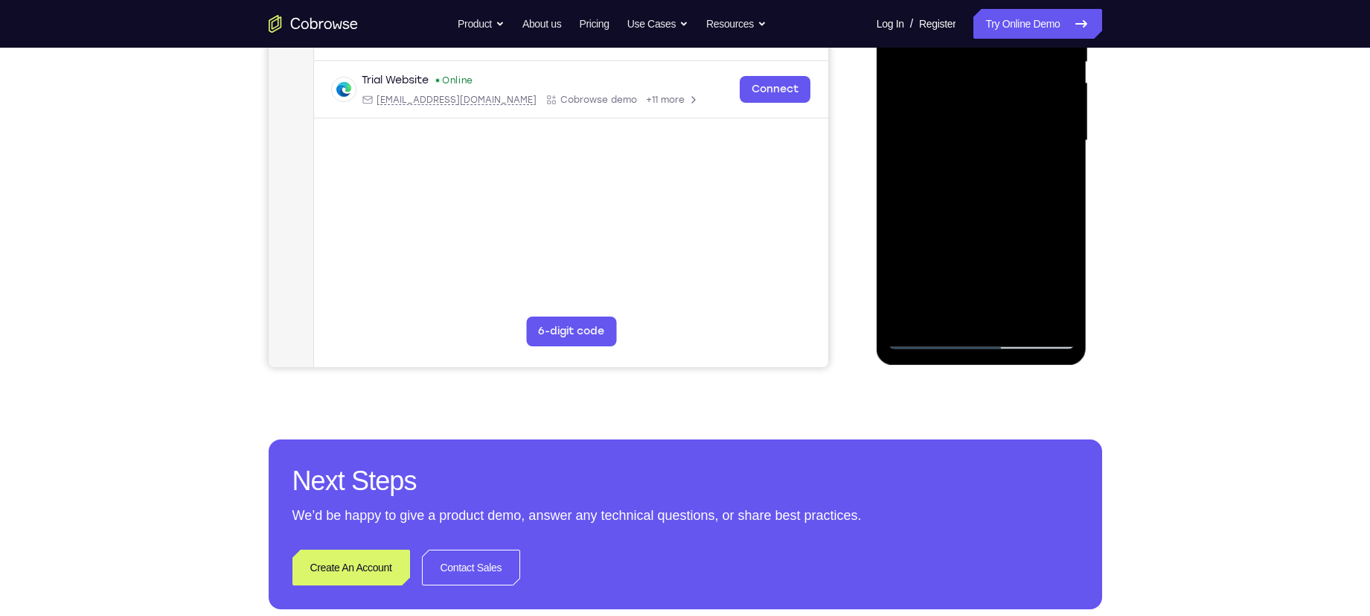
drag, startPoint x: 978, startPoint y: 262, endPoint x: 1009, endPoint y: 124, distance: 141.0
click at [1009, 124] on div at bounding box center [982, 140] width 188 height 417
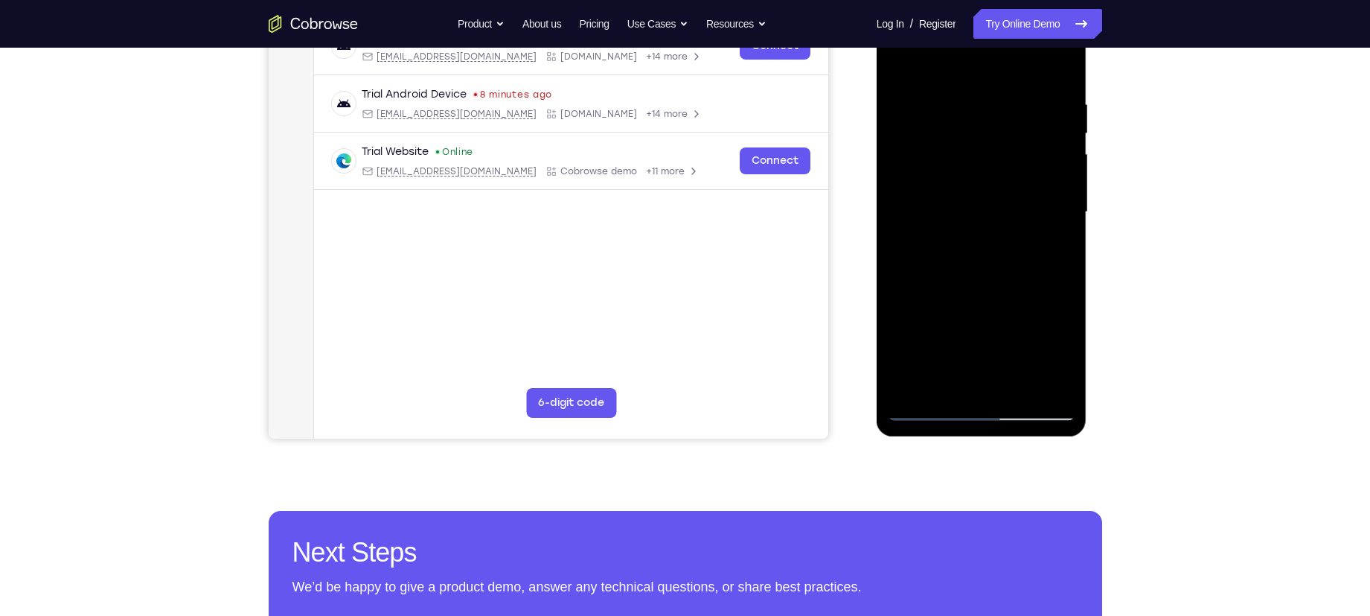
drag, startPoint x: 985, startPoint y: 236, endPoint x: 1003, endPoint y: 105, distance: 132.3
click at [1003, 105] on div at bounding box center [982, 212] width 188 height 417
drag, startPoint x: 1003, startPoint y: 301, endPoint x: 1028, endPoint y: 104, distance: 198.8
click at [1028, 104] on div at bounding box center [982, 212] width 188 height 417
drag, startPoint x: 995, startPoint y: 256, endPoint x: 1016, endPoint y: 129, distance: 129.0
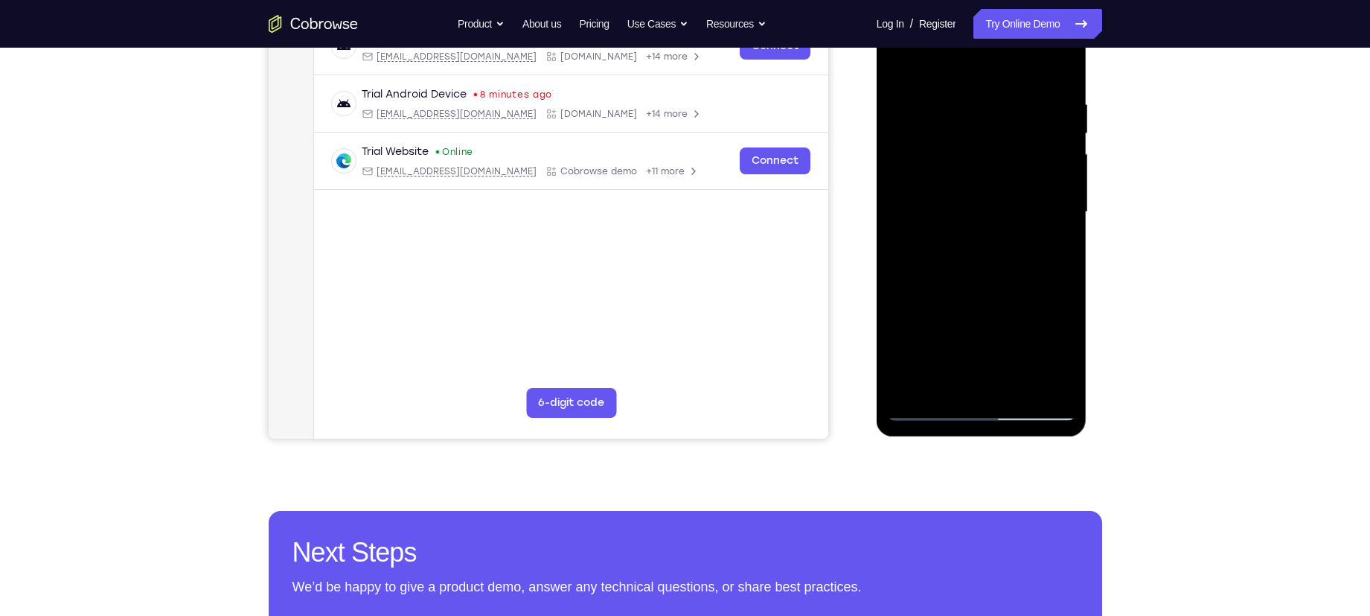
click at [1016, 129] on div at bounding box center [982, 212] width 188 height 417
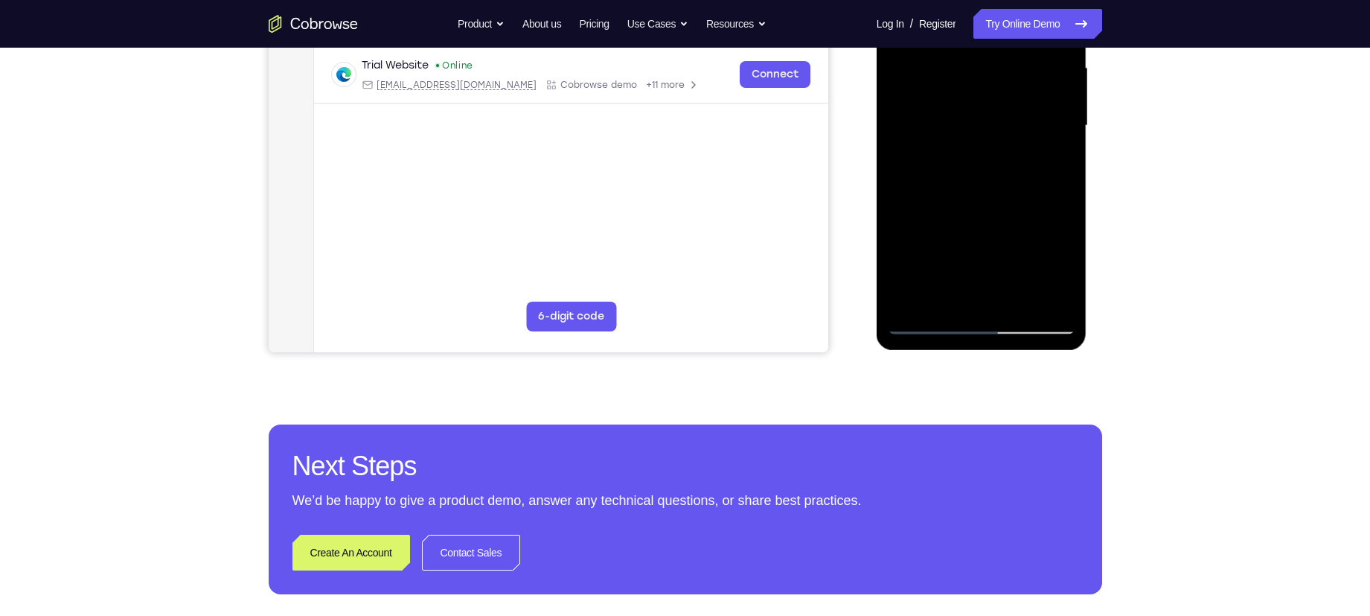
scroll to position [348, 0]
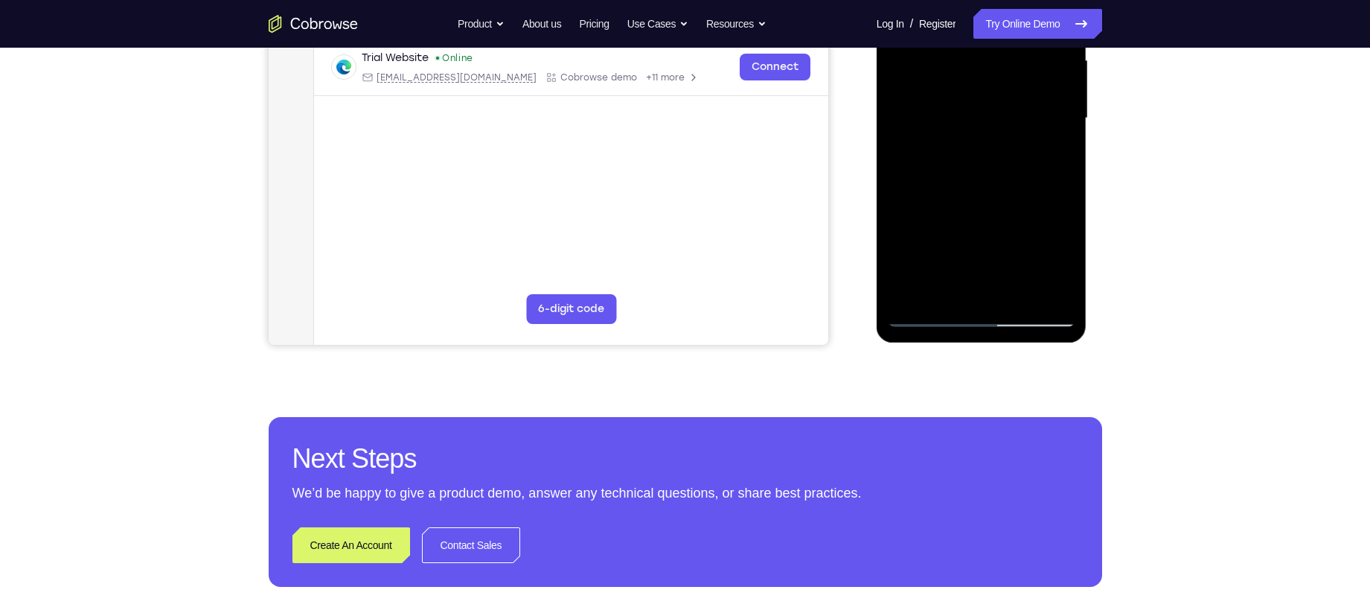
drag, startPoint x: 1028, startPoint y: 255, endPoint x: 1055, endPoint y: 106, distance: 152.0
click at [1055, 106] on div at bounding box center [982, 118] width 188 height 417
drag, startPoint x: 1031, startPoint y: 266, endPoint x: 1059, endPoint y: 36, distance: 232.5
click at [1059, 36] on div at bounding box center [982, 118] width 188 height 417
drag, startPoint x: 1013, startPoint y: 131, endPoint x: 1014, endPoint y: 118, distance: 12.7
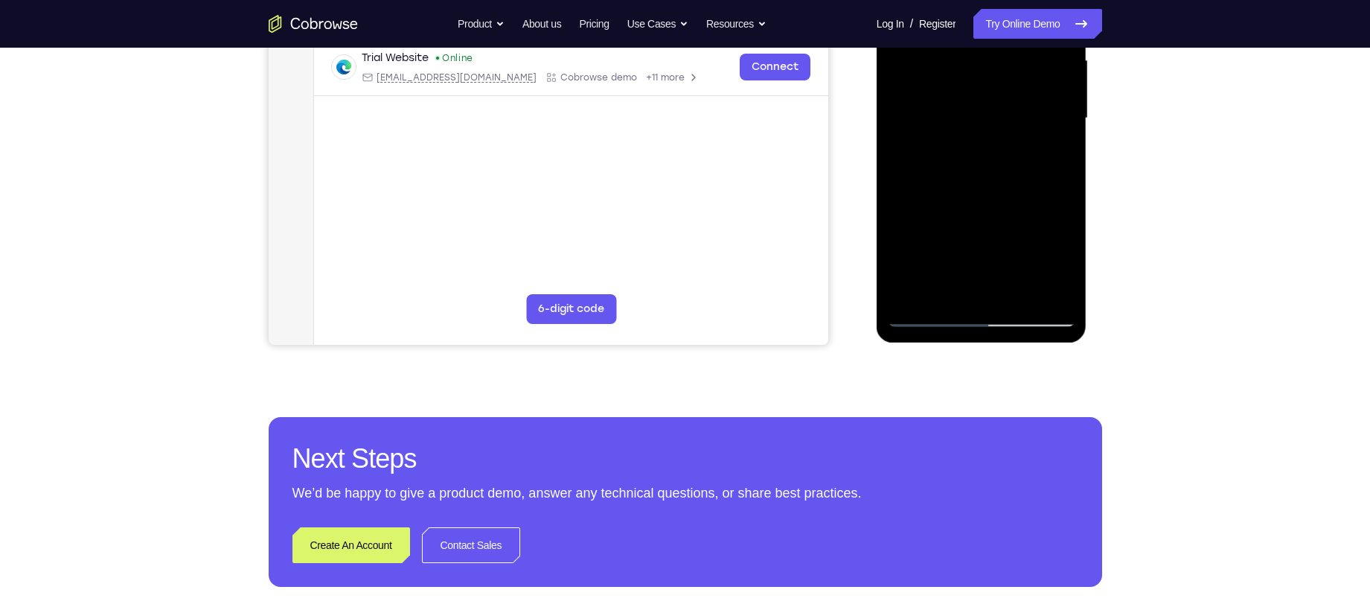
click at [1014, 118] on div at bounding box center [982, 118] width 188 height 417
drag, startPoint x: 974, startPoint y: 234, endPoint x: 972, endPoint y: 141, distance: 93.1
click at [972, 141] on div at bounding box center [982, 118] width 188 height 417
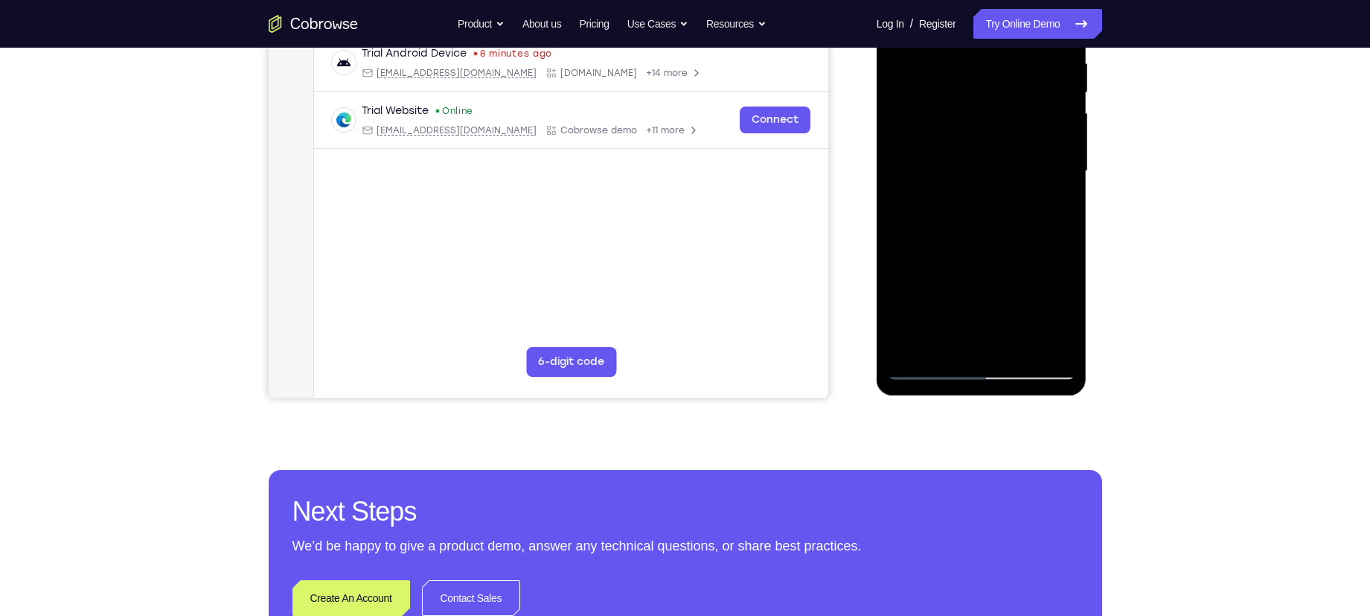
drag, startPoint x: 1003, startPoint y: 323, endPoint x: 1009, endPoint y: 169, distance: 154.2
click at [1009, 169] on div at bounding box center [982, 171] width 188 height 417
drag, startPoint x: 995, startPoint y: 266, endPoint x: 1003, endPoint y: 149, distance: 117.1
click at [1003, 149] on div at bounding box center [982, 171] width 188 height 417
drag, startPoint x: 991, startPoint y: 291, endPoint x: 1012, endPoint y: 140, distance: 152.5
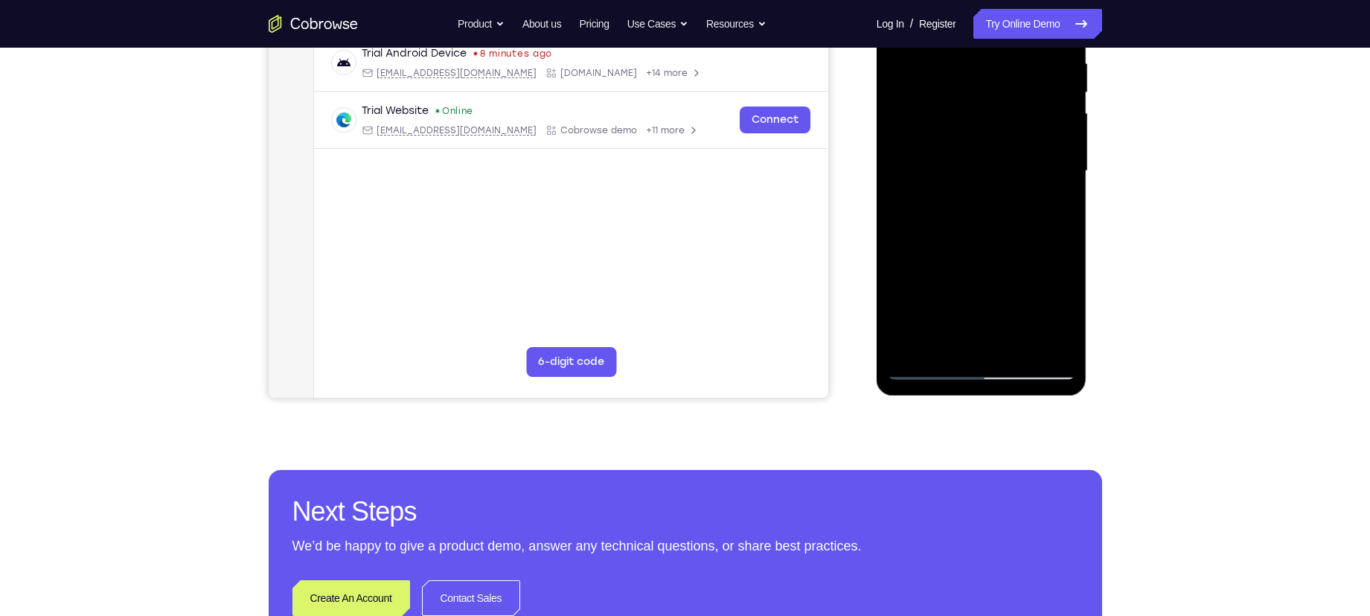
click at [1012, 140] on div at bounding box center [982, 171] width 188 height 417
drag, startPoint x: 976, startPoint y: 256, endPoint x: 1038, endPoint y: 90, distance: 177.4
click at [1038, 90] on div at bounding box center [982, 171] width 188 height 417
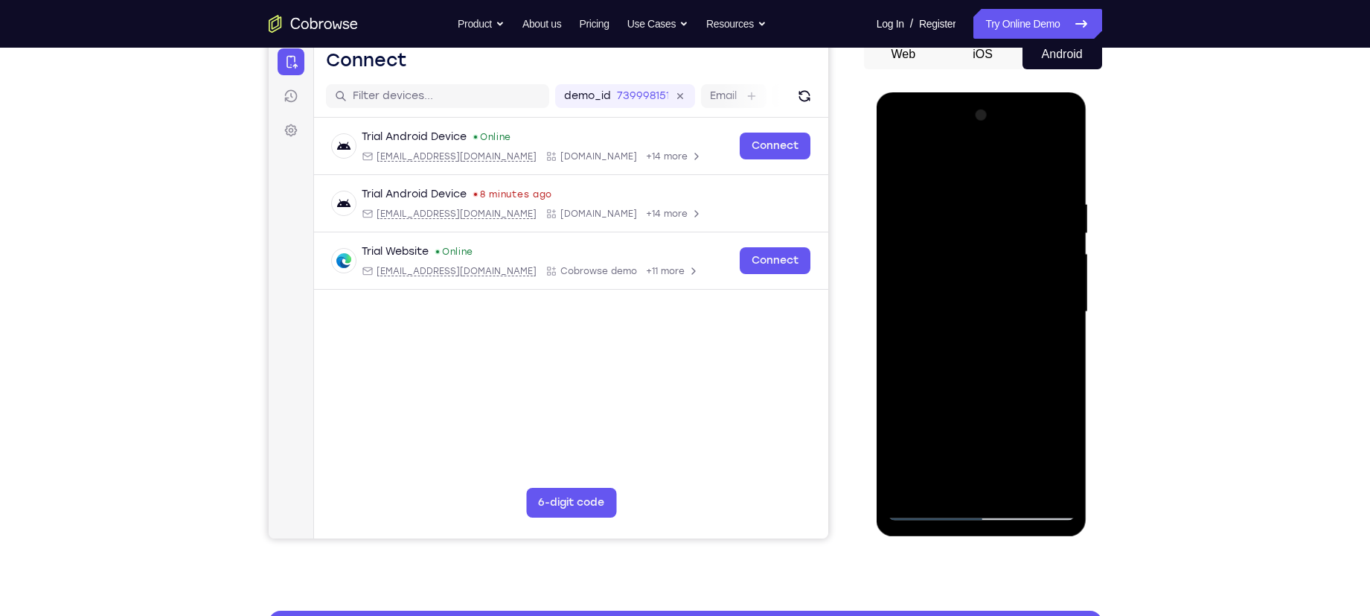
scroll to position [153, 0]
drag, startPoint x: 1004, startPoint y: 316, endPoint x: 1006, endPoint y: 185, distance: 130.3
click at [1006, 185] on div at bounding box center [982, 312] width 188 height 417
drag, startPoint x: 967, startPoint y: 336, endPoint x: 1007, endPoint y: 199, distance: 142.7
click at [1006, 202] on div at bounding box center [982, 312] width 188 height 417
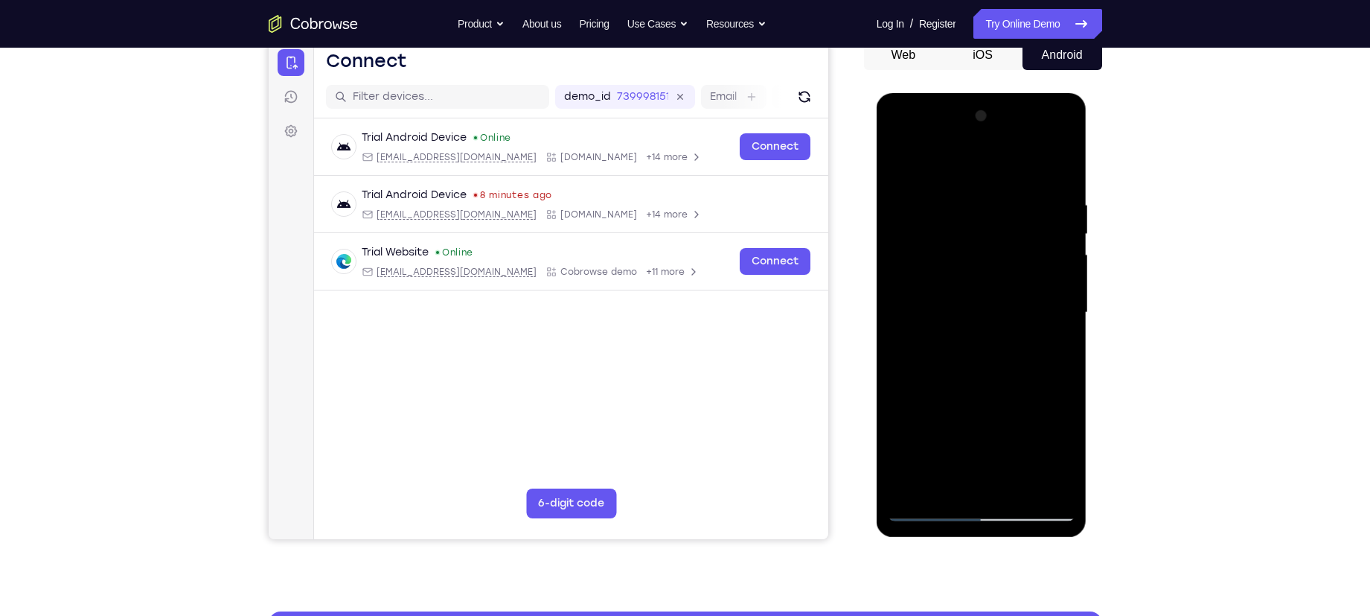
drag, startPoint x: 966, startPoint y: 362, endPoint x: 1009, endPoint y: 187, distance: 180.9
click at [1009, 187] on div at bounding box center [982, 312] width 188 height 417
drag, startPoint x: 976, startPoint y: 358, endPoint x: 1017, endPoint y: 170, distance: 192.0
click at [1017, 170] on div at bounding box center [982, 312] width 188 height 417
drag, startPoint x: 977, startPoint y: 333, endPoint x: 1003, endPoint y: 163, distance: 172.4
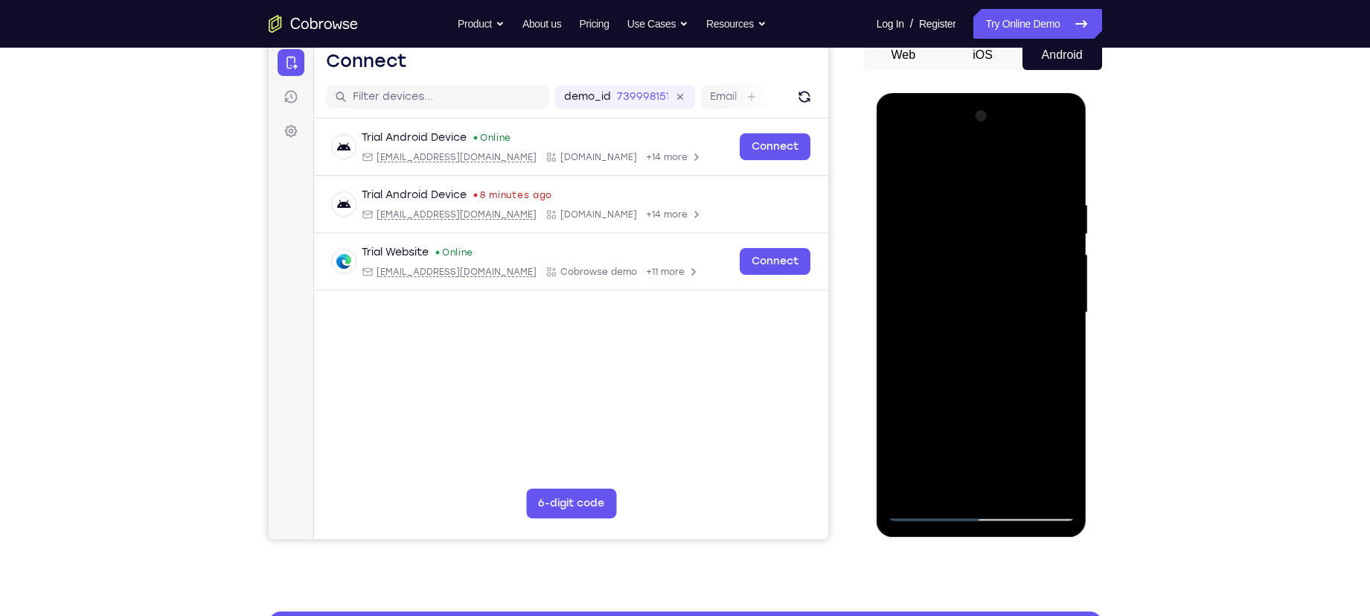
click at [1003, 163] on div at bounding box center [982, 312] width 188 height 417
drag, startPoint x: 972, startPoint y: 319, endPoint x: 993, endPoint y: 189, distance: 131.2
click at [993, 189] on div at bounding box center [982, 312] width 188 height 417
drag, startPoint x: 988, startPoint y: 337, endPoint x: 1000, endPoint y: 207, distance: 130.8
click at [1000, 207] on div at bounding box center [982, 312] width 188 height 417
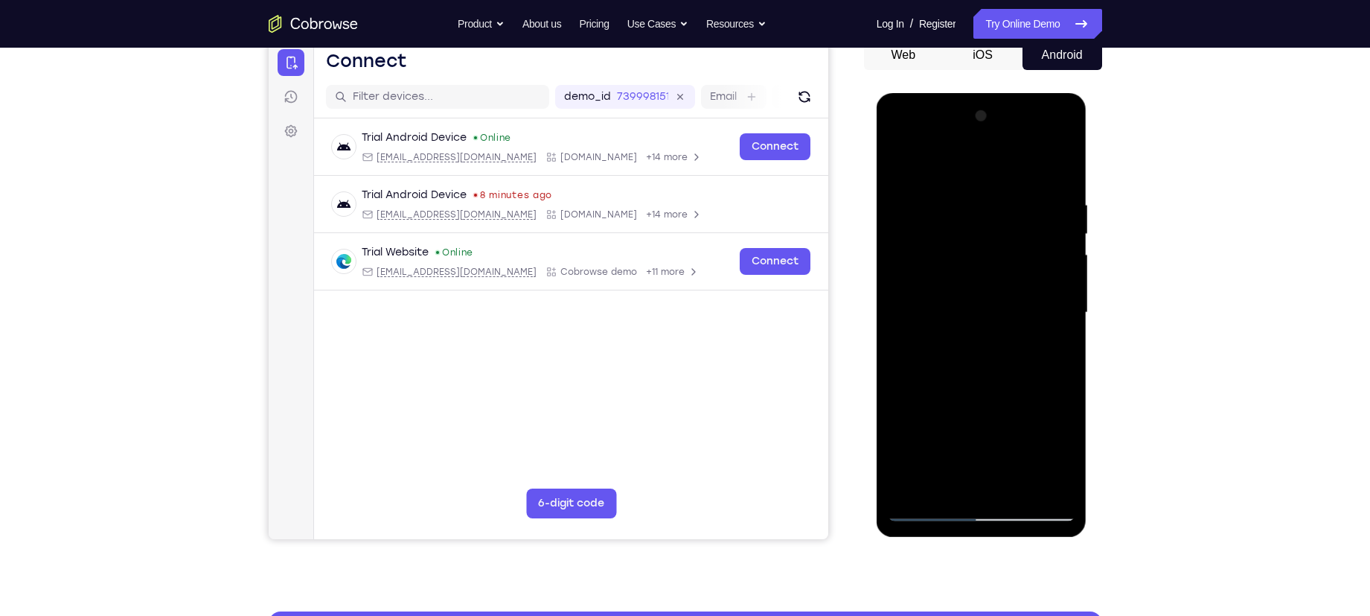
drag, startPoint x: 997, startPoint y: 302, endPoint x: 1013, endPoint y: 224, distance: 79.7
click at [1013, 224] on div at bounding box center [982, 312] width 188 height 417
drag, startPoint x: 1001, startPoint y: 298, endPoint x: 1042, endPoint y: 178, distance: 127.3
click at [1042, 178] on div at bounding box center [982, 312] width 188 height 417
drag, startPoint x: 993, startPoint y: 302, endPoint x: 1001, endPoint y: 196, distance: 106.8
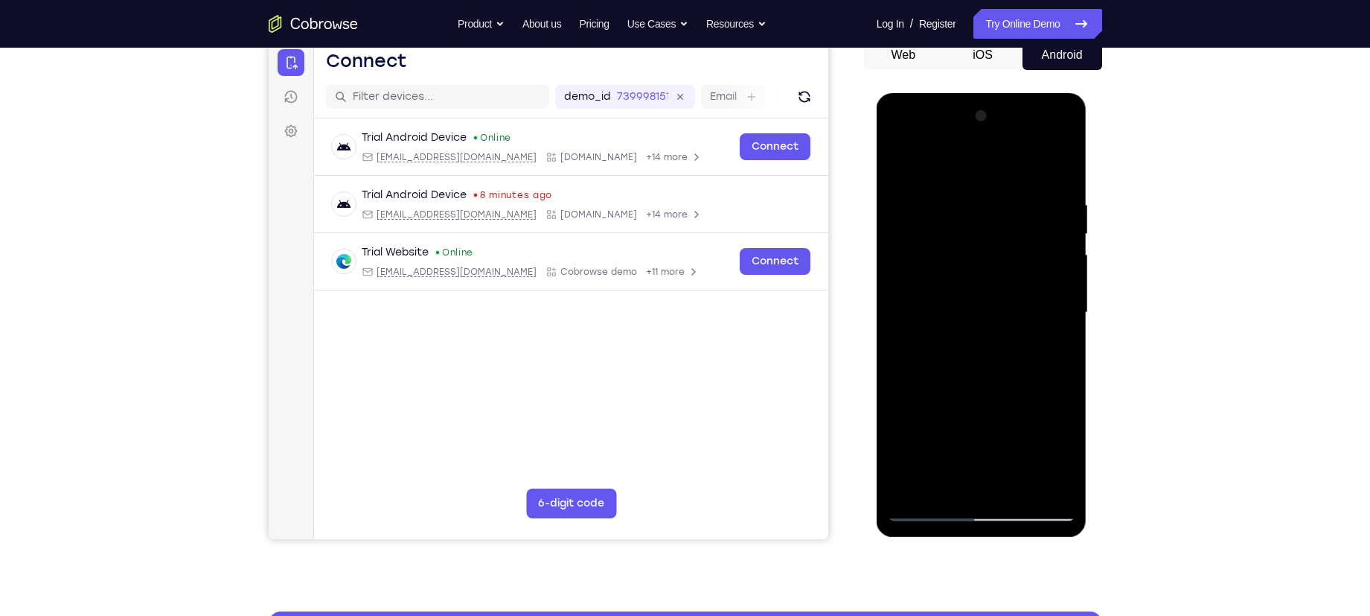
click at [999, 206] on div at bounding box center [982, 312] width 188 height 417
drag, startPoint x: 980, startPoint y: 288, endPoint x: 988, endPoint y: 185, distance: 103.0
click at [988, 185] on div at bounding box center [982, 312] width 188 height 417
drag, startPoint x: 958, startPoint y: 274, endPoint x: 978, endPoint y: 240, distance: 39.1
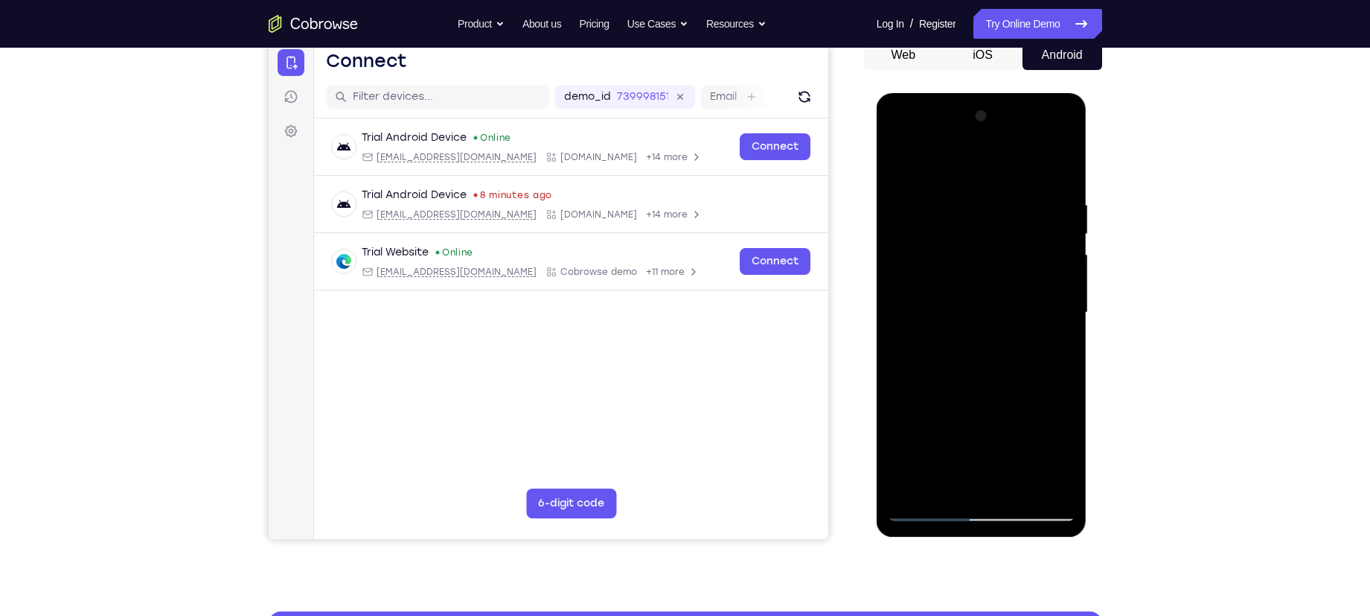
click at [978, 240] on div at bounding box center [982, 312] width 188 height 417
drag, startPoint x: 978, startPoint y: 240, endPoint x: 1030, endPoint y: 173, distance: 84.9
click at [1013, 194] on div at bounding box center [982, 312] width 188 height 417
drag, startPoint x: 981, startPoint y: 295, endPoint x: 998, endPoint y: 202, distance: 93.9
click at [998, 202] on div at bounding box center [982, 312] width 188 height 417
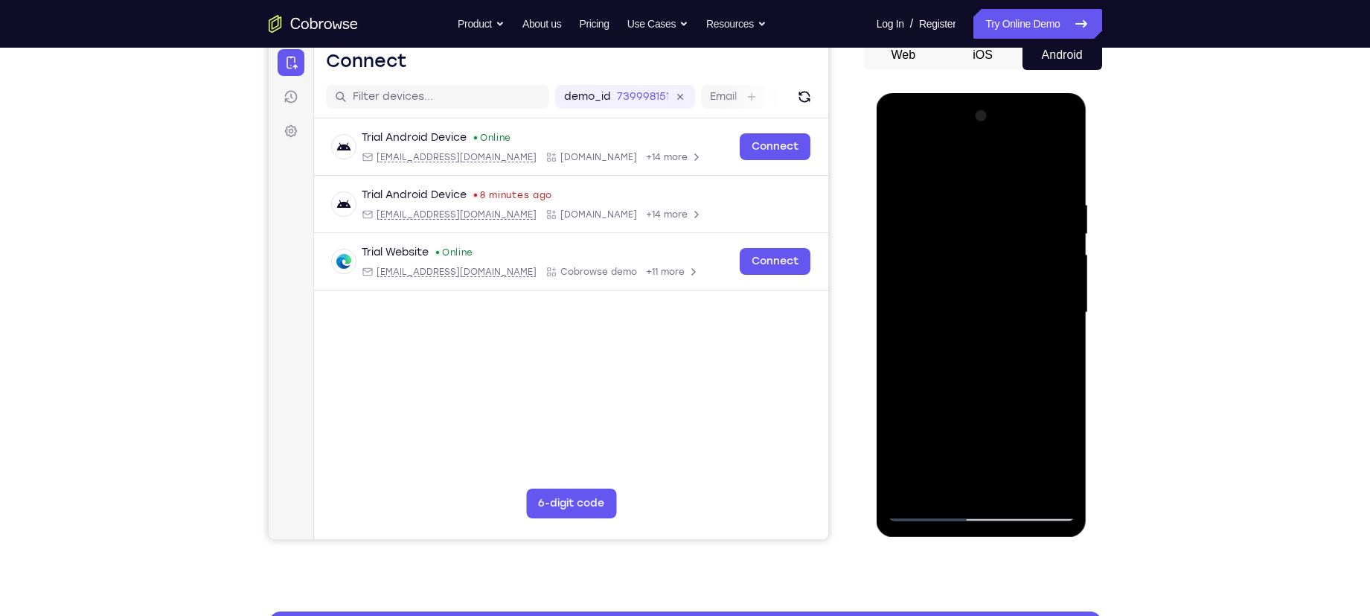
drag, startPoint x: 970, startPoint y: 272, endPoint x: 965, endPoint y: 230, distance: 41.9
click at [965, 230] on div at bounding box center [982, 312] width 188 height 417
drag, startPoint x: 970, startPoint y: 226, endPoint x: 967, endPoint y: 273, distance: 47.7
click at [967, 273] on div at bounding box center [982, 312] width 188 height 417
drag, startPoint x: 967, startPoint y: 273, endPoint x: 957, endPoint y: 365, distance: 92.8
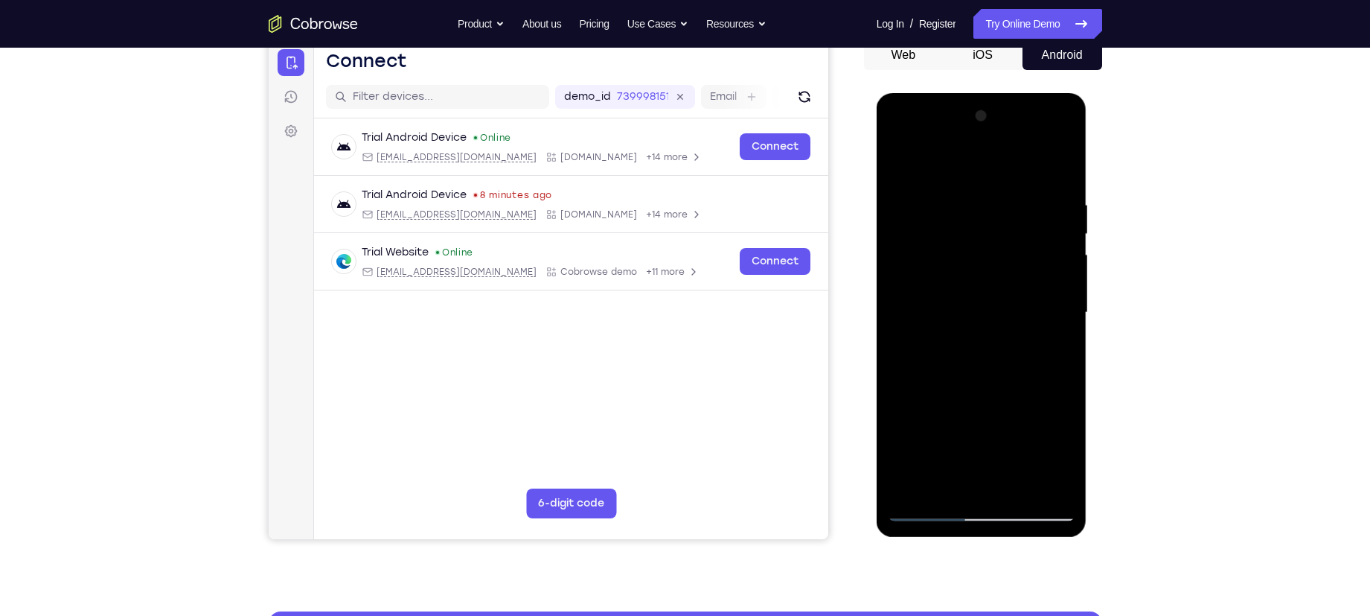
click at [957, 365] on div at bounding box center [982, 312] width 188 height 417
drag, startPoint x: 957, startPoint y: 365, endPoint x: 1033, endPoint y: 191, distance: 190.7
click at [1033, 191] on div at bounding box center [982, 312] width 188 height 417
drag, startPoint x: 992, startPoint y: 308, endPoint x: 1032, endPoint y: 128, distance: 184.6
click at [1032, 128] on div at bounding box center [982, 312] width 188 height 417
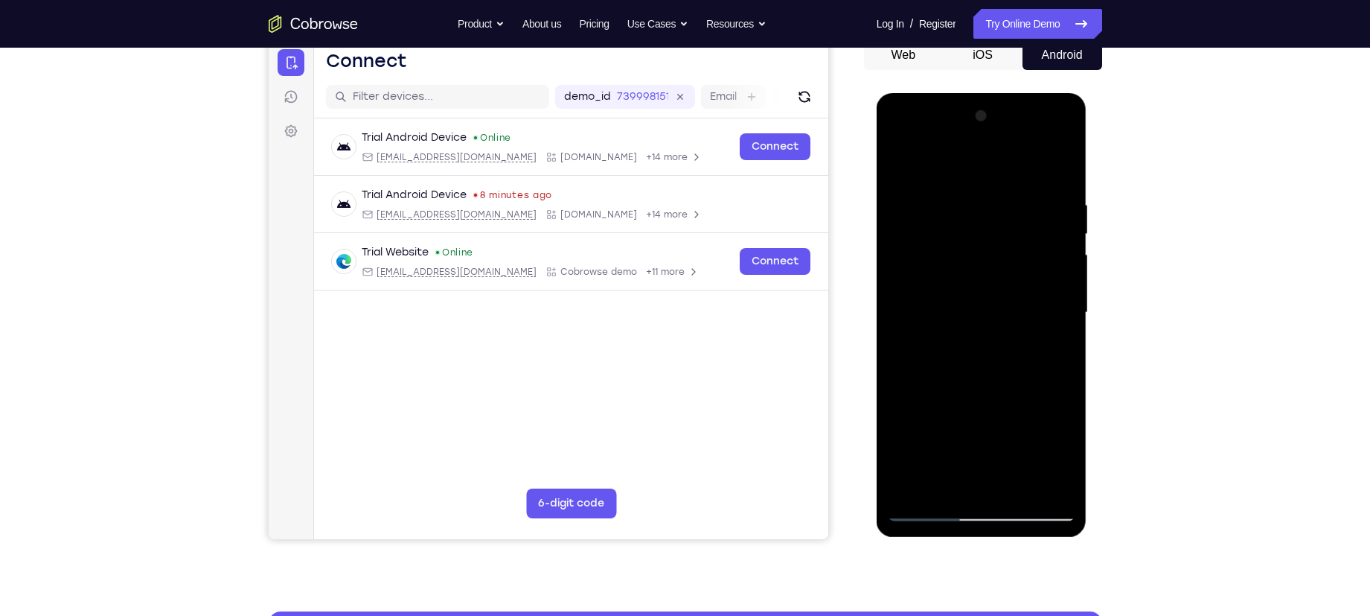
drag, startPoint x: 988, startPoint y: 231, endPoint x: 991, endPoint y: 162, distance: 70.1
click at [991, 162] on div at bounding box center [982, 312] width 188 height 417
drag, startPoint x: 977, startPoint y: 304, endPoint x: 1001, endPoint y: 130, distance: 175.8
click at [1001, 130] on div at bounding box center [982, 312] width 188 height 417
drag, startPoint x: 971, startPoint y: 304, endPoint x: 1026, endPoint y: 77, distance: 233.4
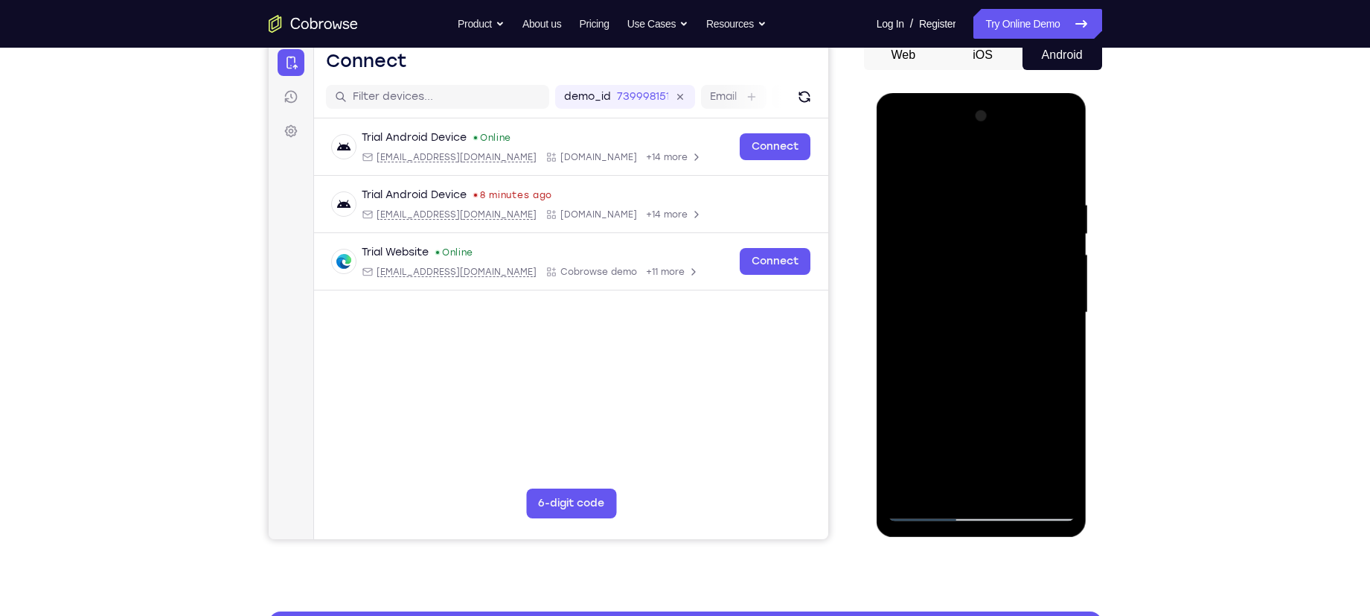
click at [1026, 93] on html "Online web based iOS Simulators and Android Emulators. Run iPhone, iPad, Mobile…" at bounding box center [983, 316] width 212 height 447
drag, startPoint x: 979, startPoint y: 300, endPoint x: 1004, endPoint y: 119, distance: 182.6
click at [1004, 119] on div at bounding box center [982, 312] width 188 height 417
drag
click at [1006, 146] on div at bounding box center [982, 312] width 188 height 417
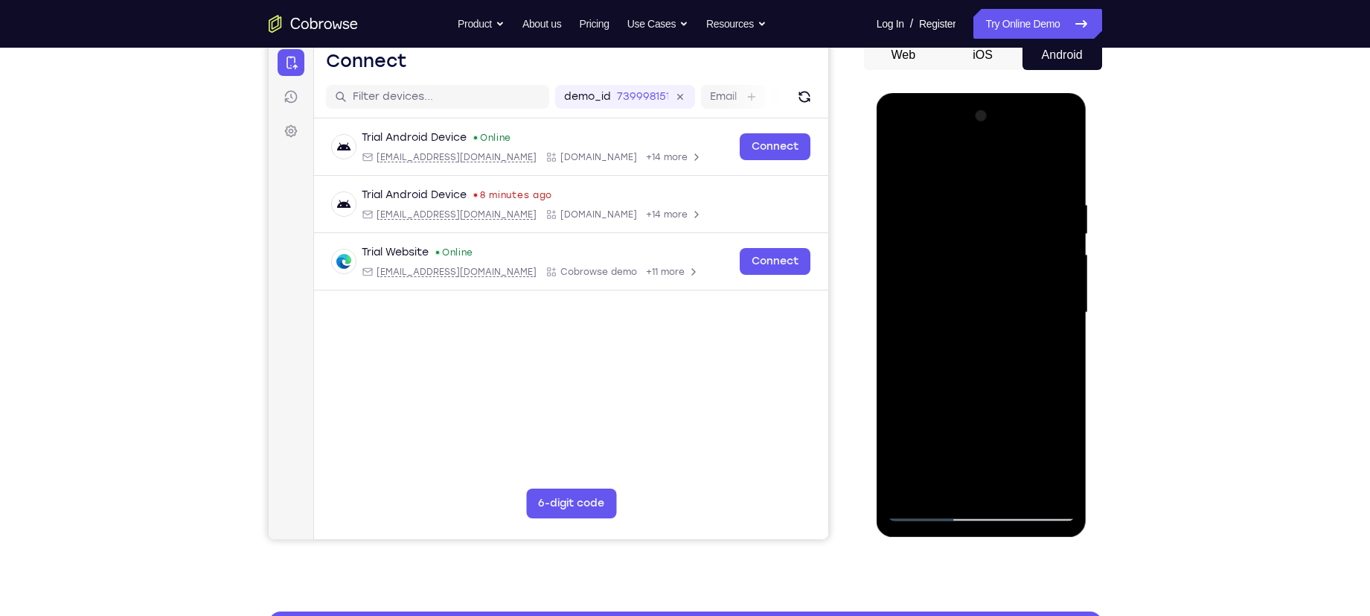
click at [983, 266] on div at bounding box center [982, 312] width 188 height 417
drag, startPoint x: 960, startPoint y: 386, endPoint x: 999, endPoint y: 209, distance: 181.3
click at [999, 209] on div at bounding box center [982, 312] width 188 height 417
drag, startPoint x: 978, startPoint y: 260, endPoint x: 1005, endPoint y: 169, distance: 94.7
click at [1005, 169] on div at bounding box center [982, 312] width 188 height 417
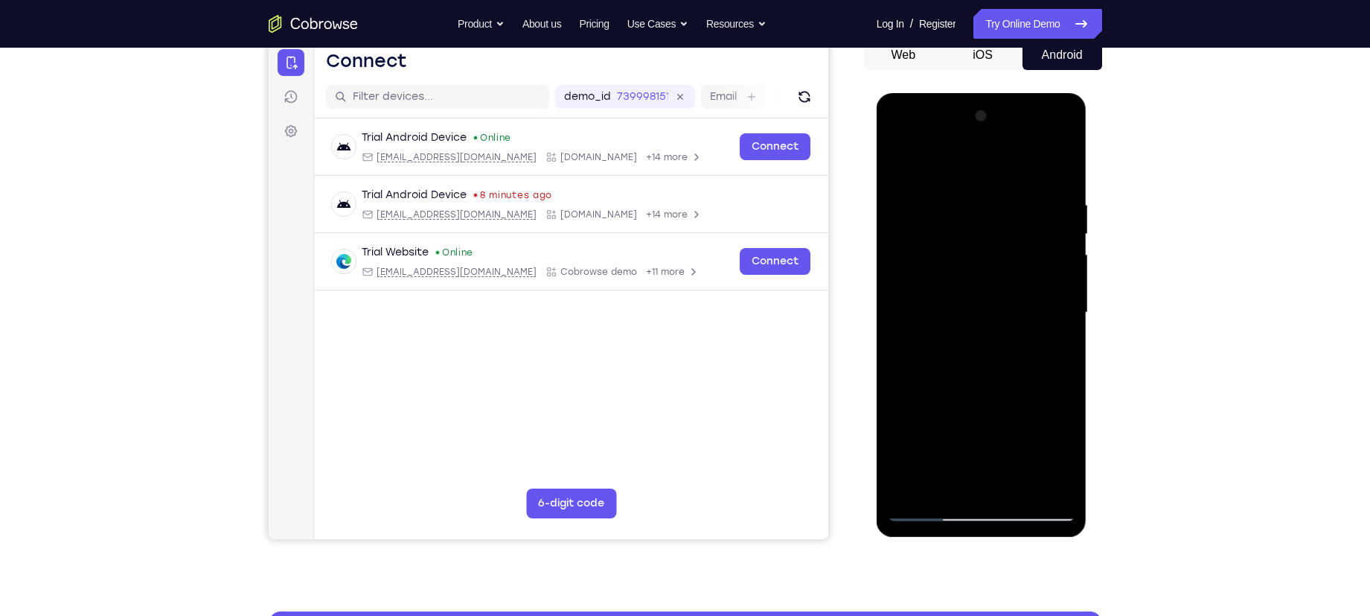
drag, startPoint x: 979, startPoint y: 336, endPoint x: 1019, endPoint y: 128, distance: 212.2
click at [1019, 128] on div at bounding box center [982, 312] width 188 height 417
drag, startPoint x: 956, startPoint y: 301, endPoint x: 970, endPoint y: 156, distance: 146.5
click at [970, 156] on div at bounding box center [982, 312] width 188 height 417
drag, startPoint x: 994, startPoint y: 276, endPoint x: 1000, endPoint y: 217, distance: 59.0
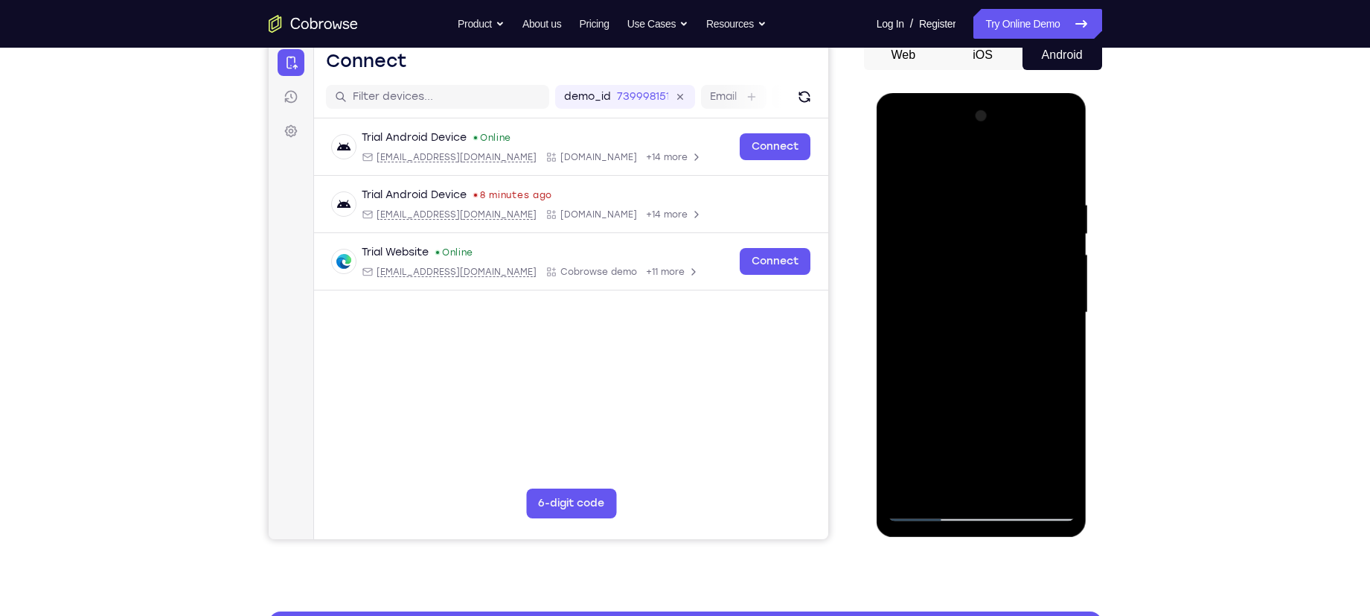
click at [1000, 217] on div at bounding box center [982, 312] width 188 height 417
drag, startPoint x: 999, startPoint y: 316, endPoint x: 997, endPoint y: 202, distance: 113.2
click at [997, 202] on div at bounding box center [982, 312] width 188 height 417
drag, startPoint x: 973, startPoint y: 339, endPoint x: 974, endPoint y: 250, distance: 89.3
click at [974, 250] on div at bounding box center [982, 312] width 188 height 417
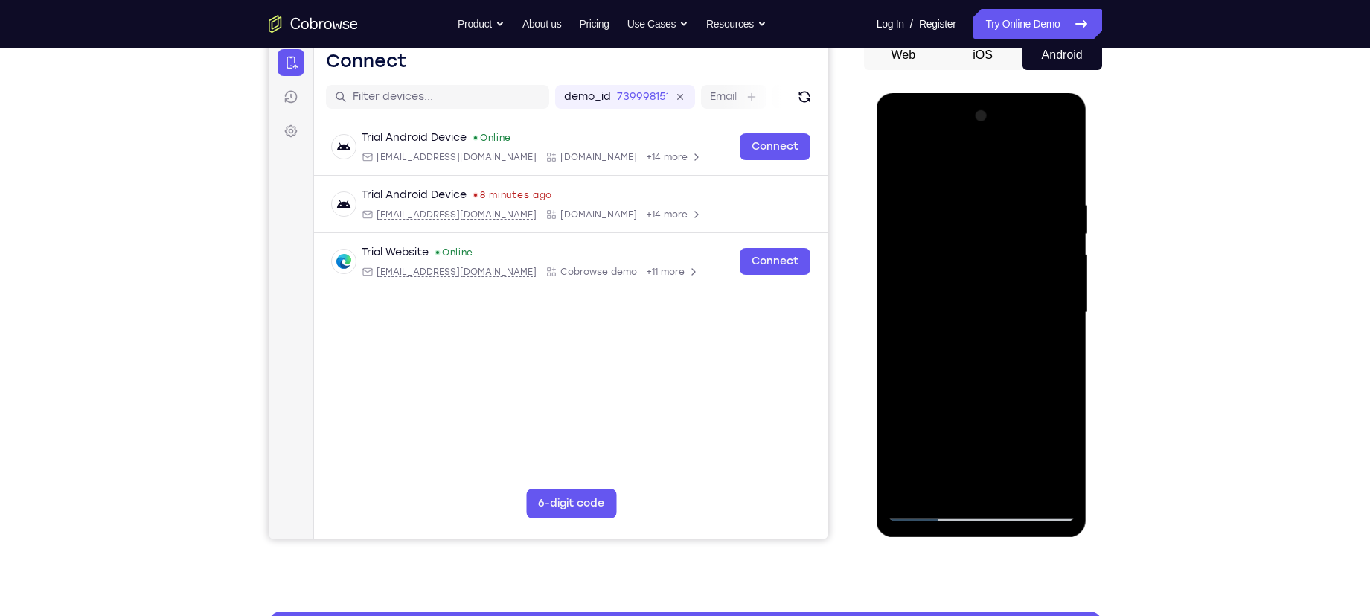
drag, startPoint x: 1005, startPoint y: 367, endPoint x: 982, endPoint y: 429, distance: 65.9
click at [982, 429] on div at bounding box center [982, 312] width 188 height 417
drag, startPoint x: 982, startPoint y: 361, endPoint x: 1012, endPoint y: 250, distance: 114.6
click at [1012, 250] on div at bounding box center [982, 312] width 188 height 417
drag, startPoint x: 977, startPoint y: 333, endPoint x: 994, endPoint y: 199, distance: 134.4
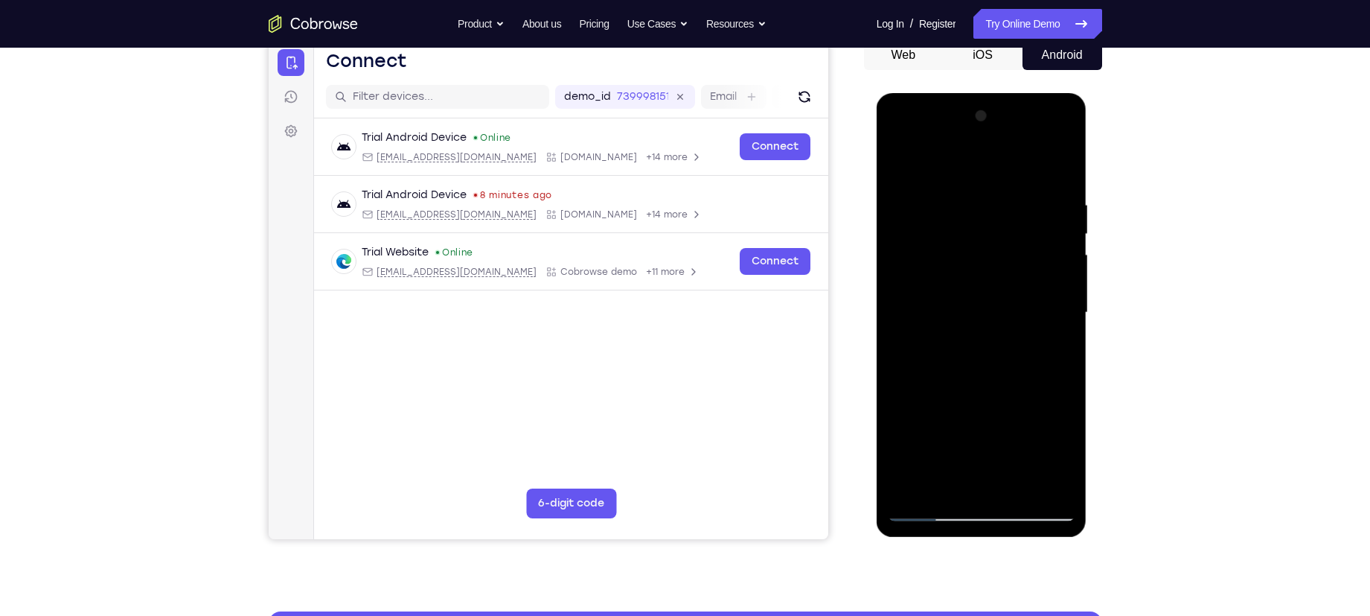
click at [994, 201] on div at bounding box center [982, 312] width 188 height 417
drag, startPoint x: 977, startPoint y: 337, endPoint x: 994, endPoint y: 201, distance: 137.4
click at [994, 201] on div at bounding box center [982, 312] width 188 height 417
drag, startPoint x: 946, startPoint y: 342, endPoint x: 972, endPoint y: 167, distance: 177.6
click at [972, 167] on div at bounding box center [982, 312] width 188 height 417
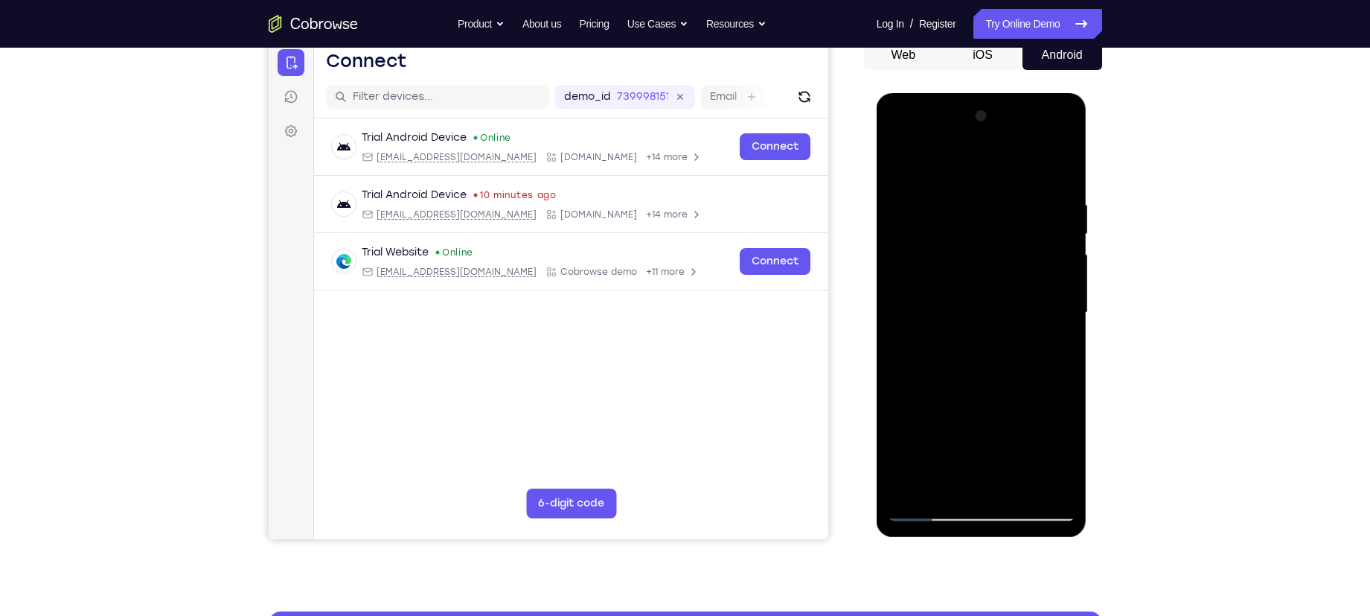
drag, startPoint x: 948, startPoint y: 352, endPoint x: 994, endPoint y: 177, distance: 180.9
click at [994, 177] on div at bounding box center [982, 312] width 188 height 417
drag, startPoint x: 950, startPoint y: 346, endPoint x: 1011, endPoint y: 158, distance: 197.7
click at [1011, 158] on div at bounding box center [982, 312] width 188 height 417
drag, startPoint x: 956, startPoint y: 326, endPoint x: 996, endPoint y: 184, distance: 147.5
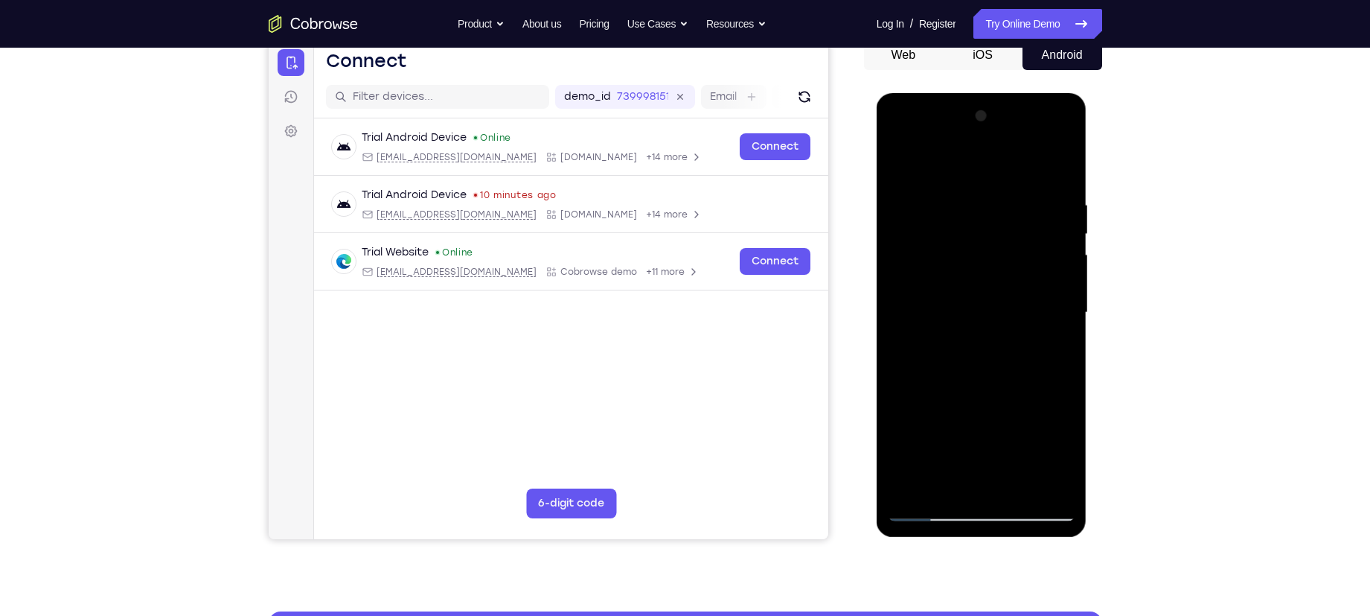
click at [996, 184] on div at bounding box center [982, 312] width 188 height 417
drag, startPoint x: 969, startPoint y: 310, endPoint x: 992, endPoint y: 232, distance: 81.5
click at [992, 232] on div at bounding box center [982, 312] width 188 height 417
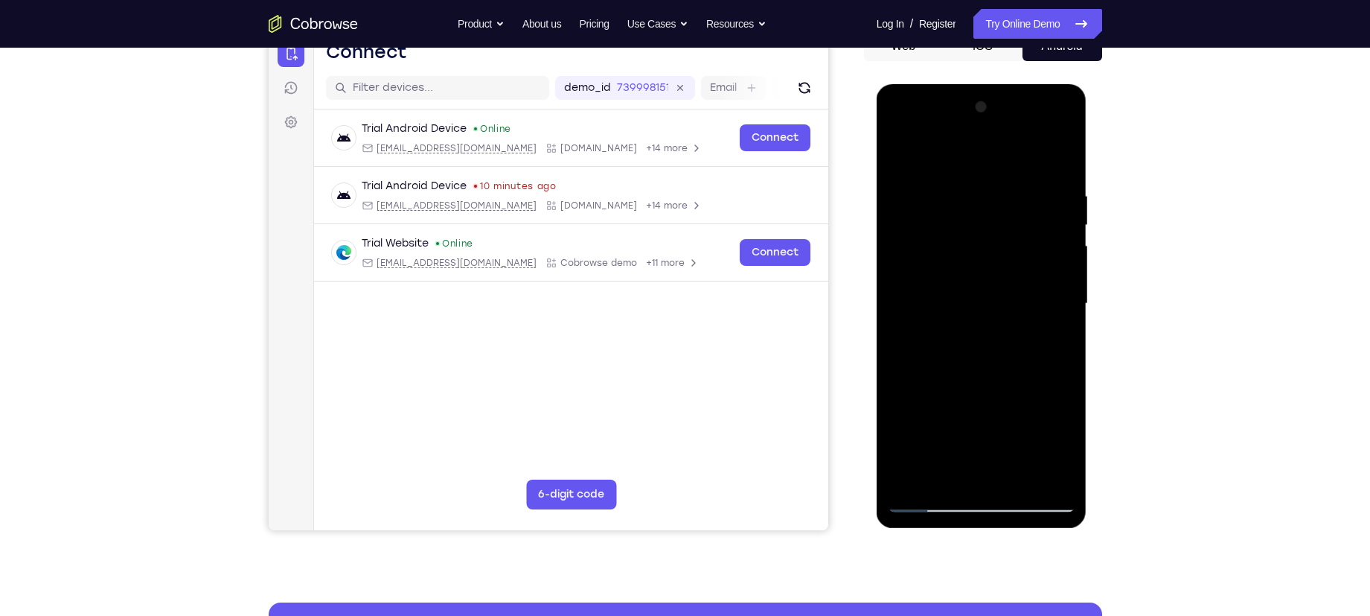
scroll to position [164, 0]
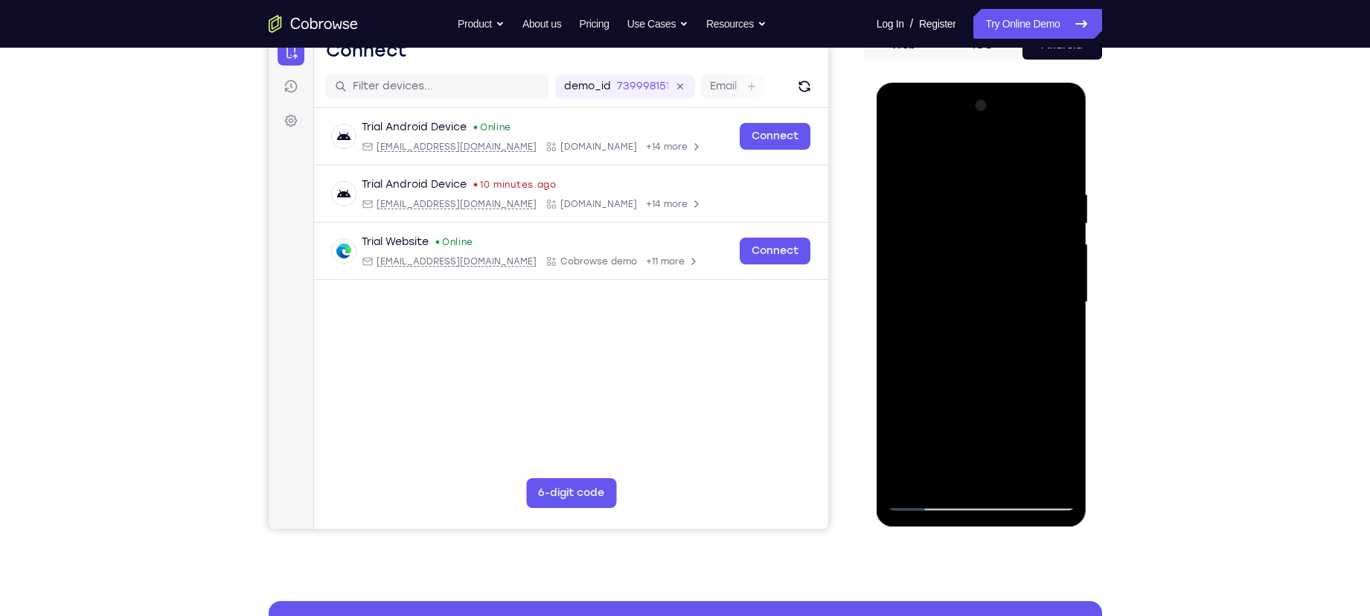
drag, startPoint x: 1006, startPoint y: 239, endPoint x: 1007, endPoint y: 259, distance: 20.1
click at [1007, 259] on div at bounding box center [982, 302] width 188 height 417
drag, startPoint x: 961, startPoint y: 265, endPoint x: 970, endPoint y: 143, distance: 122.4
click at [970, 143] on div at bounding box center [982, 302] width 188 height 417
drag, startPoint x: 988, startPoint y: 314, endPoint x: 998, endPoint y: 199, distance: 115.1
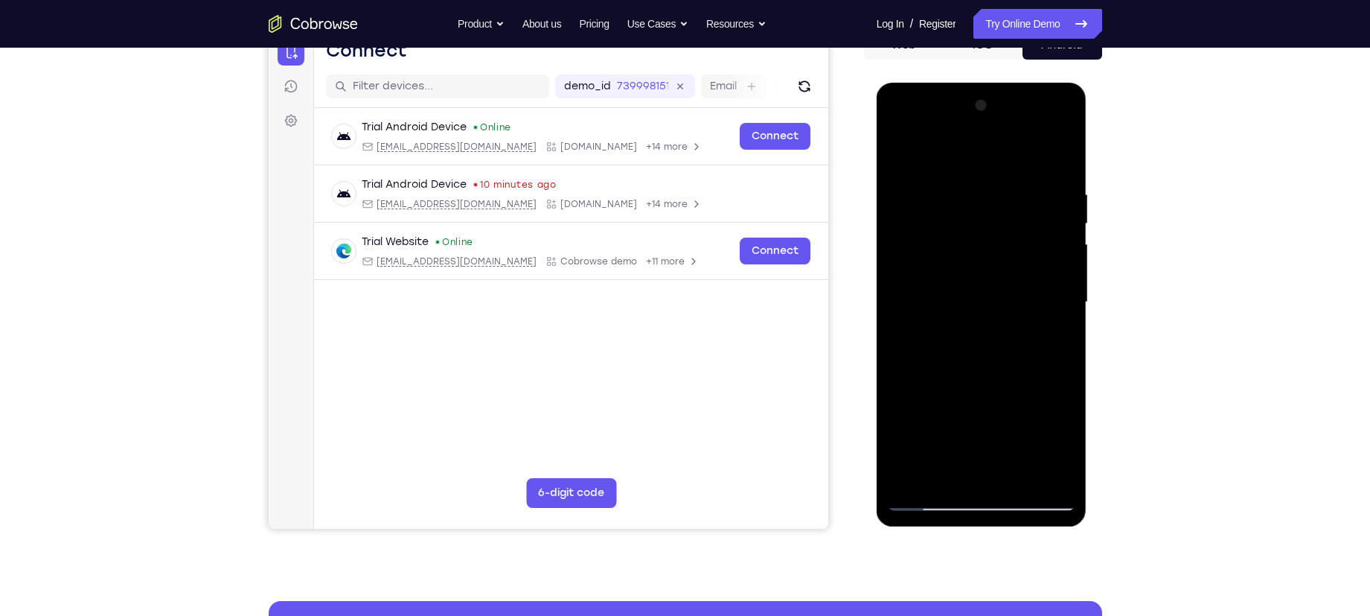
click at [998, 199] on div at bounding box center [982, 302] width 188 height 417
drag, startPoint x: 994, startPoint y: 360, endPoint x: 1008, endPoint y: 226, distance: 135.5
click at [1008, 226] on div at bounding box center [982, 302] width 188 height 417
drag, startPoint x: 984, startPoint y: 338, endPoint x: 995, endPoint y: 182, distance: 156.0
click at [995, 182] on div at bounding box center [982, 302] width 188 height 417
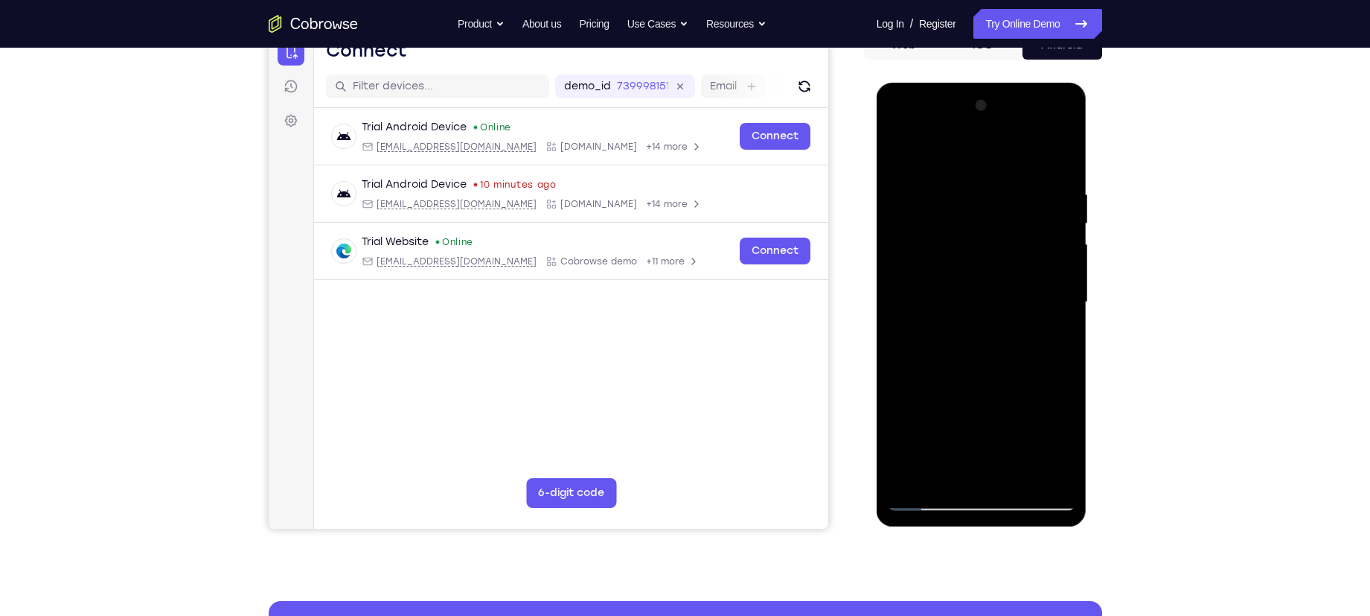
drag, startPoint x: 978, startPoint y: 349, endPoint x: 993, endPoint y: 208, distance: 142.2
click at [993, 208] on div at bounding box center [982, 302] width 188 height 417
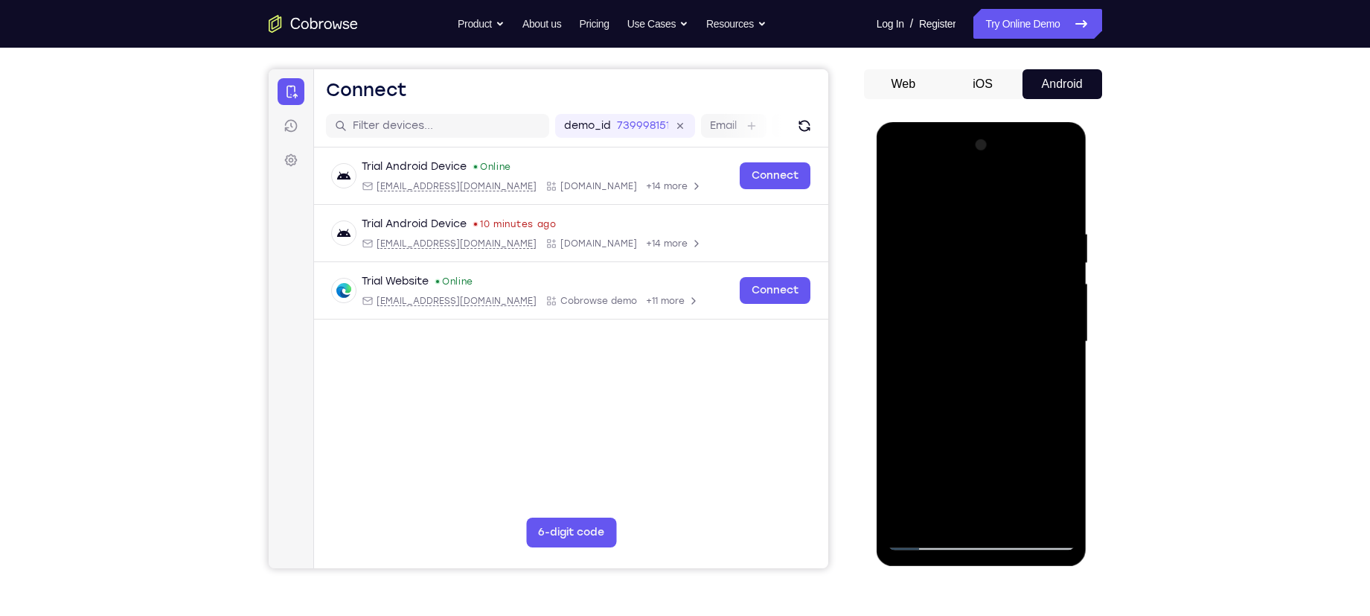
drag, startPoint x: 936, startPoint y: 266, endPoint x: 994, endPoint y: 266, distance: 58.1
click at [994, 266] on div at bounding box center [982, 341] width 188 height 417
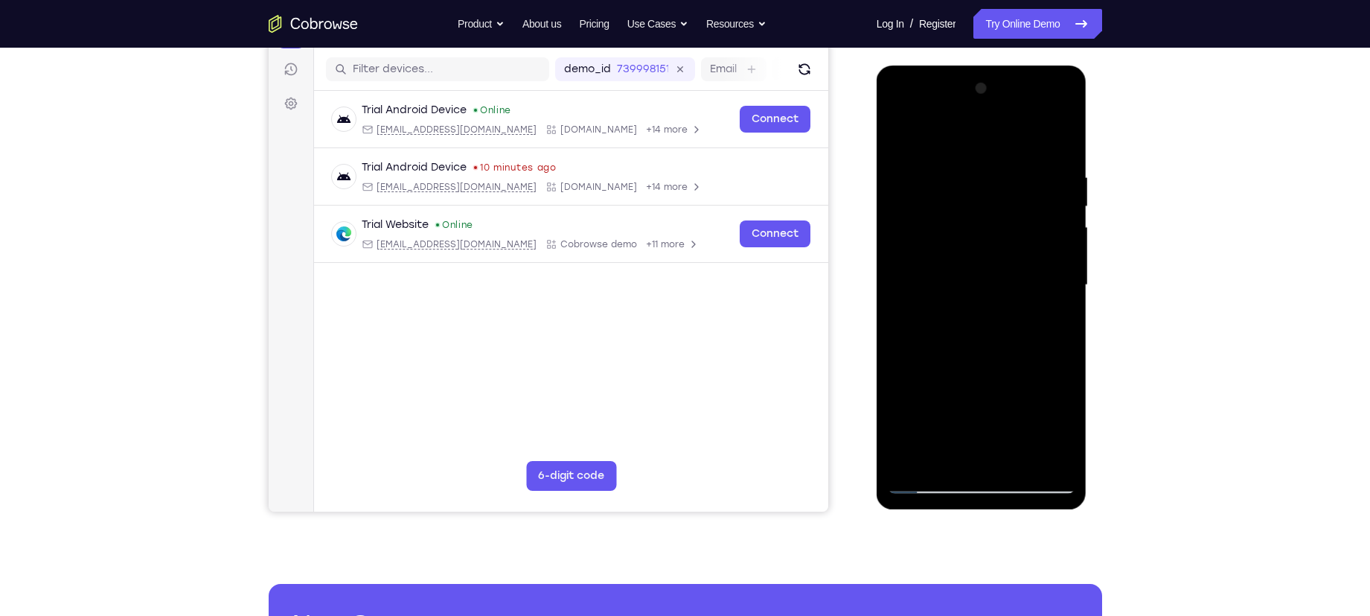
drag, startPoint x: 995, startPoint y: 265, endPoint x: 929, endPoint y: 277, distance: 67.3
click at [929, 277] on div at bounding box center [982, 285] width 188 height 417
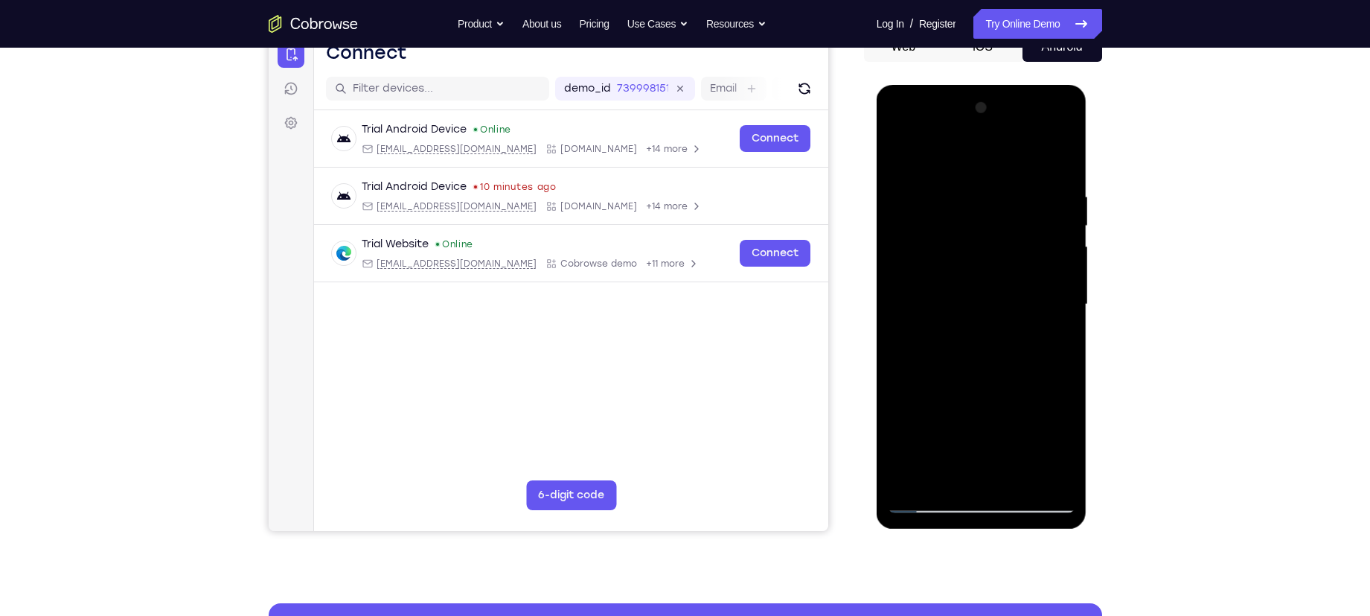
scroll to position [161, 0]
drag, startPoint x: 917, startPoint y: 239, endPoint x: 1017, endPoint y: 240, distance: 99.7
click at [1017, 240] on div at bounding box center [982, 305] width 188 height 417
drag, startPoint x: 936, startPoint y: 228, endPoint x: 1010, endPoint y: 234, distance: 74.7
click at [1010, 234] on div at bounding box center [982, 305] width 188 height 417
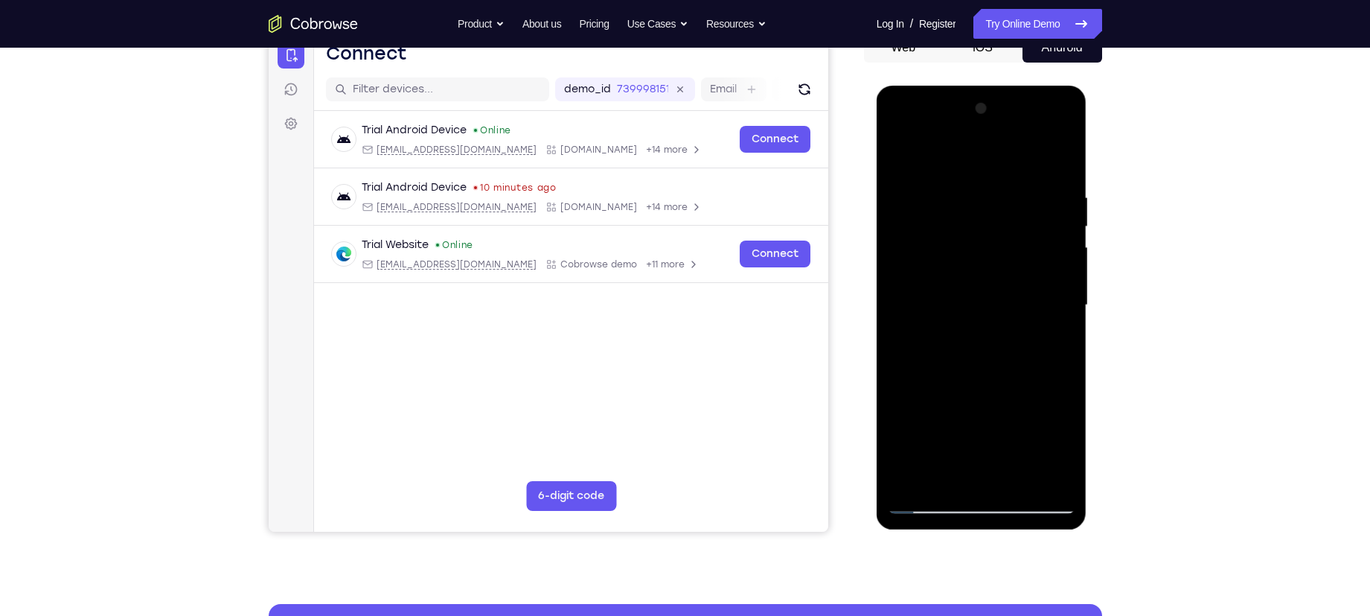
drag, startPoint x: 952, startPoint y: 243, endPoint x: 1081, endPoint y: 217, distance: 132.1
click at [1081, 217] on div at bounding box center [982, 308] width 211 height 444
drag, startPoint x: 953, startPoint y: 223, endPoint x: 1081, endPoint y: 244, distance: 129.8
click at [1081, 244] on div at bounding box center [982, 308] width 211 height 444
click at [940, 284] on div at bounding box center [982, 305] width 188 height 417
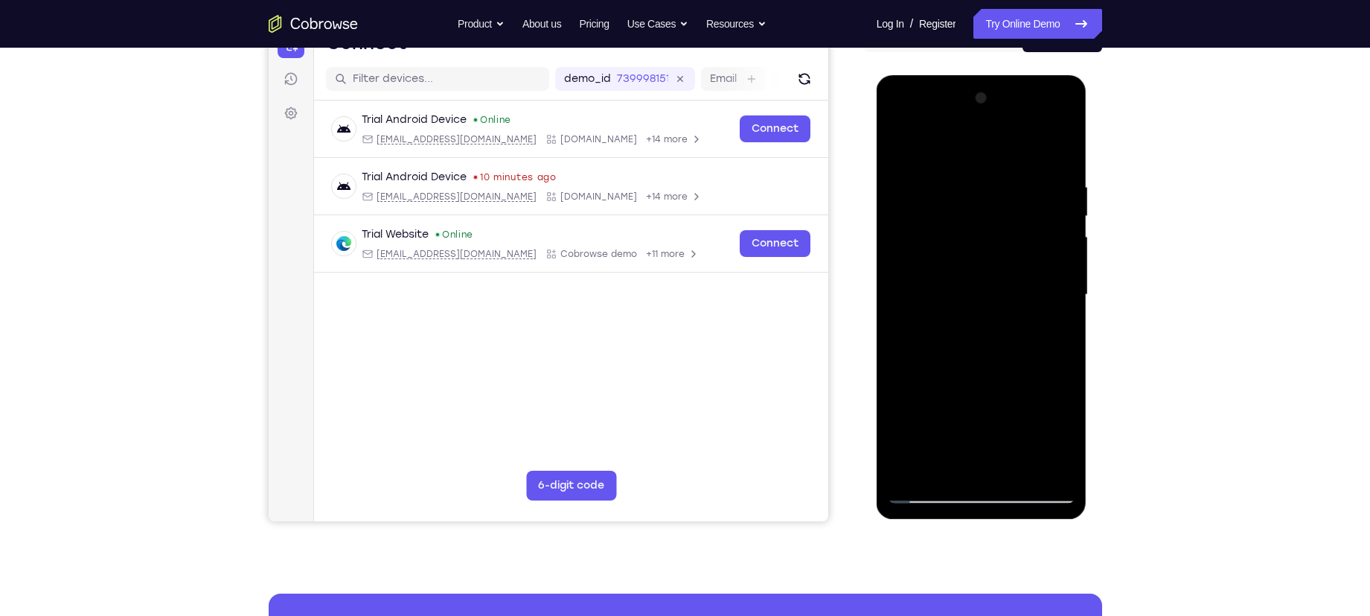
scroll to position [168, 0]
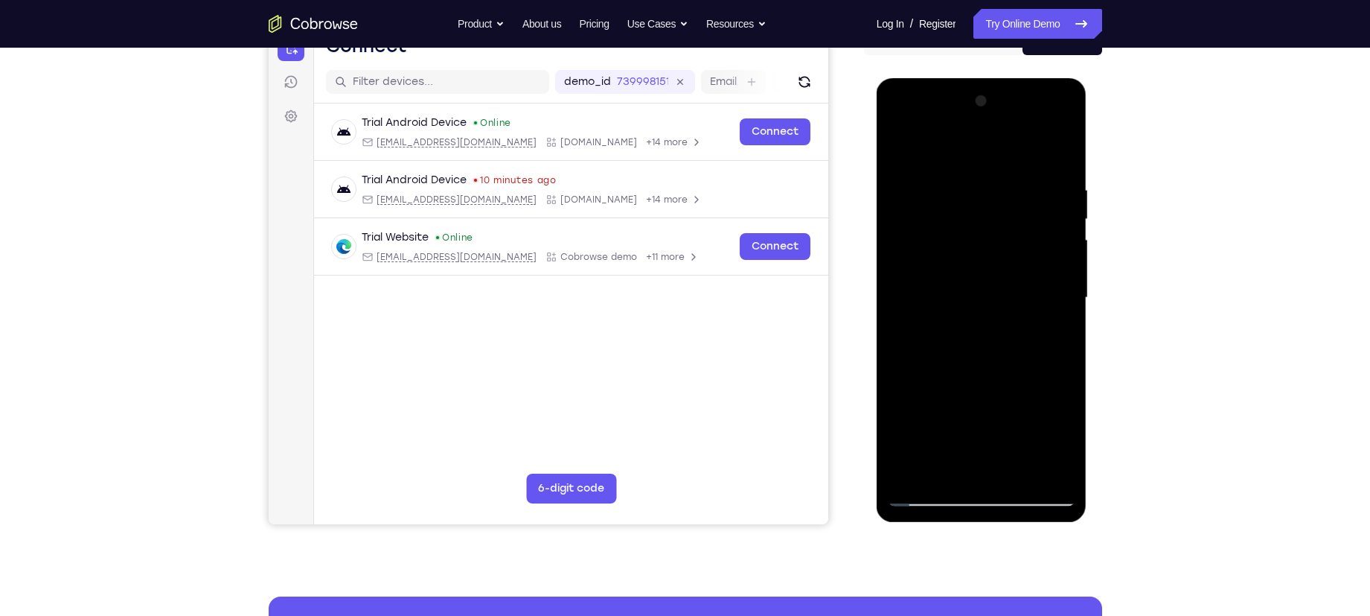
drag, startPoint x: 958, startPoint y: 311, endPoint x: 970, endPoint y: 178, distance: 133.8
click at [970, 178] on div at bounding box center [982, 297] width 188 height 417
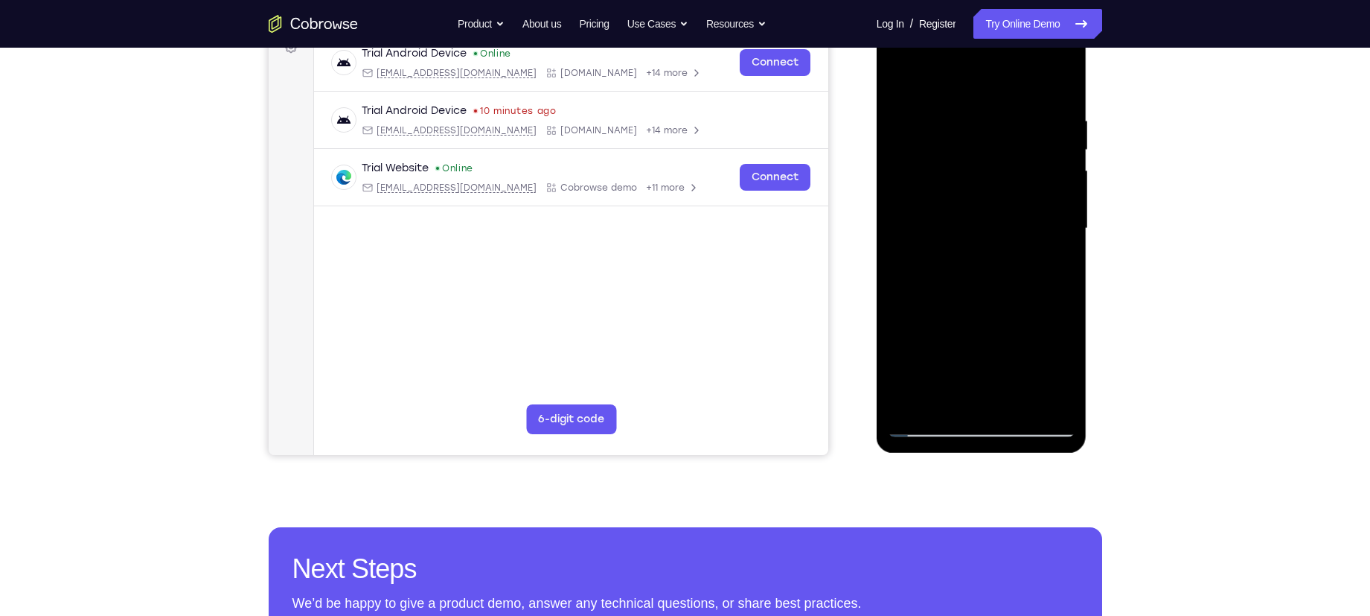
scroll to position [322, 0]
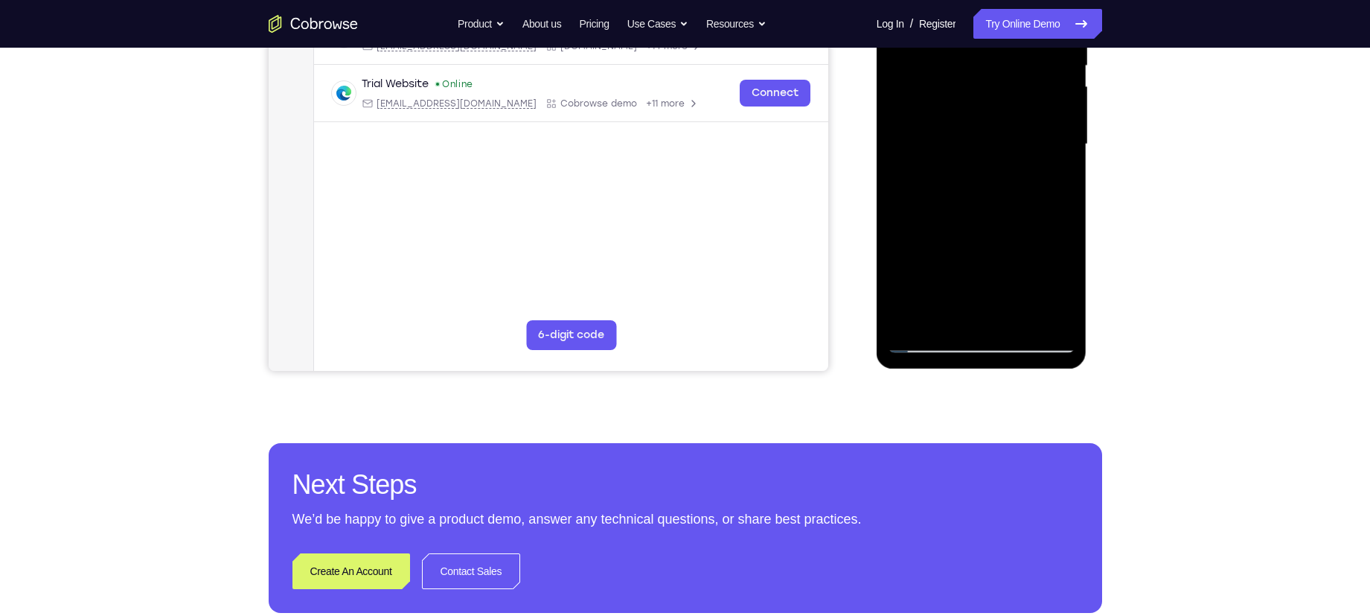
click at [930, 343] on div at bounding box center [982, 144] width 188 height 417
drag, startPoint x: 912, startPoint y: 246, endPoint x: 1010, endPoint y: 255, distance: 98.7
click at [1010, 255] on div at bounding box center [982, 144] width 188 height 417
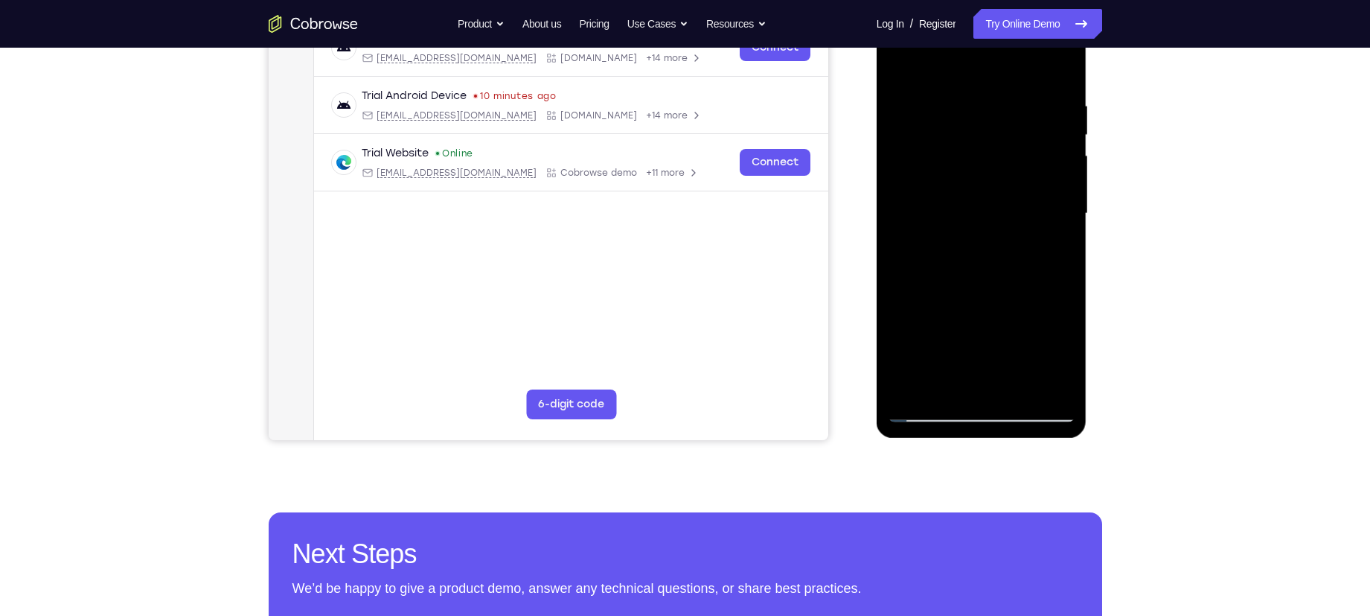
scroll to position [252, 0]
drag, startPoint x: 933, startPoint y: 158, endPoint x: 1052, endPoint y: 167, distance: 120.2
click at [1052, 167] on div at bounding box center [982, 214] width 188 height 417
drag, startPoint x: 1000, startPoint y: 138, endPoint x: 958, endPoint y: 188, distance: 65.5
click at [1002, 187] on div at bounding box center [982, 214] width 188 height 417
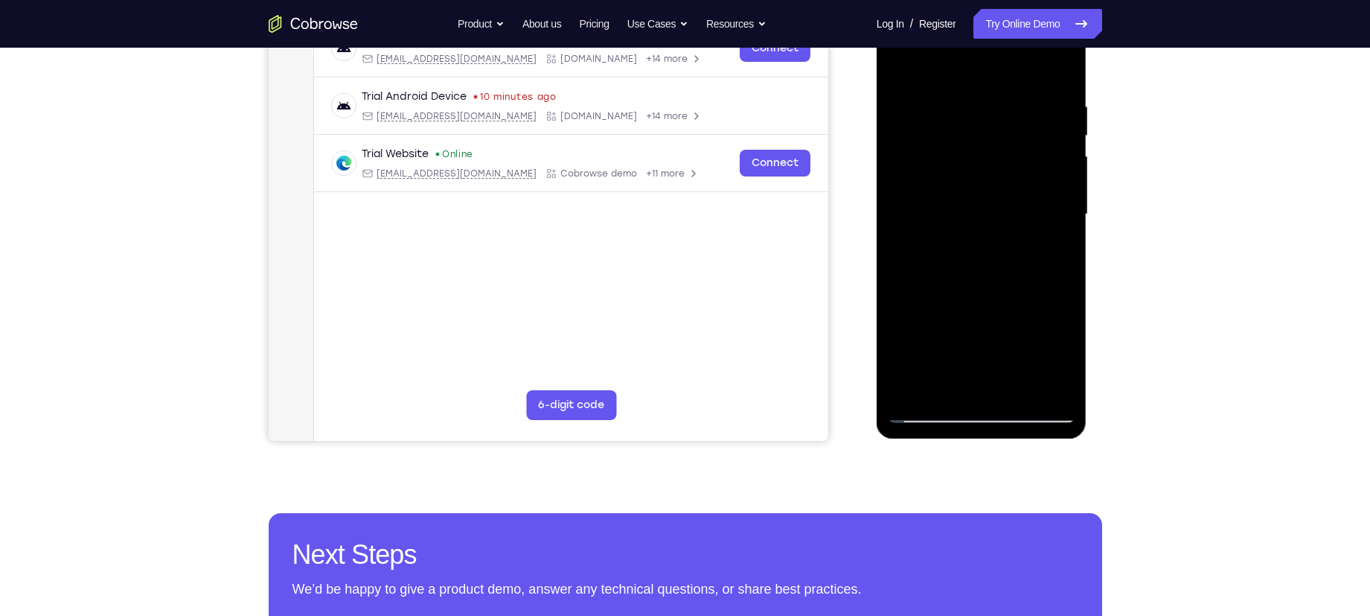
drag, startPoint x: 952, startPoint y: 176, endPoint x: 1036, endPoint y: 169, distance: 84.4
click at [1036, 169] on div at bounding box center [982, 214] width 188 height 417
drag, startPoint x: 888, startPoint y: 196, endPoint x: 1107, endPoint y: 211, distance: 219.3
click at [1088, 211] on html "Online web based iOS Simulators and Android Emulators. Run iPhone, iPad, Mobile…" at bounding box center [983, 218] width 212 height 447
drag, startPoint x: 952, startPoint y: 188, endPoint x: 1025, endPoint y: 184, distance: 73.1
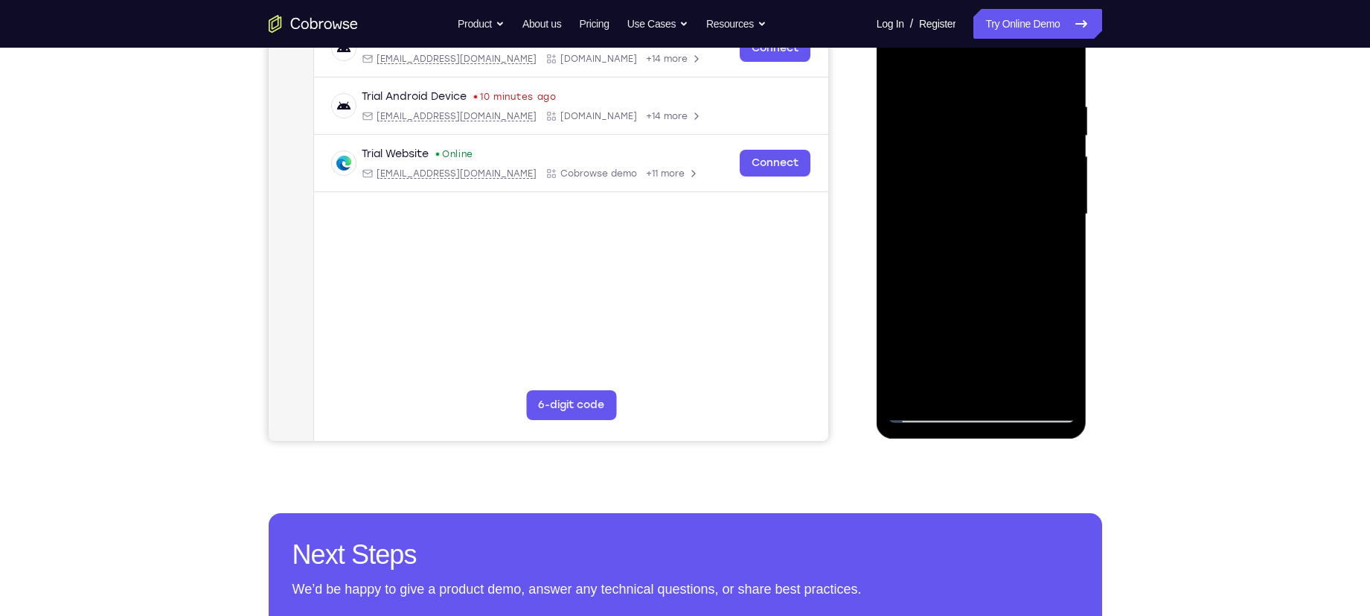
click at [1025, 184] on div at bounding box center [982, 214] width 188 height 417
click at [979, 240] on div at bounding box center [982, 214] width 188 height 417
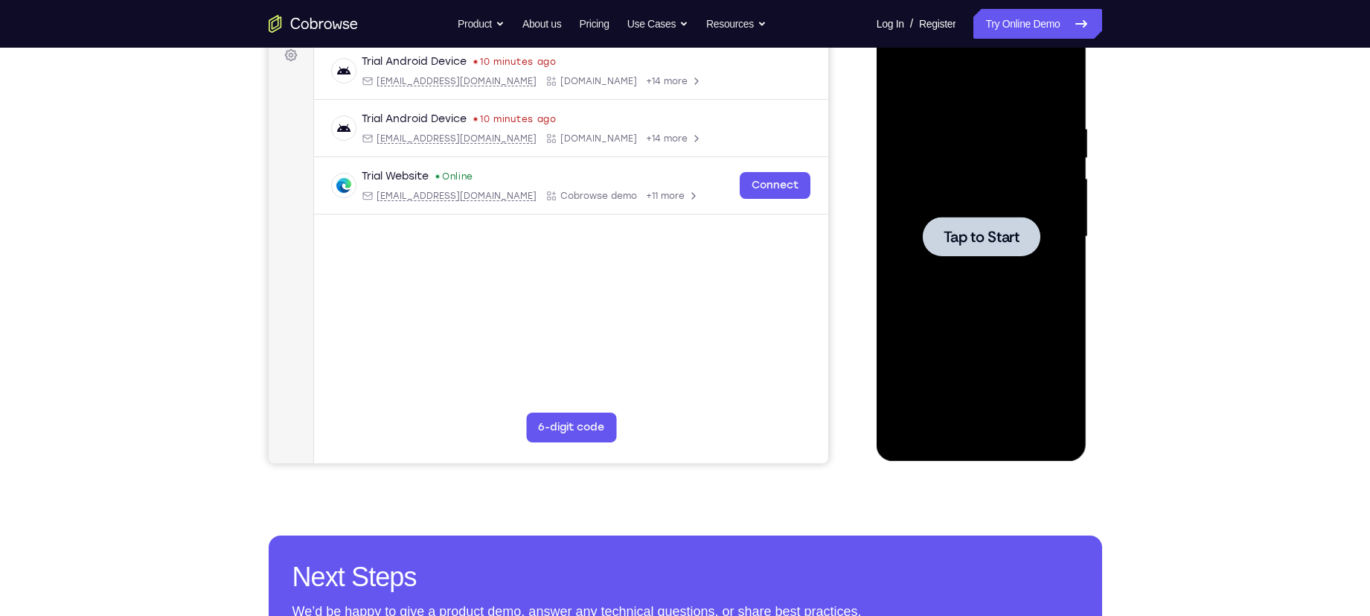
scroll to position [205, 0]
